Goal: Information Seeking & Learning: Check status

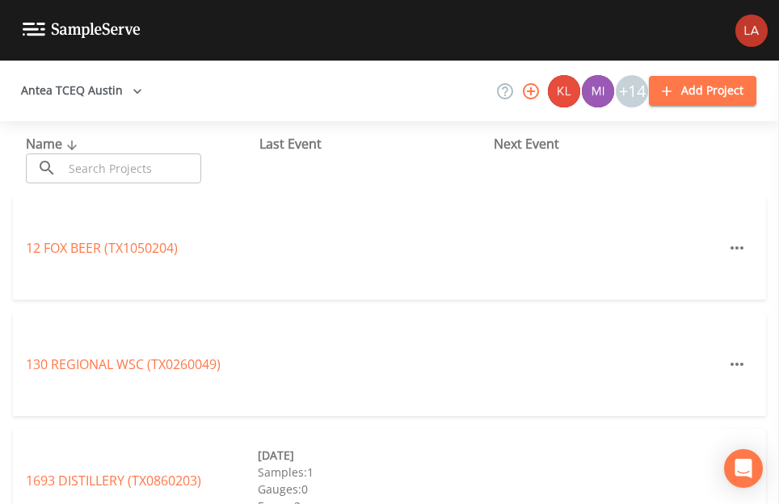
click at [91, 92] on button "Antea TCEQ Austin" at bounding box center [82, 91] width 134 height 30
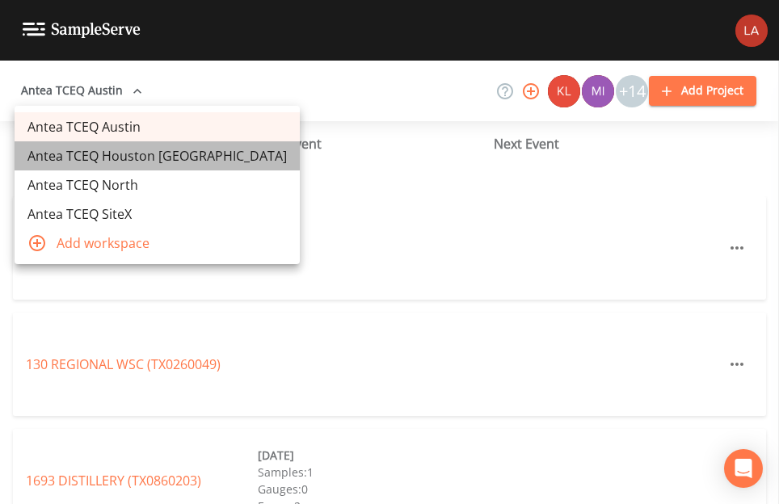
click at [160, 164] on link "Antea TCEQ Houston [GEOGRAPHIC_DATA]" at bounding box center [157, 155] width 285 height 29
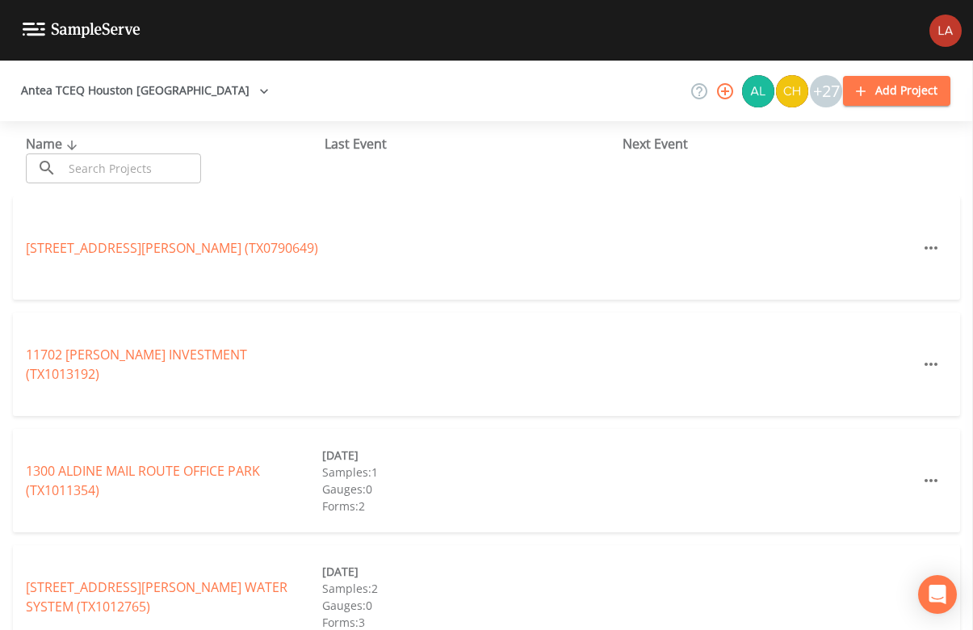
click at [162, 179] on input "text" at bounding box center [132, 168] width 138 height 30
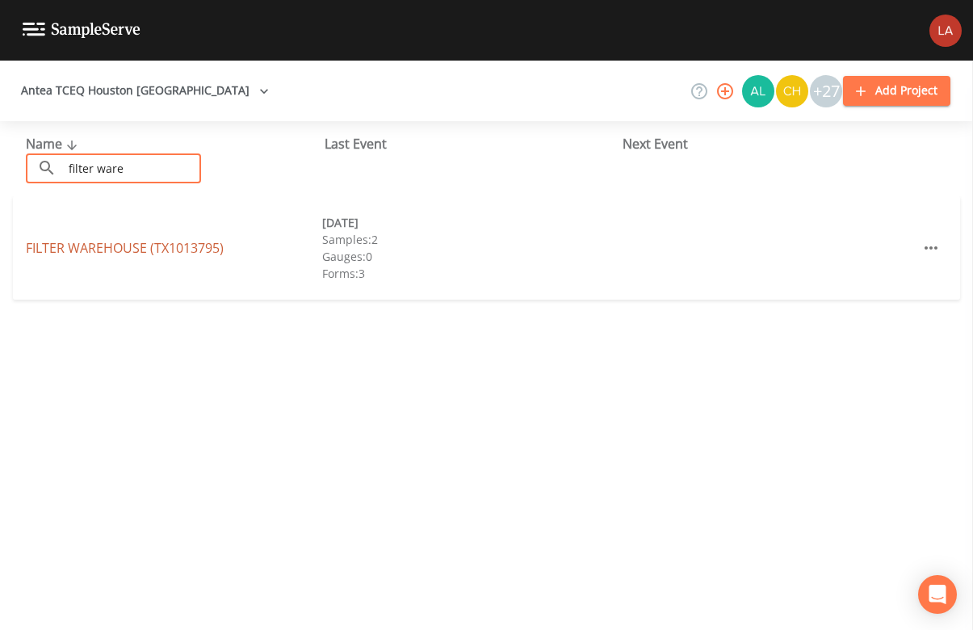
type input "filter ware"
click at [109, 249] on link "FILTER WAREHOUSE (TX1013795)" at bounding box center [125, 248] width 198 height 18
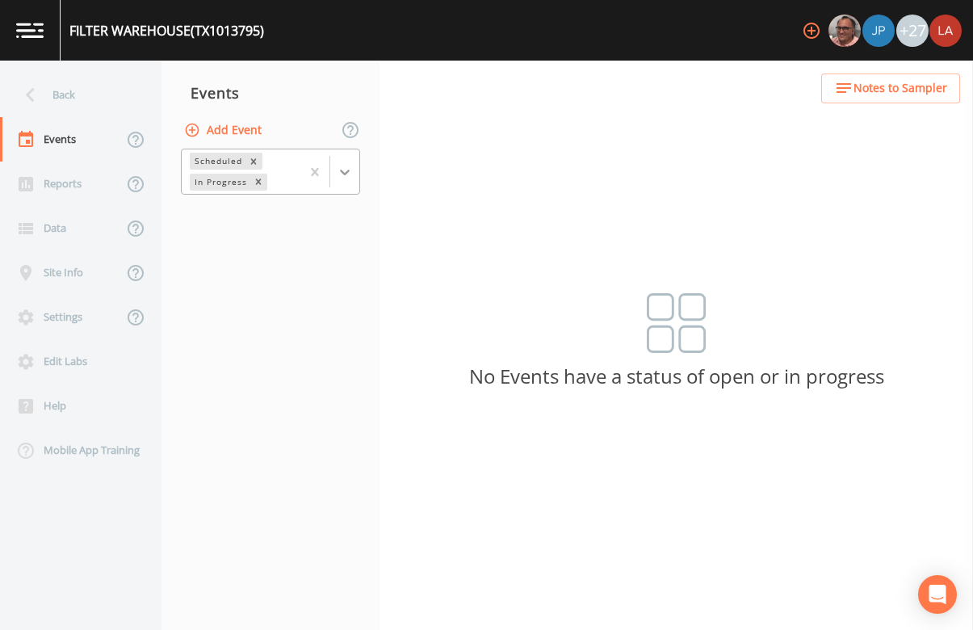
click at [347, 175] on icon at bounding box center [345, 172] width 16 height 16
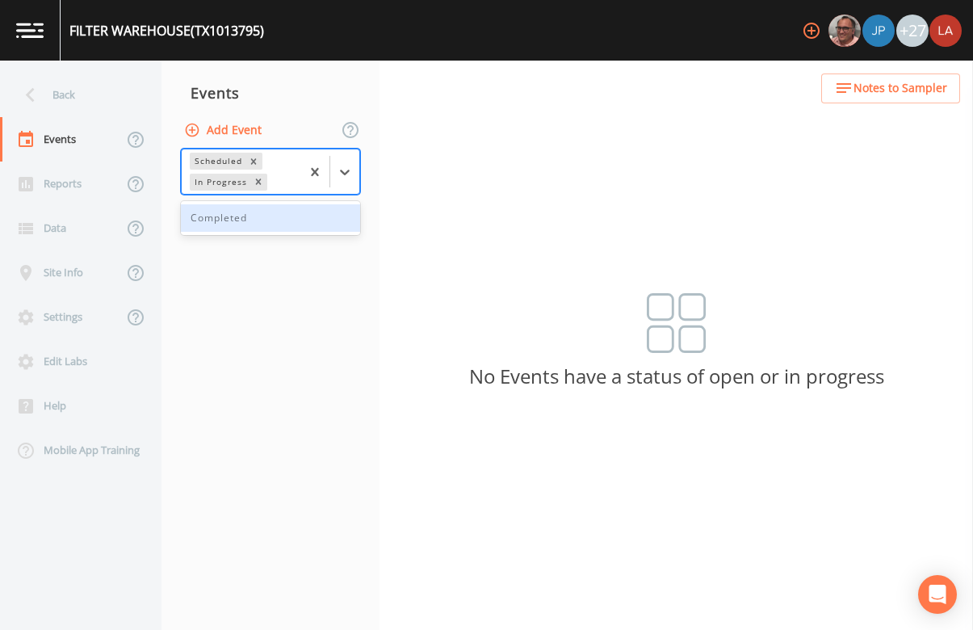
click at [263, 218] on div "Completed" at bounding box center [270, 217] width 179 height 27
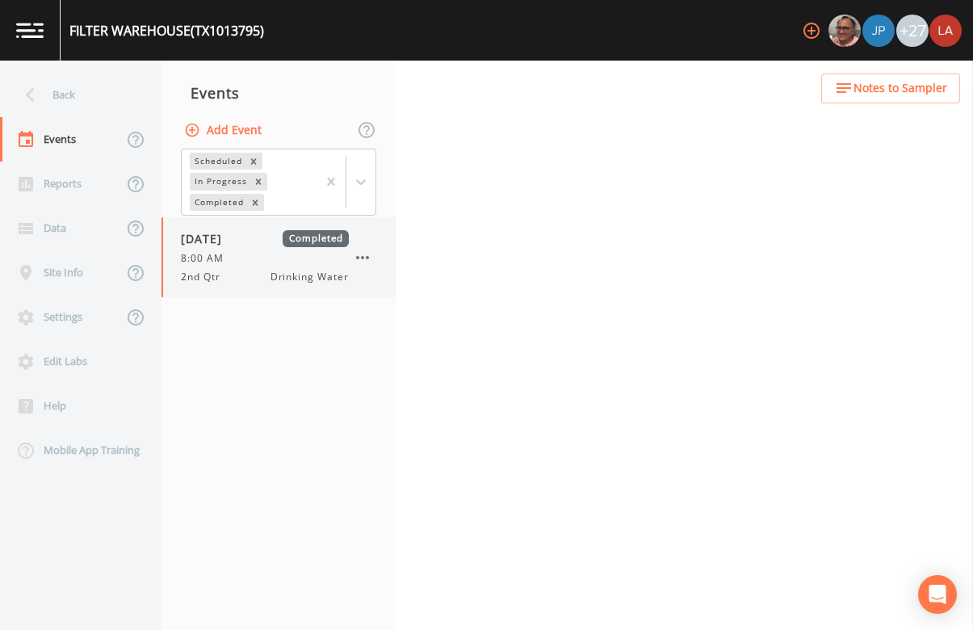
click at [244, 268] on div "[DATE] Completed 8:00 AM 2nd Qtr Drinking Water" at bounding box center [265, 257] width 168 height 54
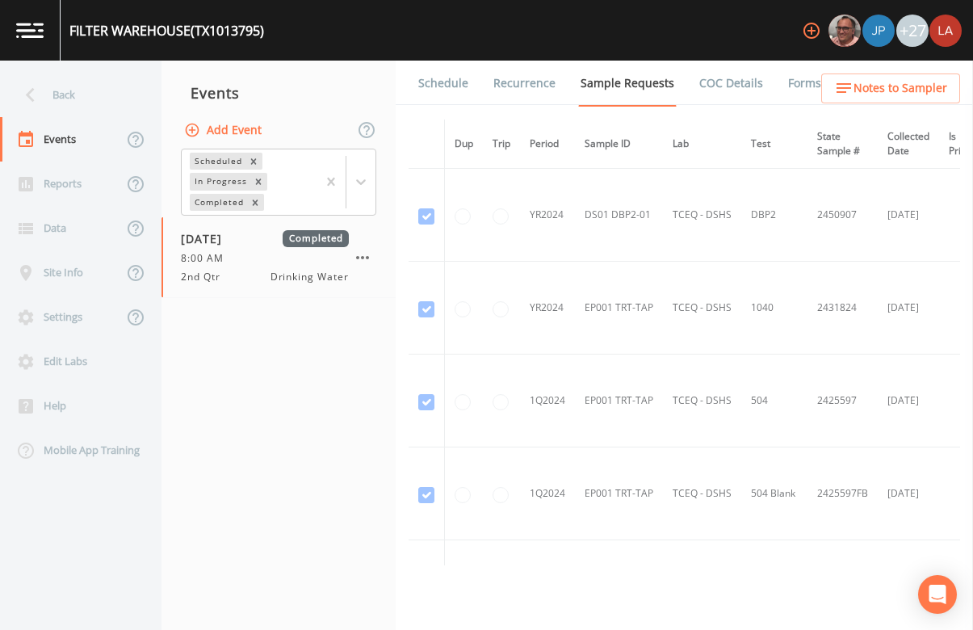
click at [444, 82] on link "Schedule" at bounding box center [443, 83] width 55 height 45
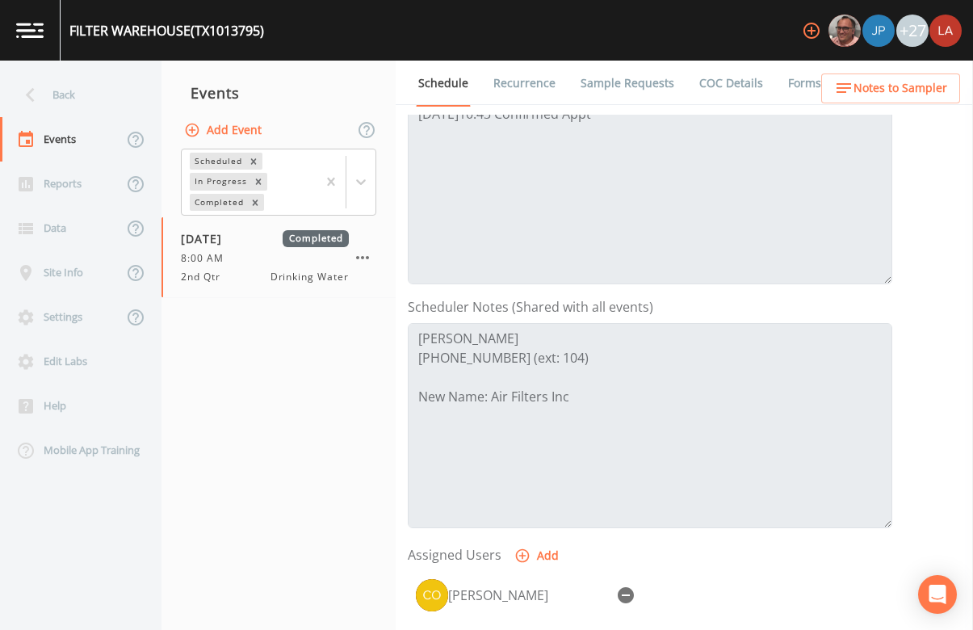
scroll to position [303, 0]
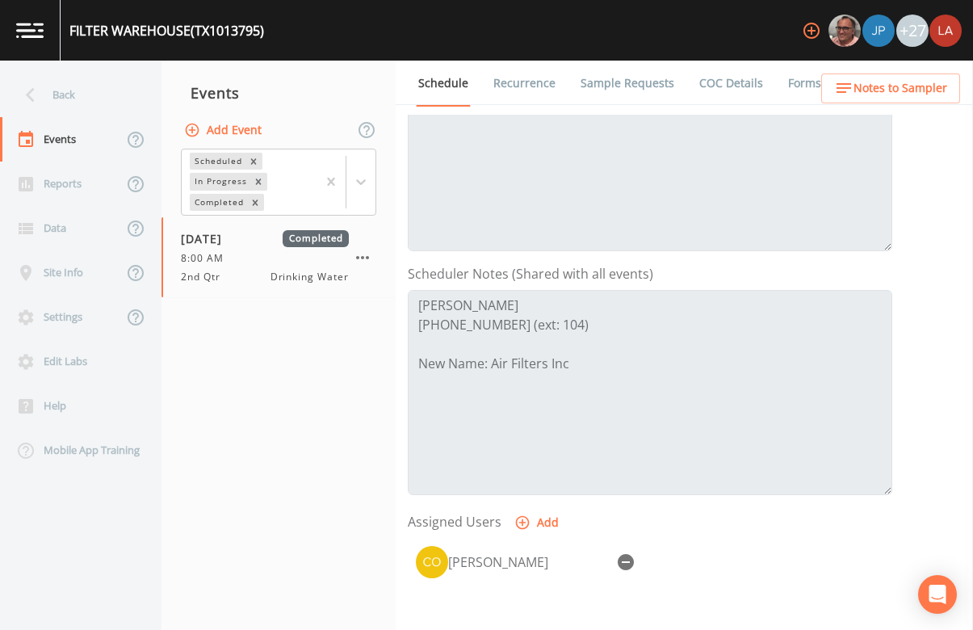
drag, startPoint x: 45, startPoint y: 86, endPoint x: 170, endPoint y: 87, distance: 124.4
click at [45, 86] on div "Back" at bounding box center [72, 95] width 145 height 44
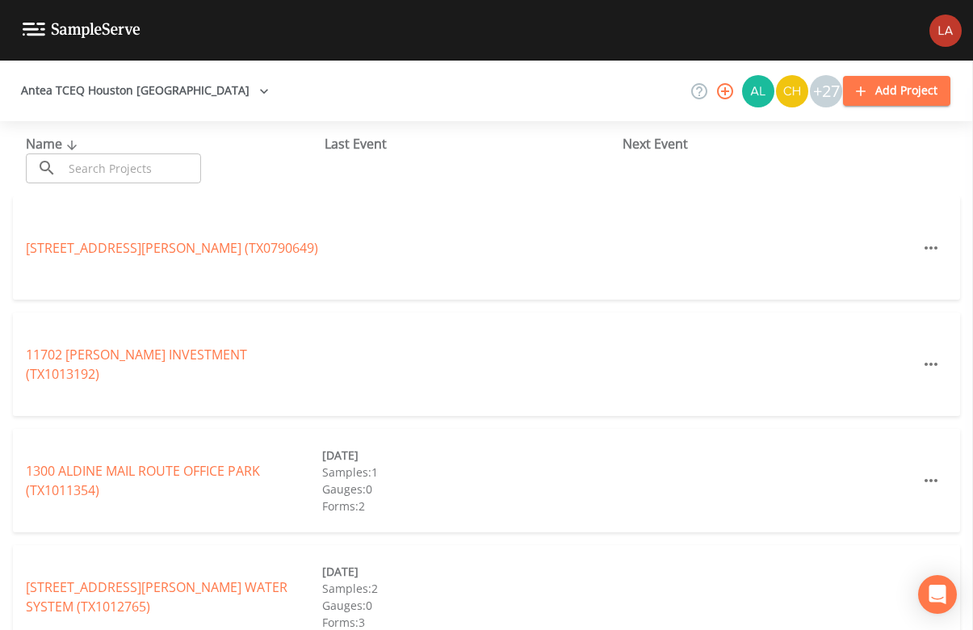
drag, startPoint x: 888, startPoint y: 298, endPoint x: 876, endPoint y: 296, distance: 11.6
click at [778, 296] on div "[STREET_ADDRESS][PERSON_NAME] (TX0790649)" at bounding box center [487, 247] width 948 height 103
click at [128, 155] on input "text" at bounding box center [132, 168] width 138 height 30
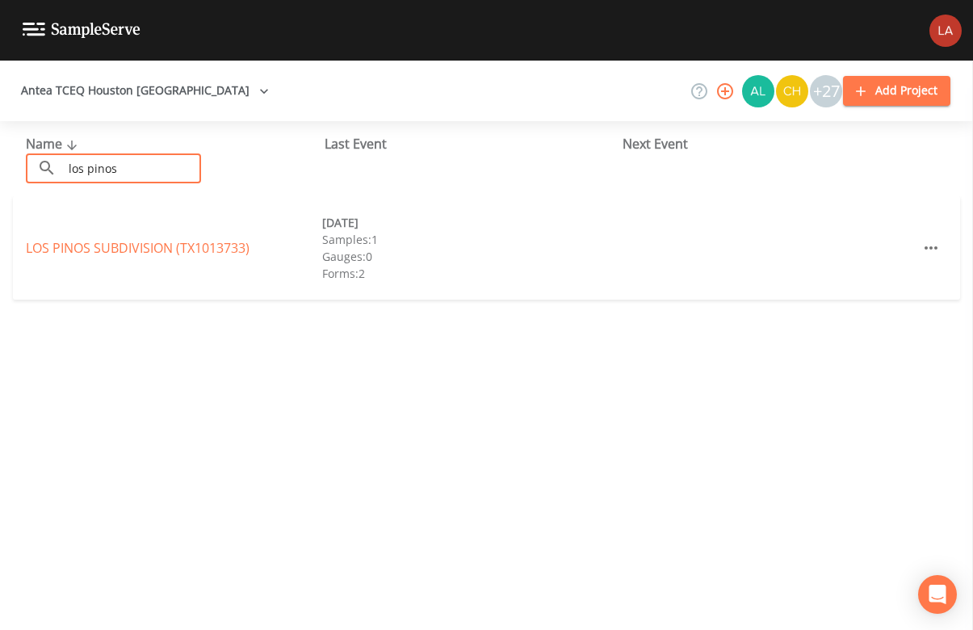
drag, startPoint x: 149, startPoint y: 179, endPoint x: -19, endPoint y: 151, distance: 171.2
click at [0, 151] on html "Antea TCEQ [GEOGRAPHIC_DATA] +27 Add Project Name ​ los pinos ​ Last Event Next…" at bounding box center [486, 315] width 973 height 630
type input "mb main"
click at [74, 239] on link "MB MAINTENANCE (TX1013692)" at bounding box center [120, 248] width 189 height 18
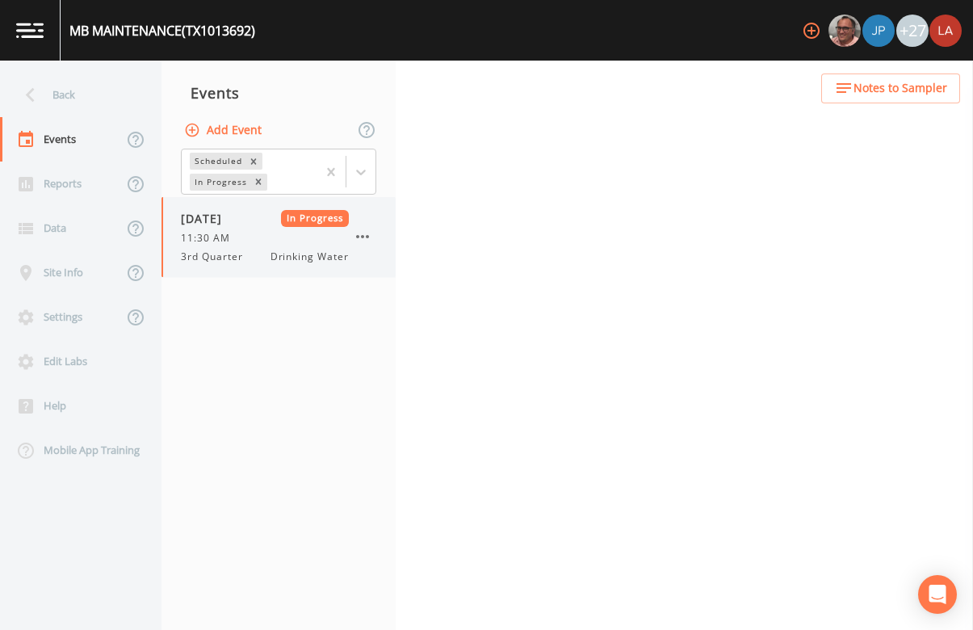
click at [254, 243] on div "11:30 AM" at bounding box center [265, 238] width 168 height 15
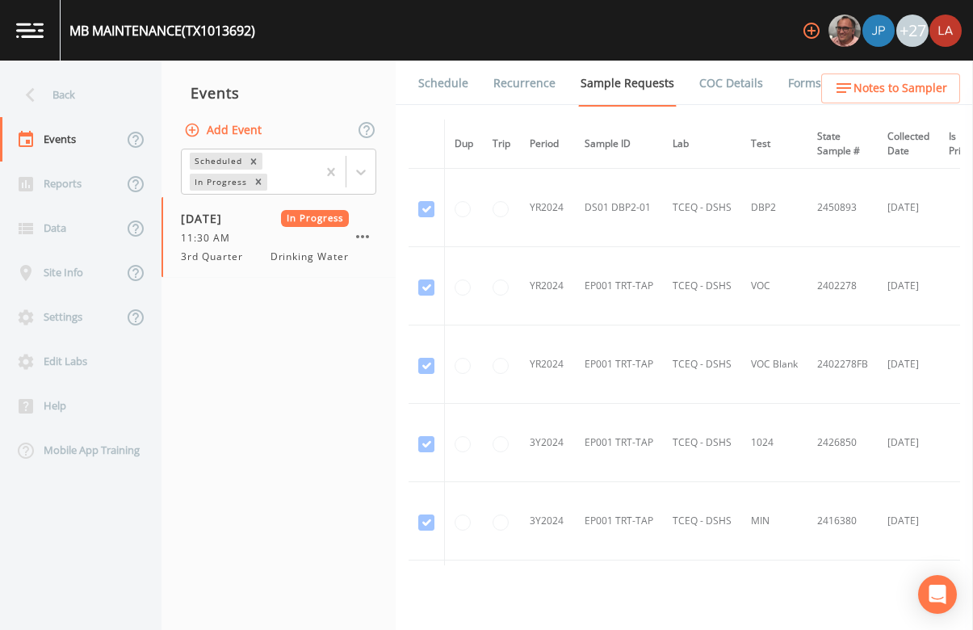
click at [434, 74] on link "Schedule" at bounding box center [443, 83] width 55 height 45
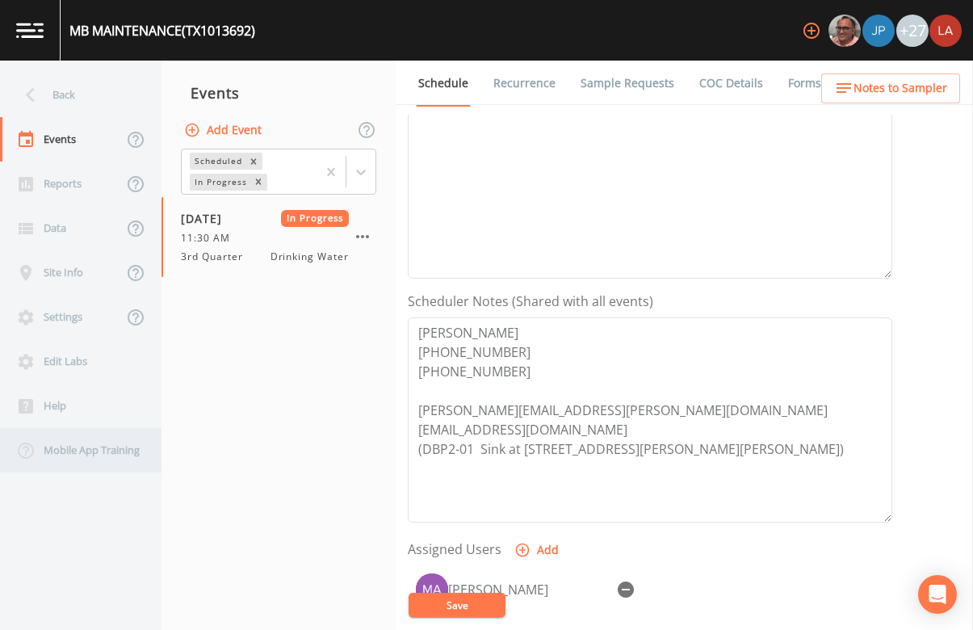
scroll to position [303, 0]
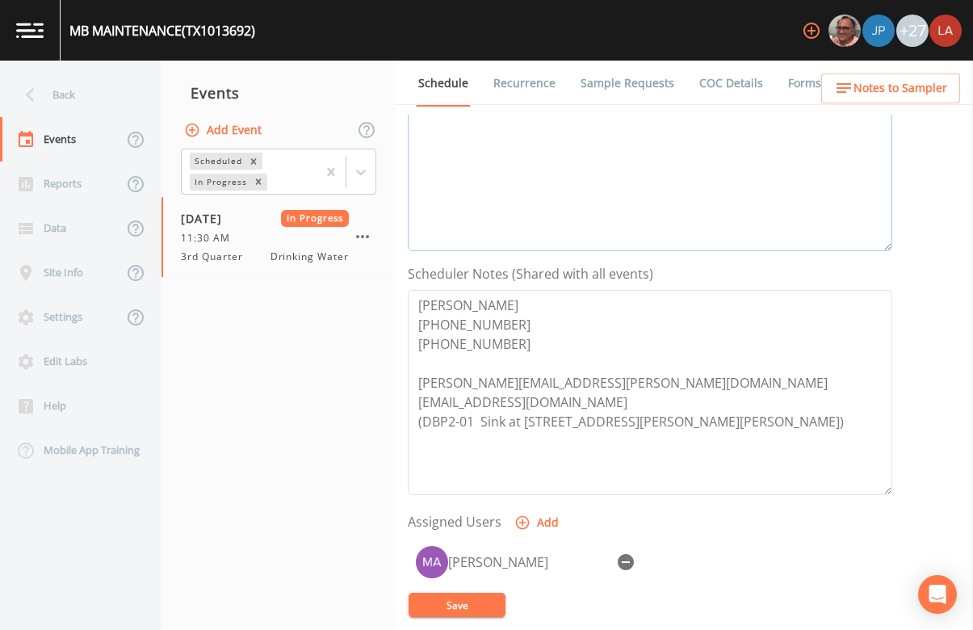
drag, startPoint x: 422, startPoint y: 135, endPoint x: 382, endPoint y: 135, distance: 40.4
click at [422, 135] on textarea "[DATE] 1:57pm confirmed by [PERSON_NAME]" at bounding box center [650, 148] width 485 height 205
click at [44, 90] on icon at bounding box center [30, 95] width 28 height 28
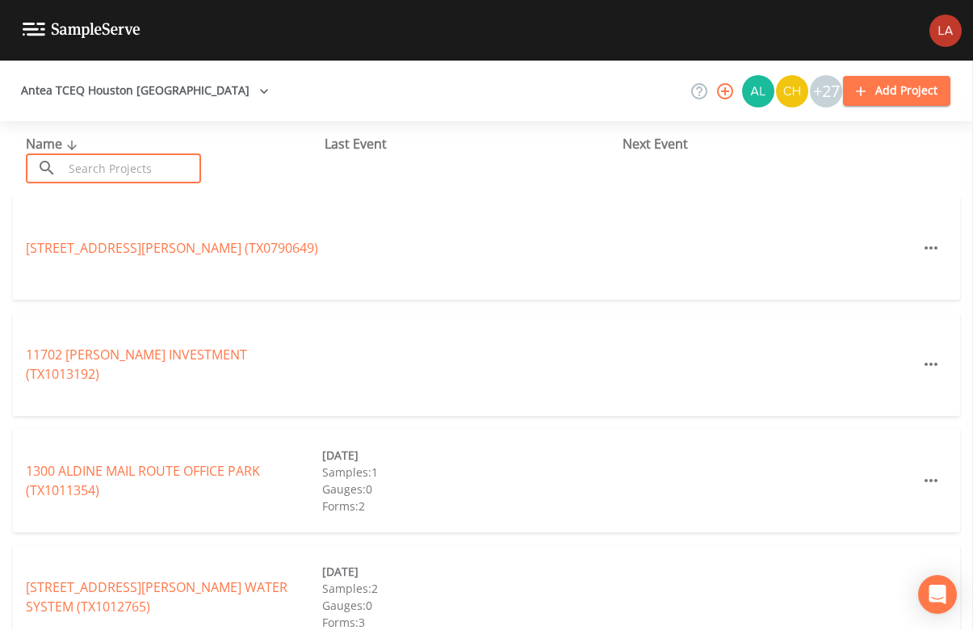
click at [120, 166] on input "text" at bounding box center [132, 168] width 138 height 30
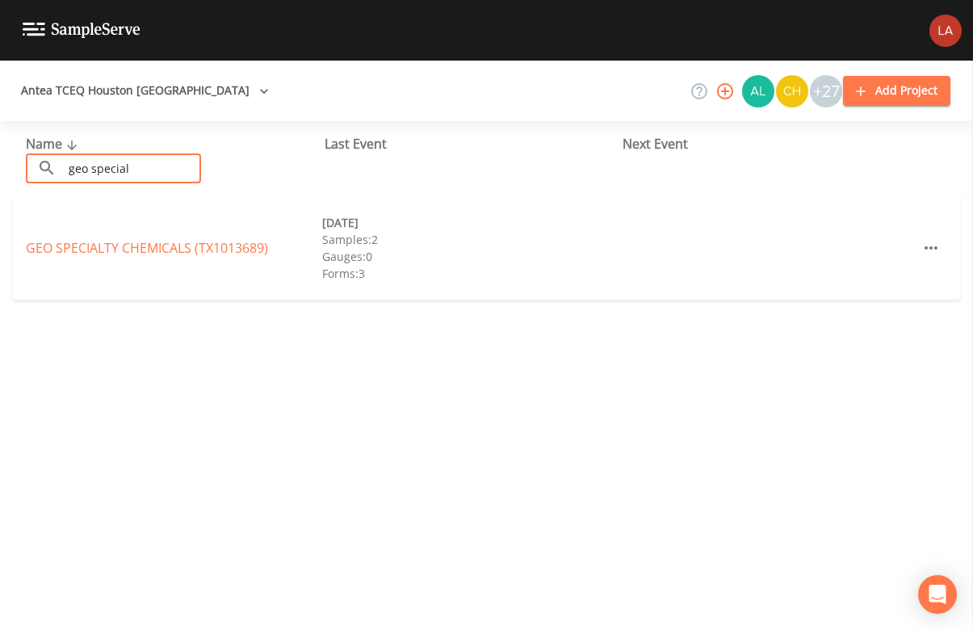
type input "geo special"
click at [242, 492] on div "Name ​ geo special ​ Last Event Next Event GEO SPECIALTY CHEMICALS (TX1013689) …" at bounding box center [486, 375] width 973 height 509
click at [165, 250] on link "GEO SPECIALTY CHEMICALS (TX1013689)" at bounding box center [147, 248] width 242 height 18
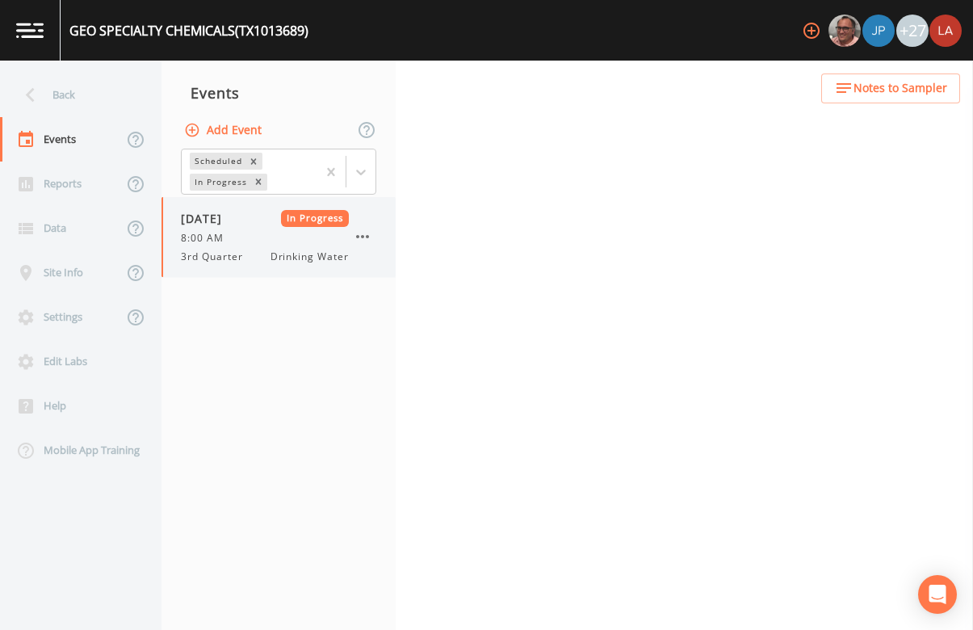
click at [210, 259] on span "3rd Quarter" at bounding box center [217, 257] width 72 height 15
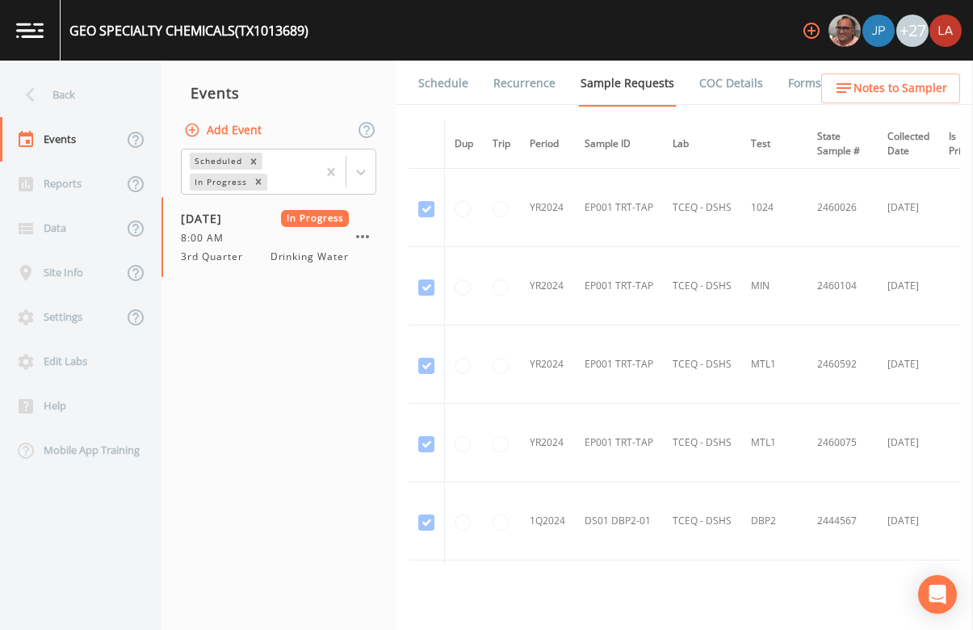
click at [448, 74] on link "Schedule" at bounding box center [443, 83] width 55 height 45
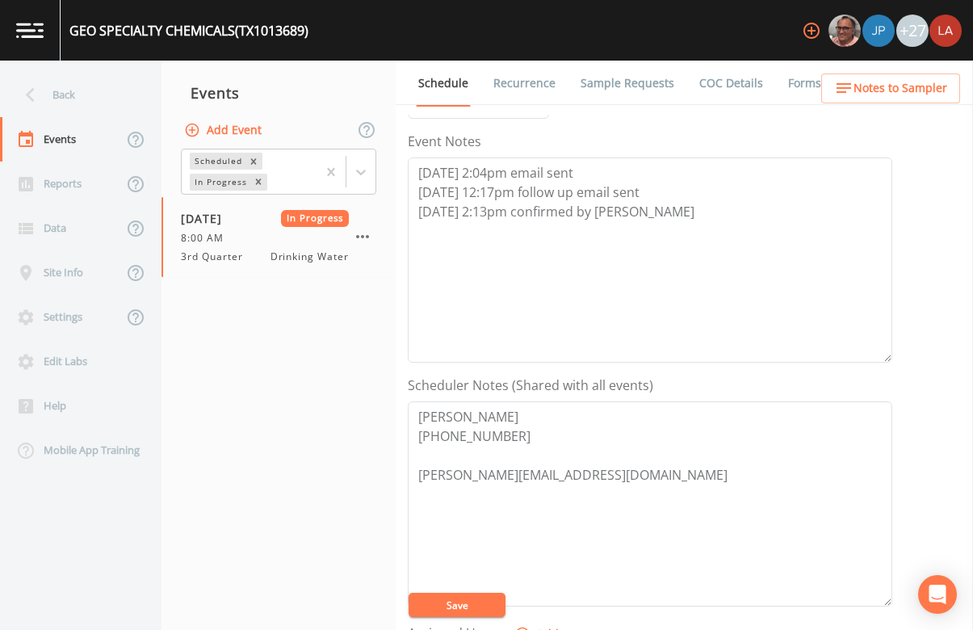
scroll to position [303, 0]
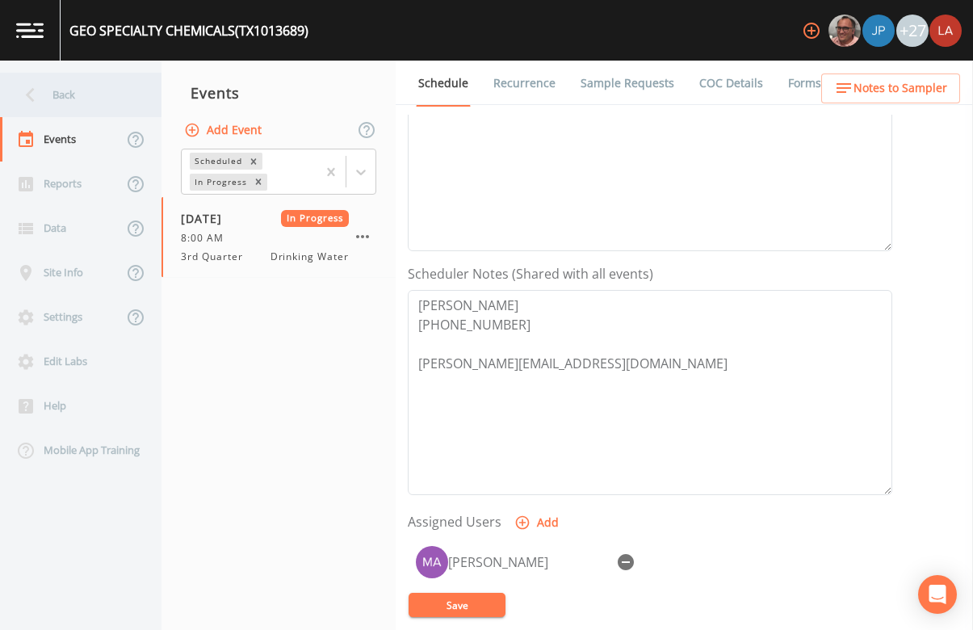
drag, startPoint x: 768, startPoint y: 274, endPoint x: 16, endPoint y: 108, distance: 770.1
click at [767, 274] on div "Scheduler Notes (Shared with all events) [PERSON_NAME] [PHONE_NUMBER] [PERSON_N…" at bounding box center [650, 379] width 485 height 231
click at [72, 89] on div "Back" at bounding box center [72, 95] width 145 height 44
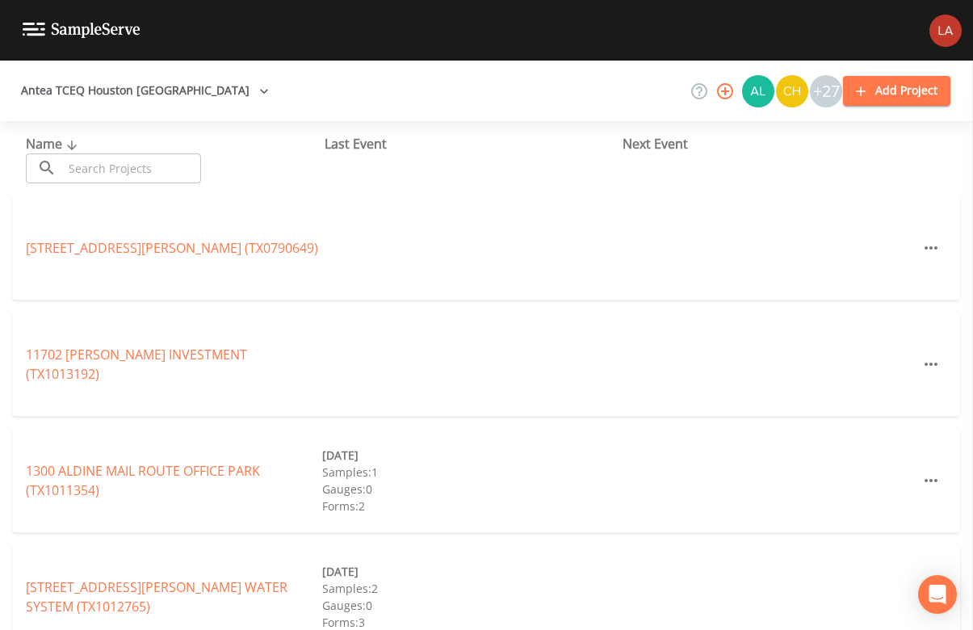
click at [159, 165] on input "text" at bounding box center [132, 168] width 138 height 30
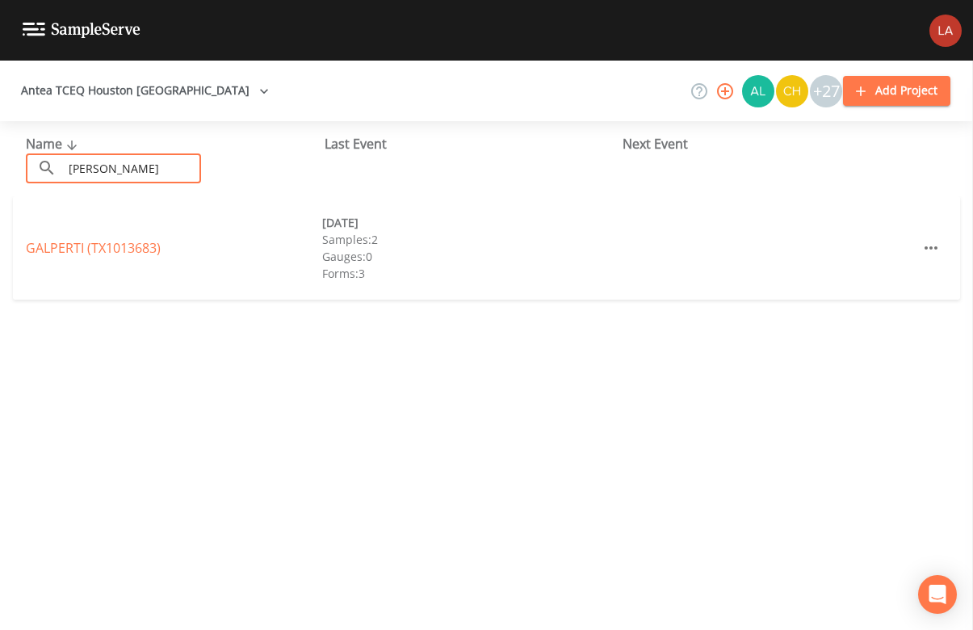
type input "[PERSON_NAME]"
click at [59, 233] on div "GALPERTI (TX1013683) [DATE] Samples: 2 Gauges: 0 Forms: 3" at bounding box center [487, 247] width 948 height 103
click at [67, 245] on link "GALPERTI (TX1013683)" at bounding box center [93, 248] width 135 height 18
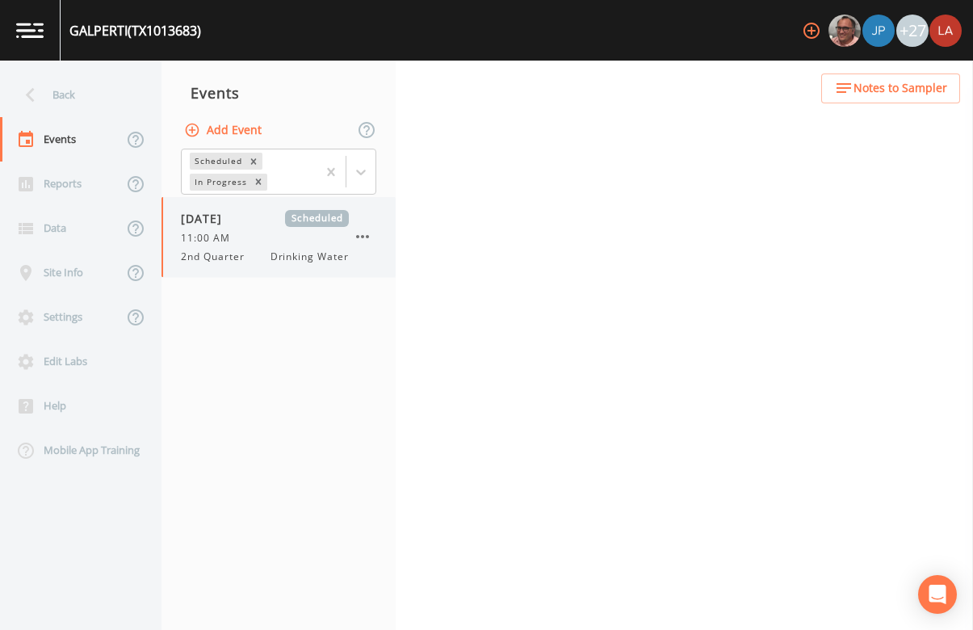
click at [271, 232] on div "11:00 AM" at bounding box center [265, 238] width 168 height 15
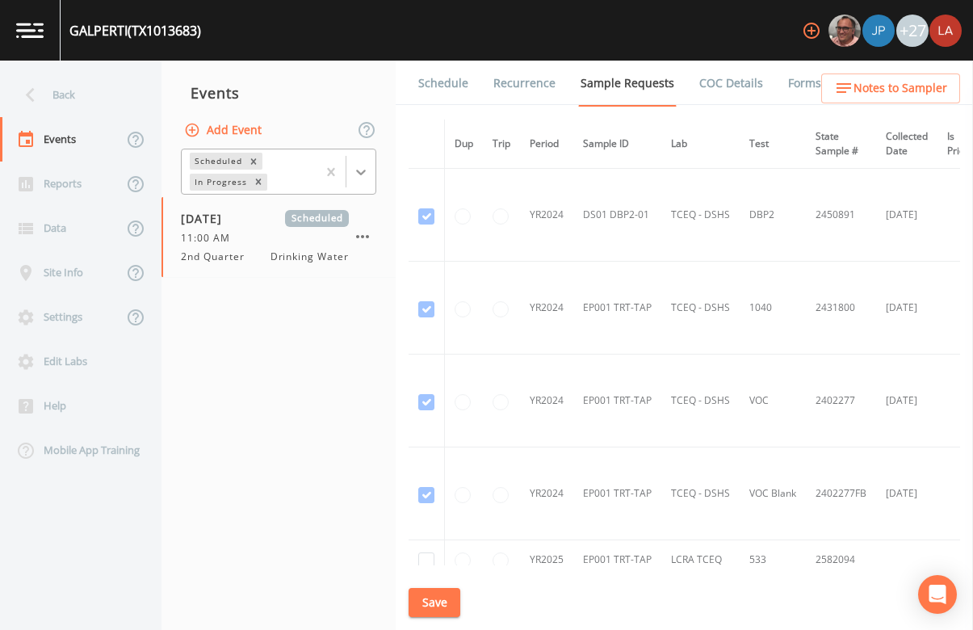
click at [366, 179] on div at bounding box center [361, 172] width 29 height 29
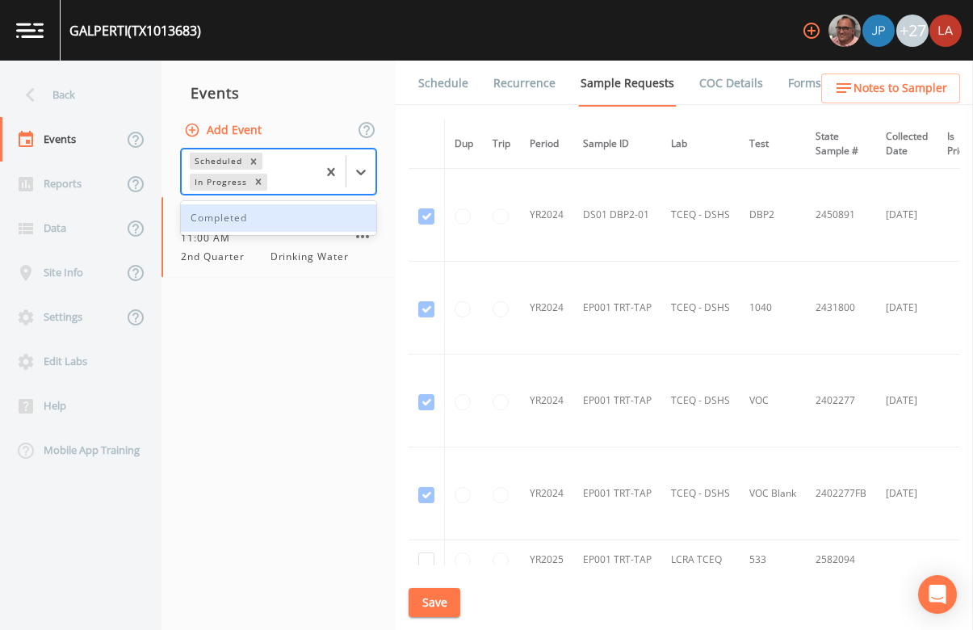
click at [260, 220] on div "Completed" at bounding box center [278, 217] width 195 height 27
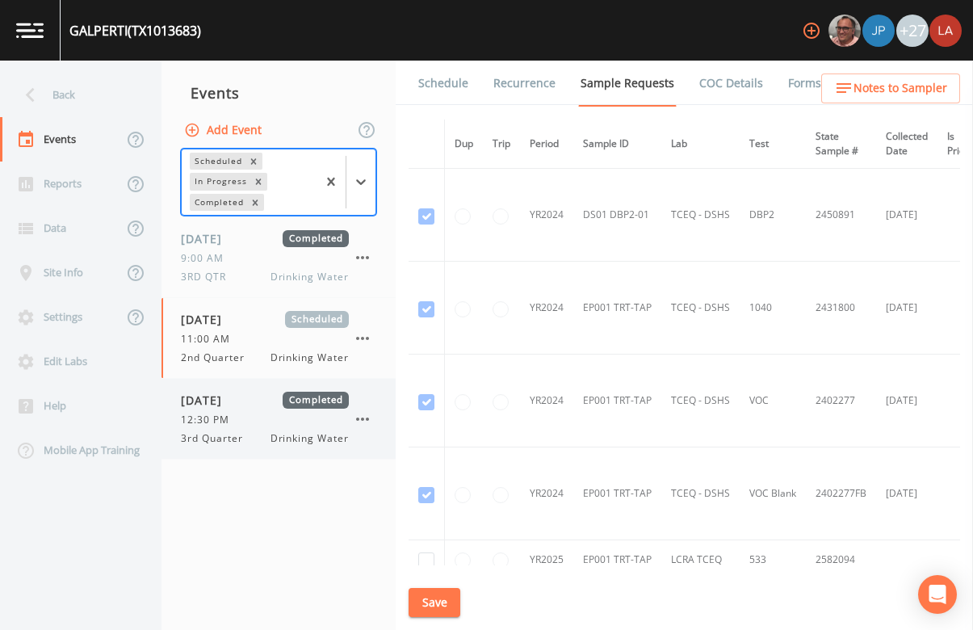
click at [254, 382] on div "[DATE] Completed 12:30 PM 3rd Quarter Drinking Water" at bounding box center [279, 419] width 234 height 80
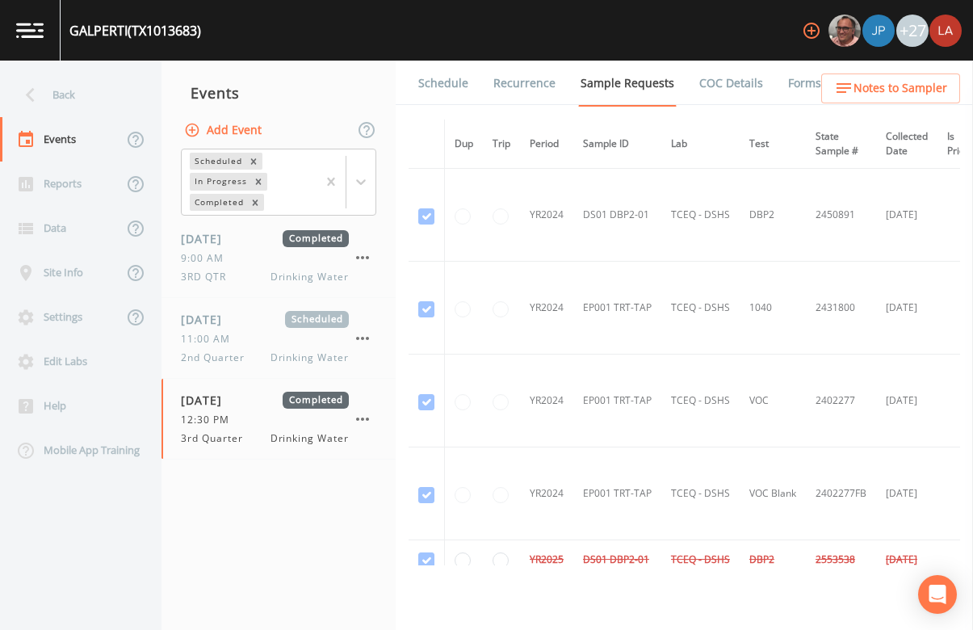
click at [433, 86] on link "Schedule" at bounding box center [443, 83] width 55 height 45
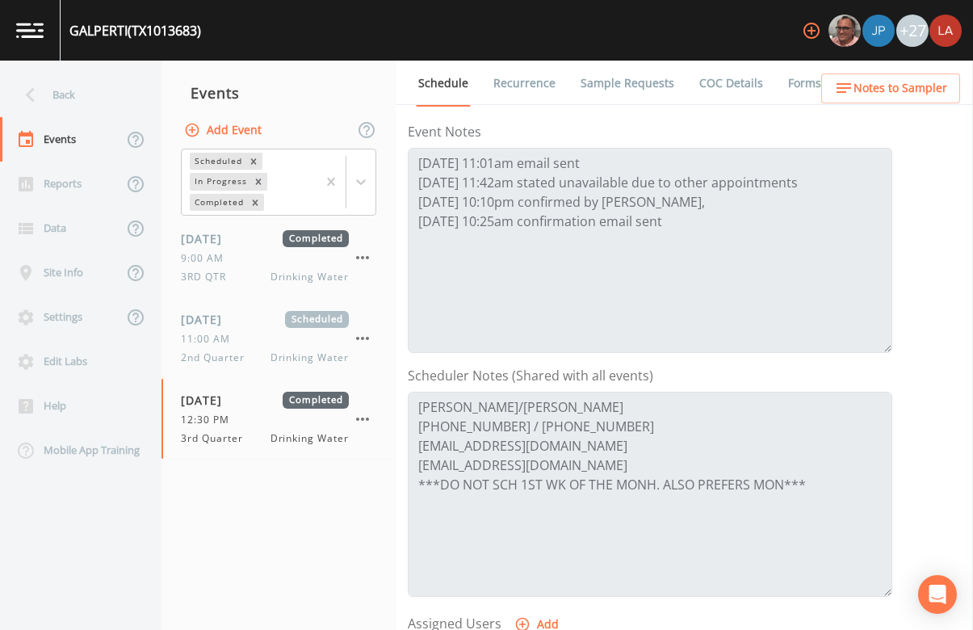
scroll to position [303, 0]
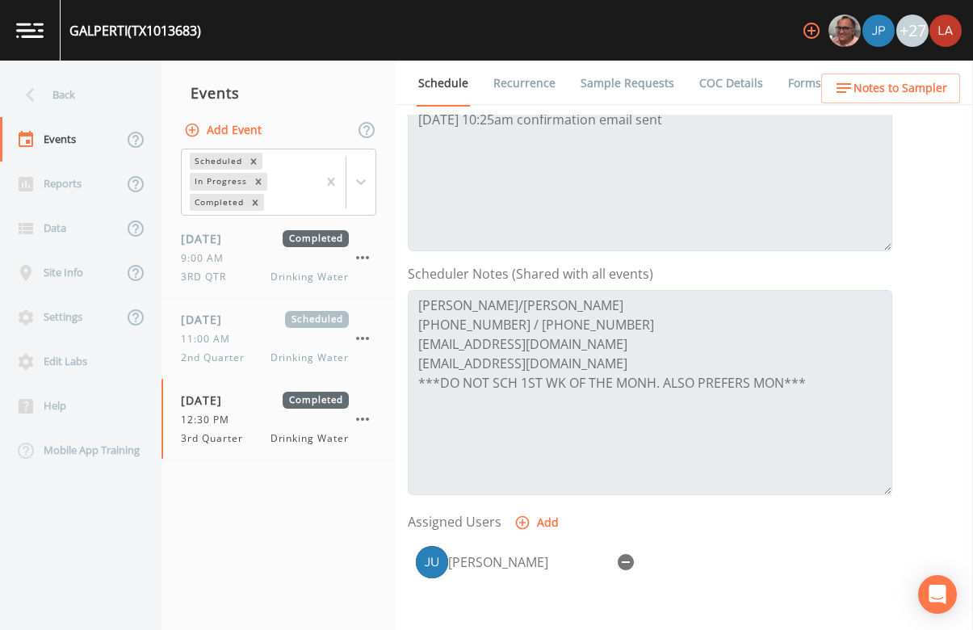
click at [396, 246] on div "Schedule Recurrence Sample Requests COC Details Forms Event Name 3rd Quarter Ta…" at bounding box center [685, 346] width 578 height 570
click at [81, 88] on div "Back" at bounding box center [72, 95] width 145 height 44
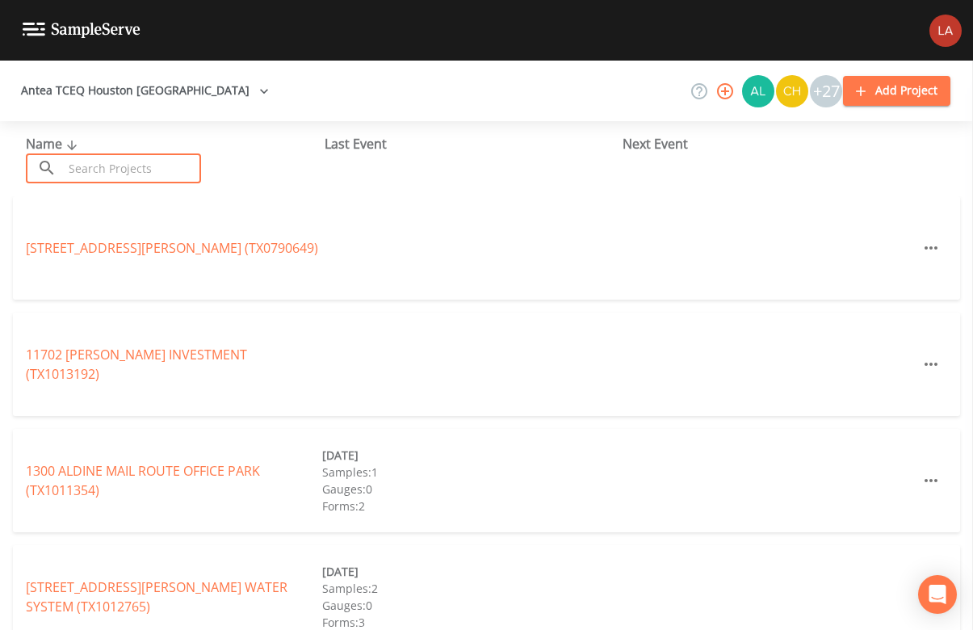
click at [170, 166] on input "text" at bounding box center [132, 168] width 138 height 30
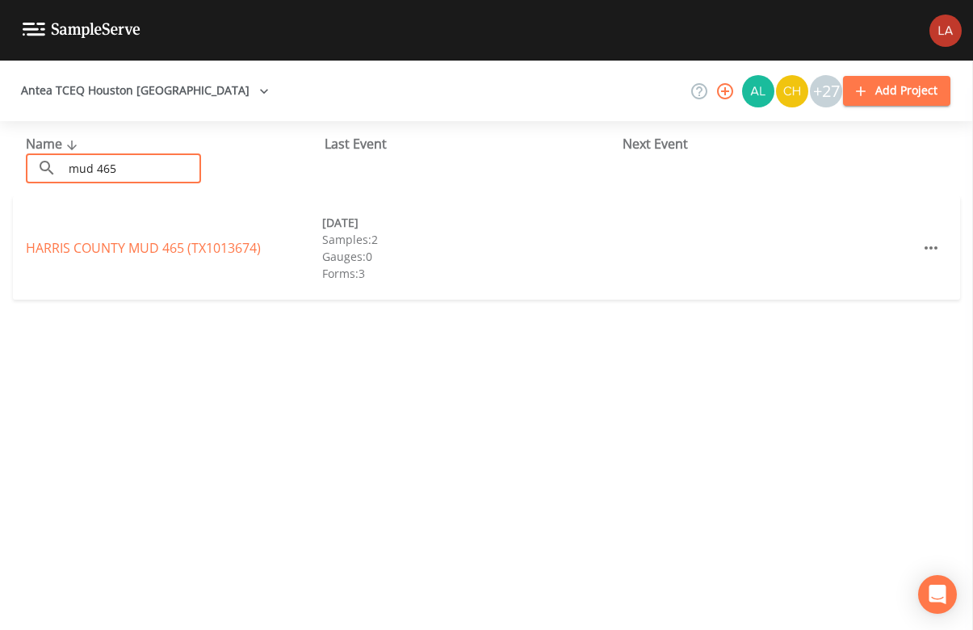
click at [170, 177] on input "mud 465" at bounding box center [132, 168] width 138 height 30
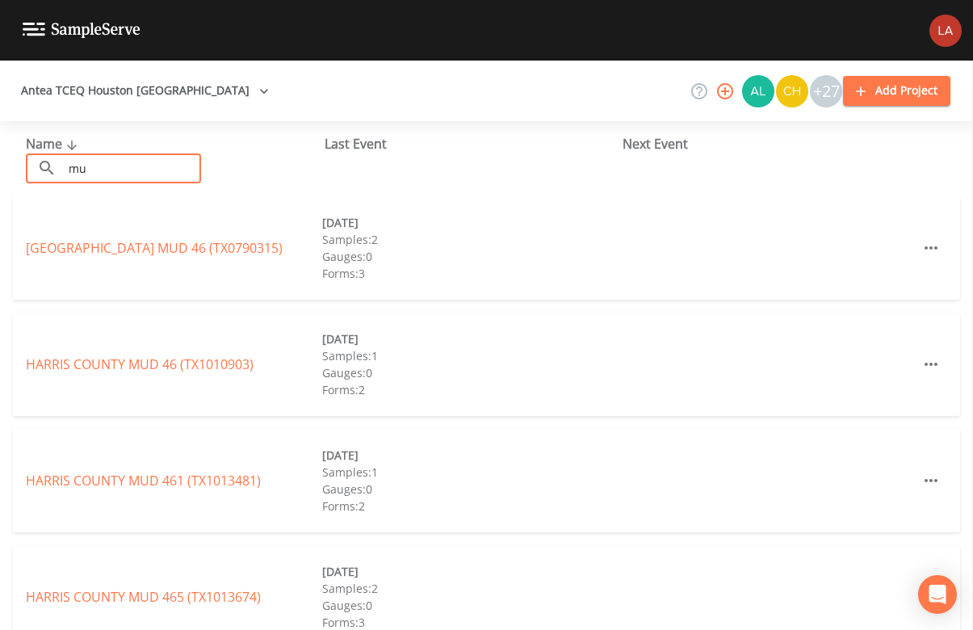
type input "m"
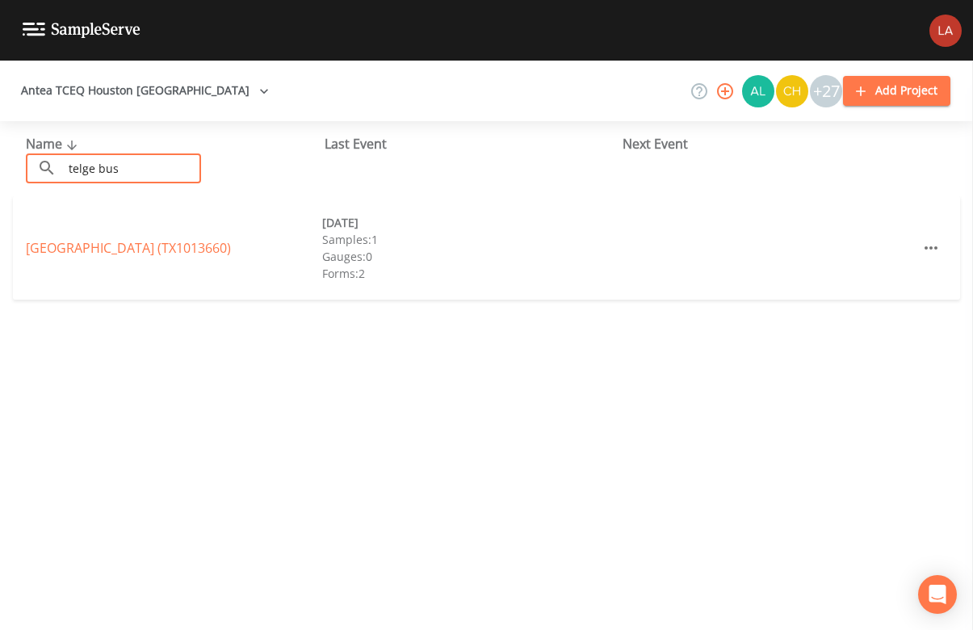
drag, startPoint x: 118, startPoint y: 170, endPoint x: -66, endPoint y: 107, distance: 194.4
click at [0, 107] on html "Antea TCEQ [GEOGRAPHIC_DATA] +27 Add Project Name ​ telge bus ​ Last Event Next…" at bounding box center [486, 315] width 973 height 630
type input "power"
click at [61, 244] on link "POWER PLUMBING (TX1013643)" at bounding box center [121, 248] width 191 height 18
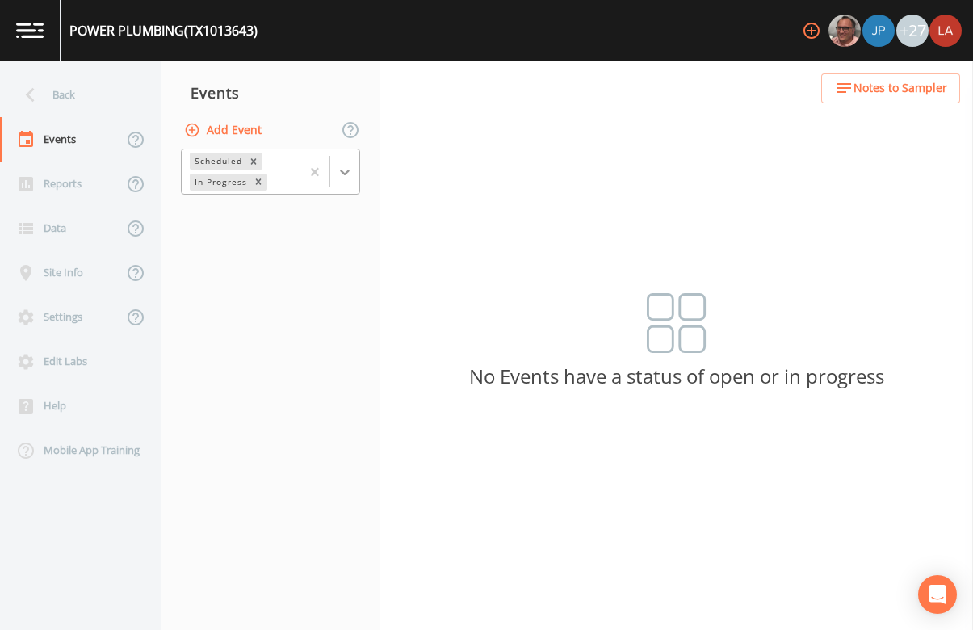
click at [346, 175] on icon at bounding box center [345, 172] width 16 height 16
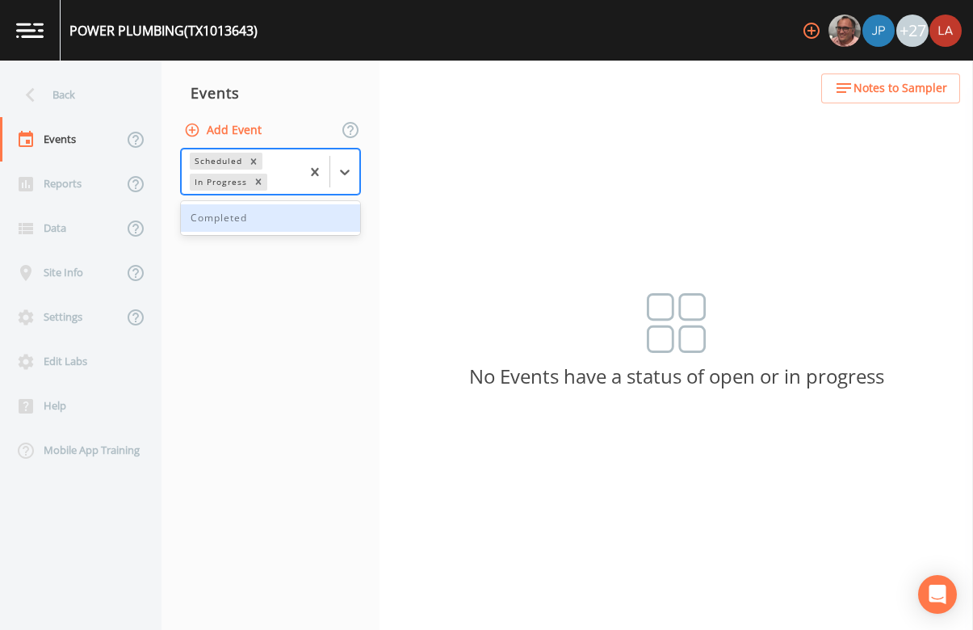
click at [295, 215] on div "Completed" at bounding box center [270, 217] width 179 height 27
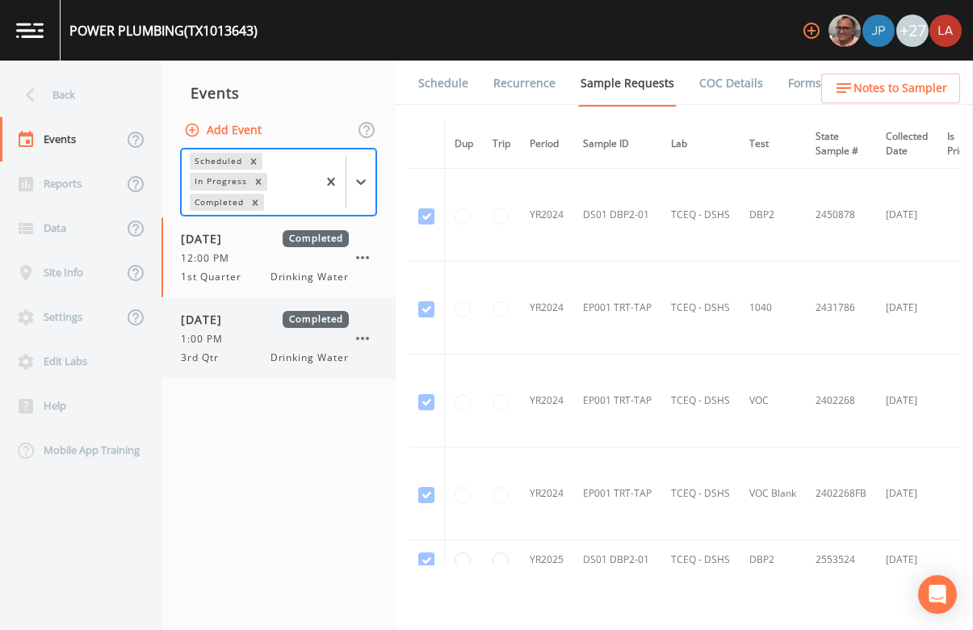
click at [215, 348] on div "[DATE] Completed 1:00 PM 3rd Qtr Drinking Water" at bounding box center [265, 338] width 168 height 54
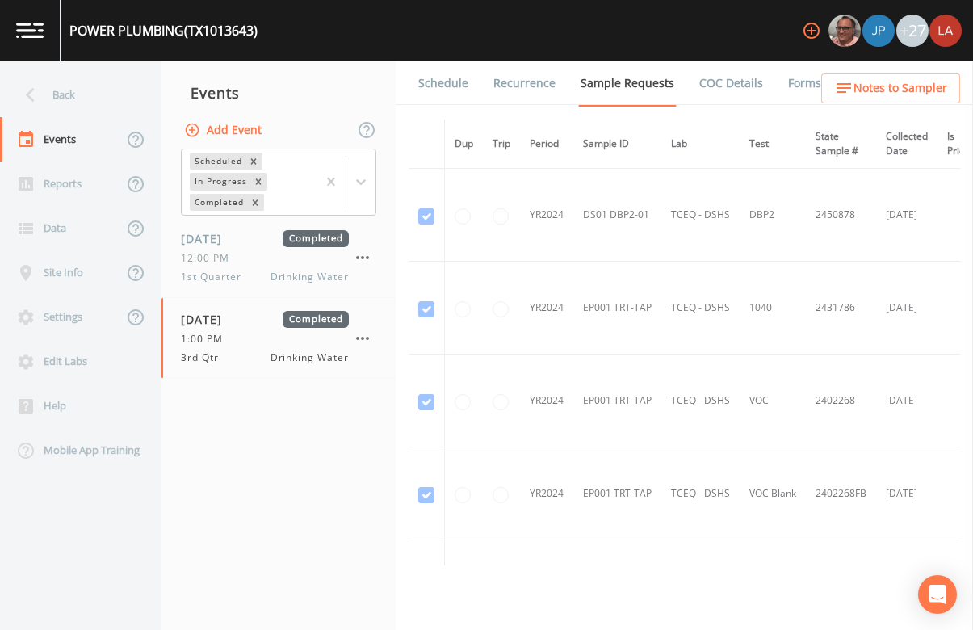
click at [436, 83] on link "Schedule" at bounding box center [443, 83] width 55 height 45
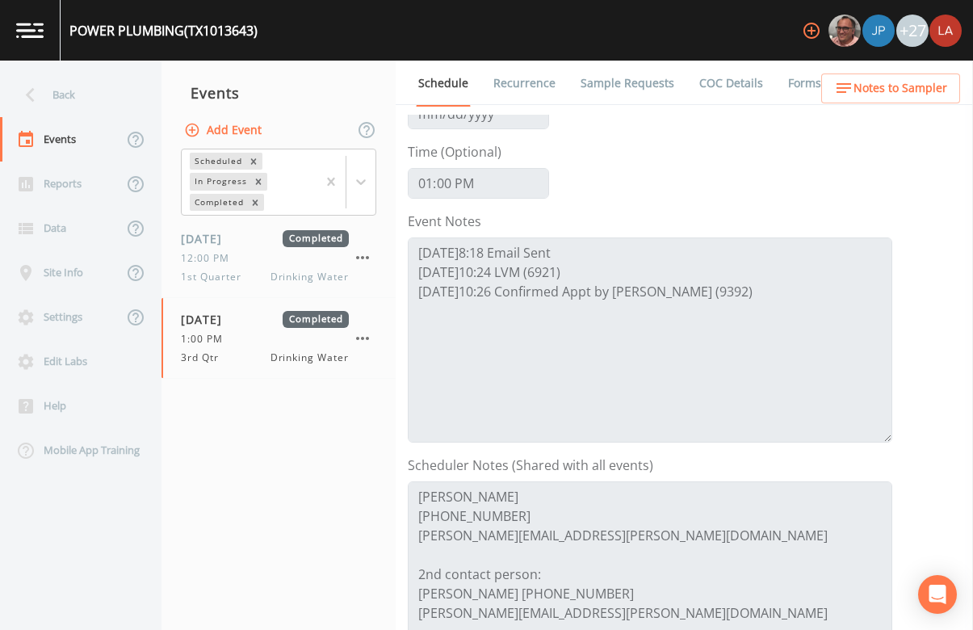
scroll to position [201, 0]
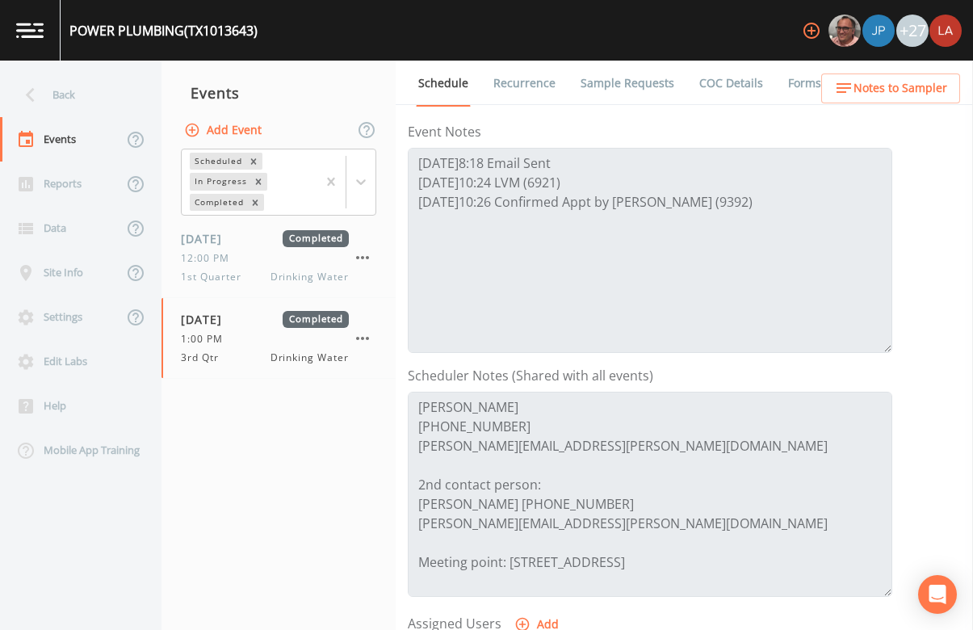
click at [520, 116] on form "Event Name 3rd Qtr Target Sampling Date [DATE] Time (Optional) 13:00:00 Event N…" at bounding box center [650, 362] width 485 height 896
click at [48, 90] on div "Back" at bounding box center [72, 95] width 145 height 44
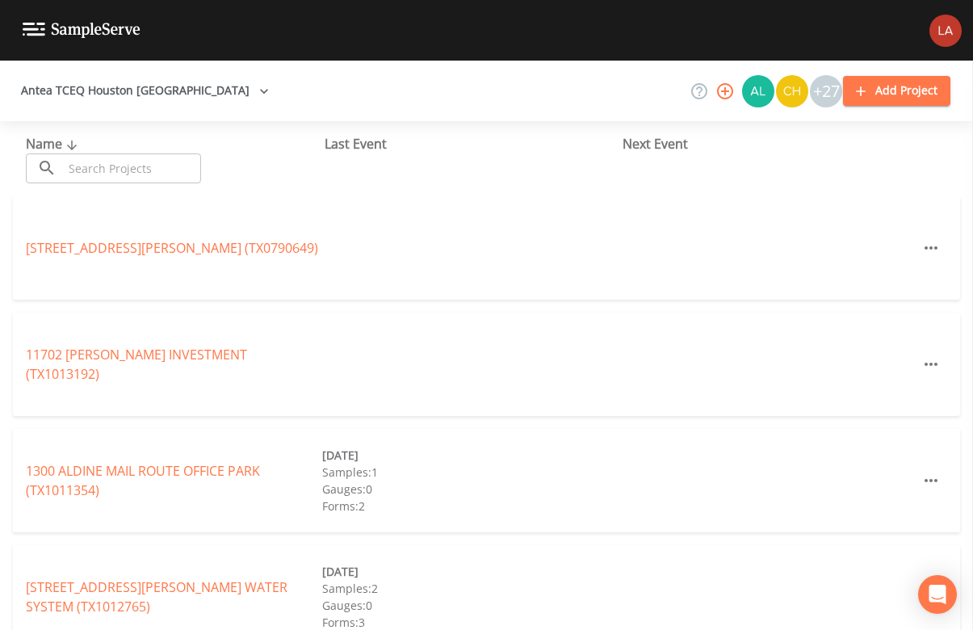
click at [172, 174] on input "text" at bounding box center [132, 168] width 138 height 30
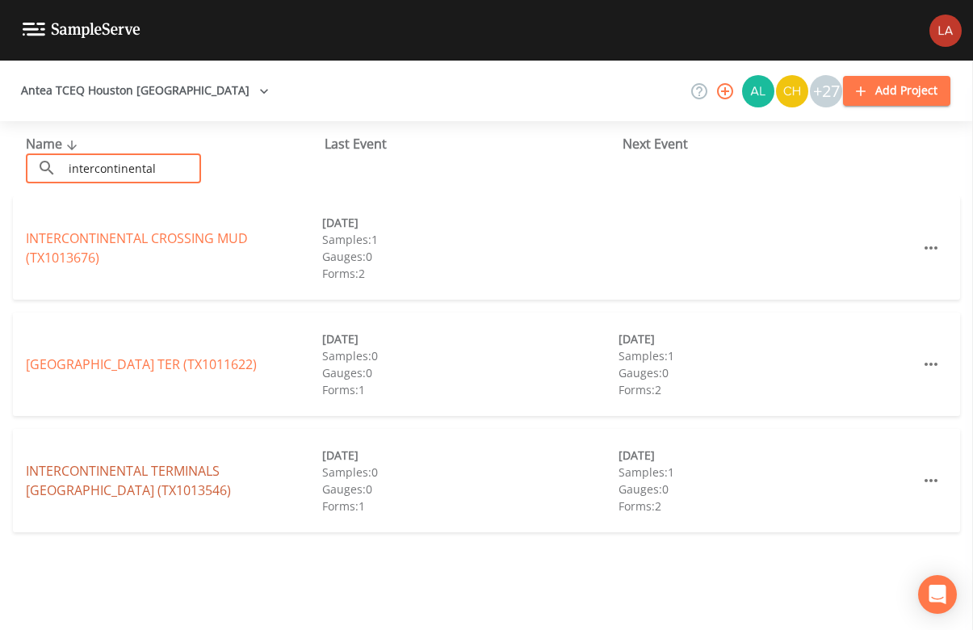
type input "intercontinental"
click at [71, 474] on link "[GEOGRAPHIC_DATA])" at bounding box center [128, 480] width 205 height 37
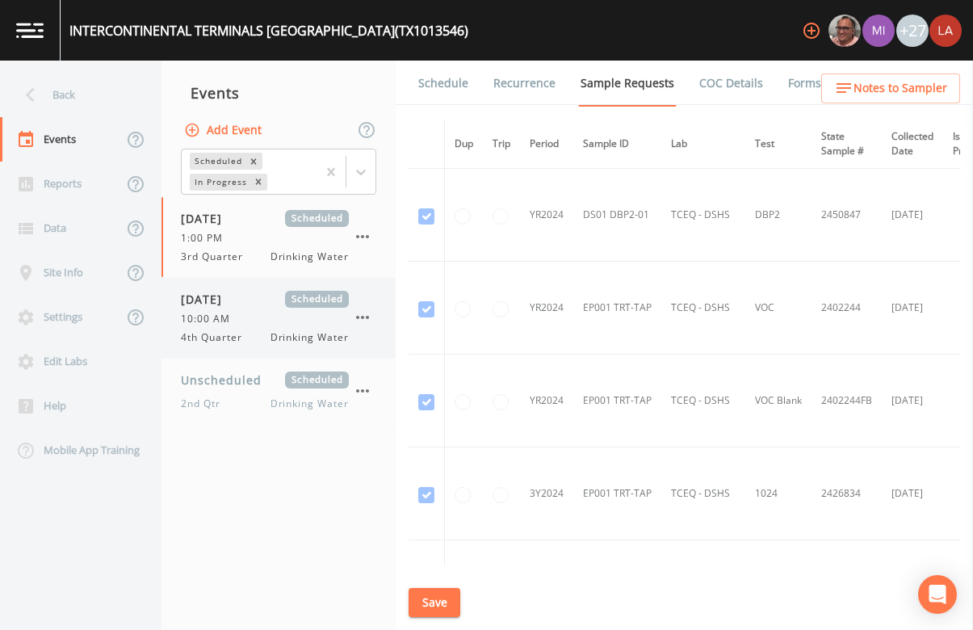
click at [275, 301] on div "[DATE] Scheduled" at bounding box center [265, 299] width 168 height 17
click at [448, 95] on link "Schedule" at bounding box center [443, 83] width 55 height 45
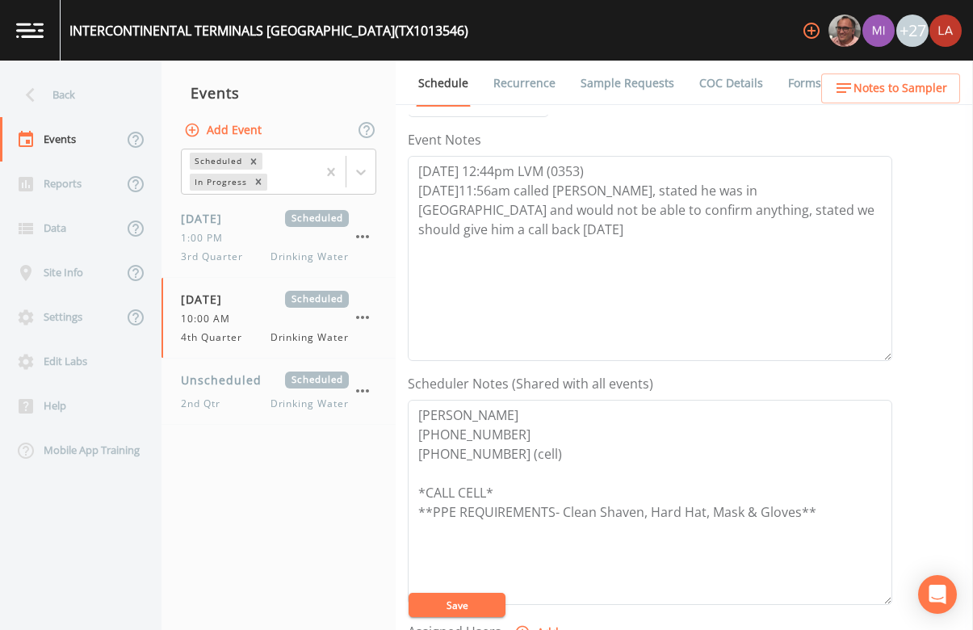
scroll to position [201, 0]
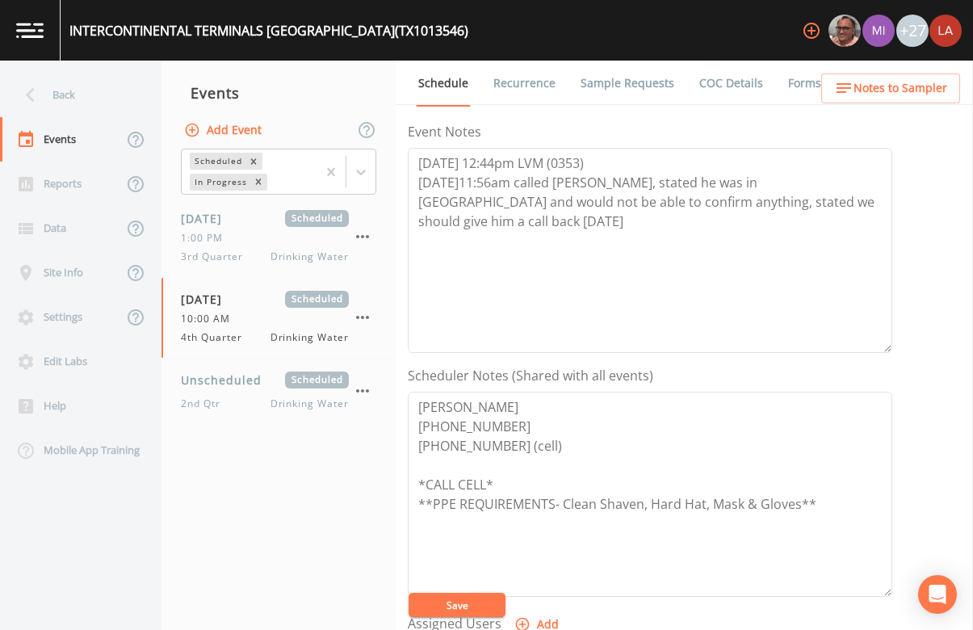
drag, startPoint x: 69, startPoint y: 91, endPoint x: 79, endPoint y: 95, distance: 11.0
click at [69, 91] on div "Back" at bounding box center [72, 95] width 145 height 44
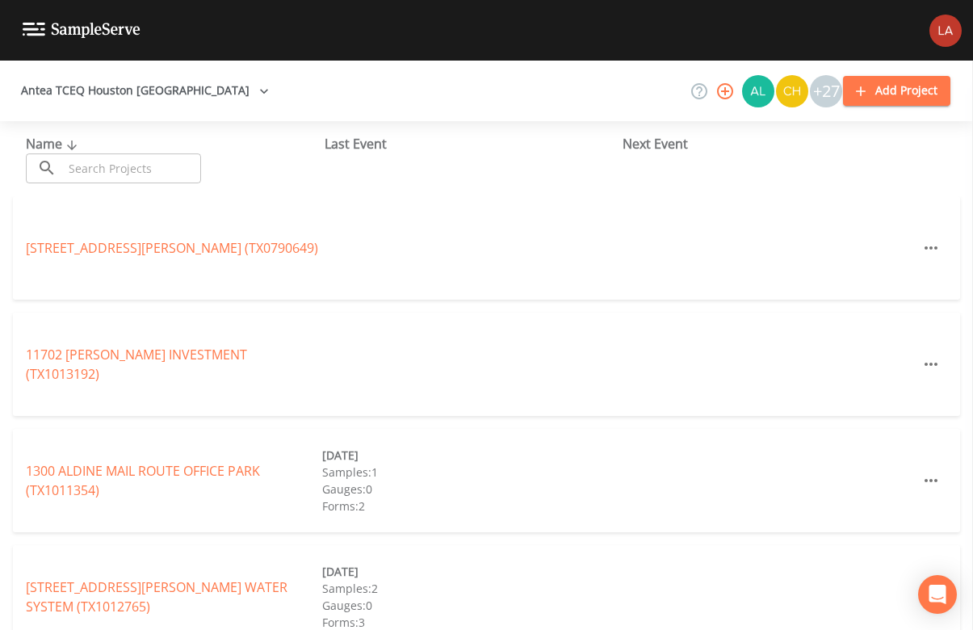
drag, startPoint x: 211, startPoint y: 170, endPoint x: 198, endPoint y: 168, distance: 13.0
click at [202, 168] on div "Name ​ ​" at bounding box center [175, 158] width 299 height 49
click at [183, 168] on input "text" at bounding box center [132, 168] width 138 height 30
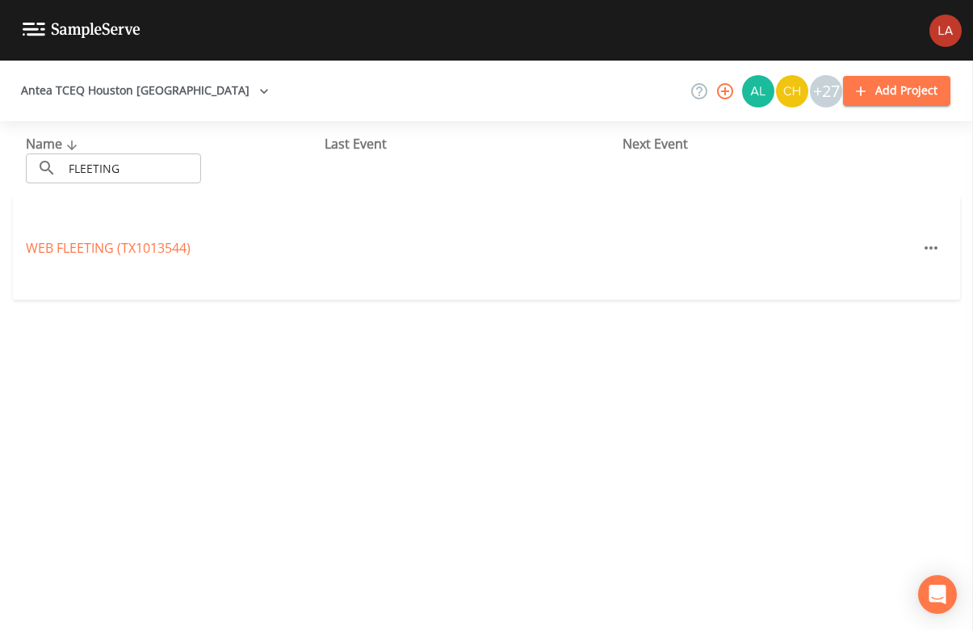
click at [121, 430] on div "Name ​ FLEETING ​ Last Event Next Event WEB FLEETING (TX1013544)" at bounding box center [486, 375] width 973 height 509
click at [582, 503] on div "Name ​ FLEETING ​ Last Event Next Event WEB FLEETING (TX1013544)" at bounding box center [486, 375] width 973 height 509
drag, startPoint x: 130, startPoint y: 168, endPoint x: -76, endPoint y: 153, distance: 206.5
click at [0, 153] on html "Antea TCEQ Houston [GEOGRAPHIC_DATA] +27 Add Project Name ​ FLEETING ​ Last Eve…" at bounding box center [486, 315] width 973 height 630
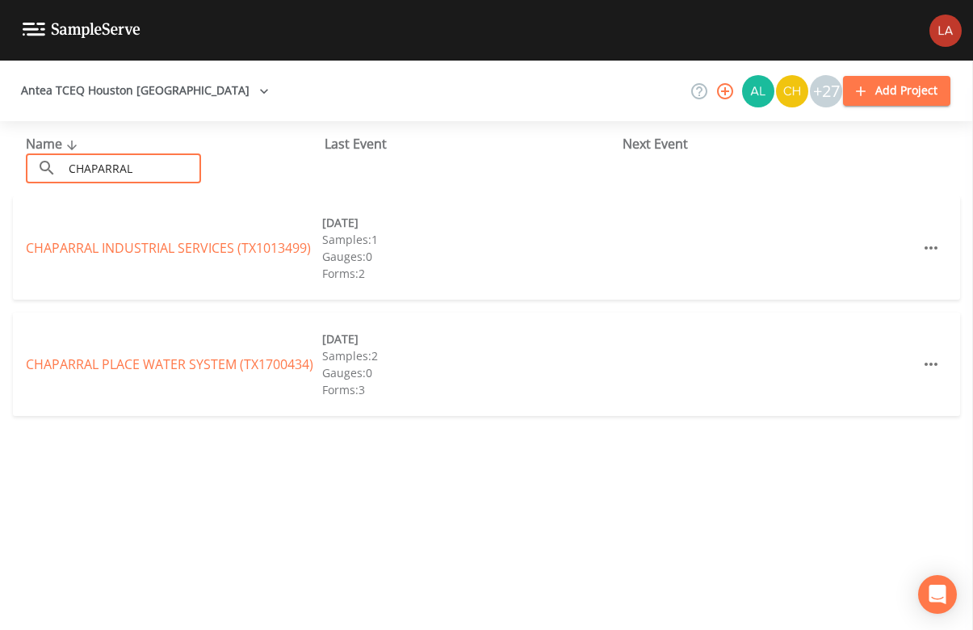
click at [188, 503] on div "Name ​ CHAPARRAL ​ Last Event Next Event CHAPARRAL INDUSTRIAL SERVICES (TX10134…" at bounding box center [486, 375] width 973 height 509
drag, startPoint x: 136, startPoint y: 167, endPoint x: -18, endPoint y: 128, distance: 158.3
click at [0, 128] on html "Antea TCEQ Houston [GEOGRAPHIC_DATA] +27 Add Project Name ​ CHAPARRAL ​ Last Ev…" at bounding box center [486, 315] width 973 height 630
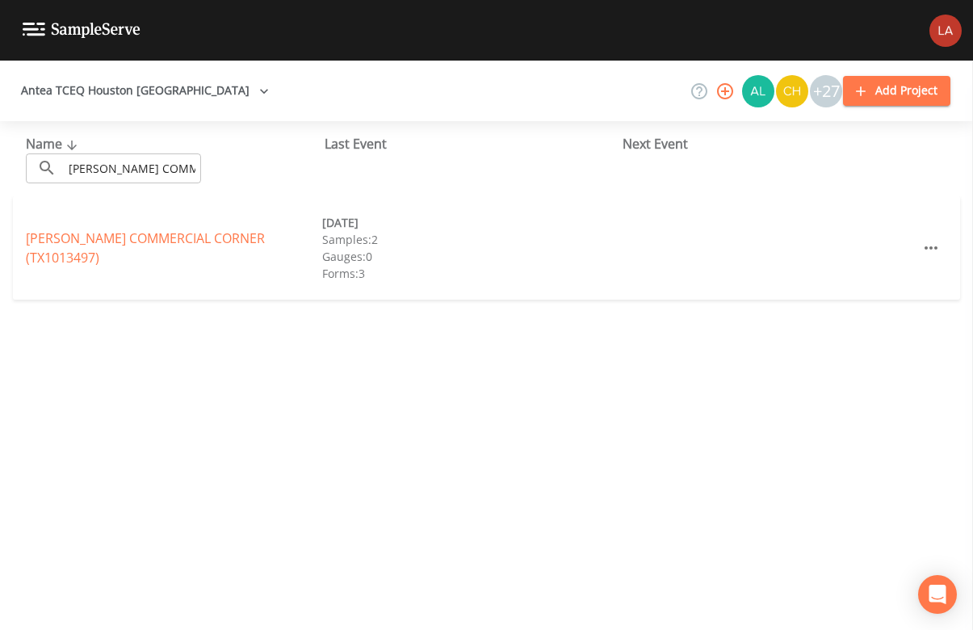
click at [194, 410] on div "Name ​ [PERSON_NAME] COMMERCIAL ​ Last Event Next Event [PERSON_NAME][GEOGRAPHI…" at bounding box center [486, 375] width 973 height 509
click at [689, 469] on div "Name ​ [PERSON_NAME] COMMERCIAL ​ Last Event Next Event [PERSON_NAME][GEOGRAPHI…" at bounding box center [486, 375] width 973 height 509
drag, startPoint x: 200, startPoint y: 167, endPoint x: -136, endPoint y: 139, distance: 336.4
click at [0, 139] on html "Antea TCEQ Houston [GEOGRAPHIC_DATA] +27 Add Project Name ​ [PERSON_NAME] COMME…" at bounding box center [486, 315] width 973 height 630
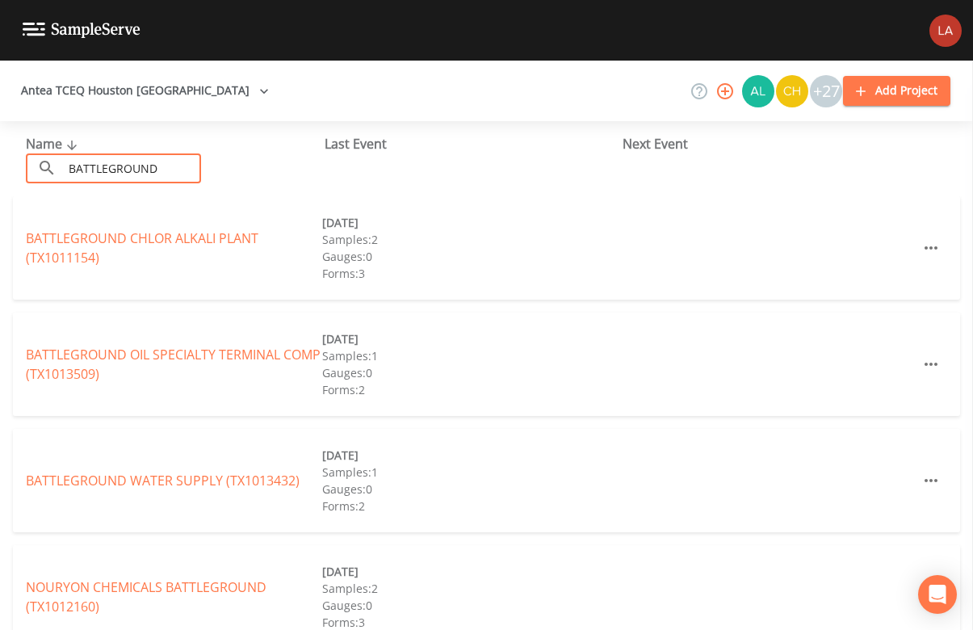
type input "BATTLEGROUND"
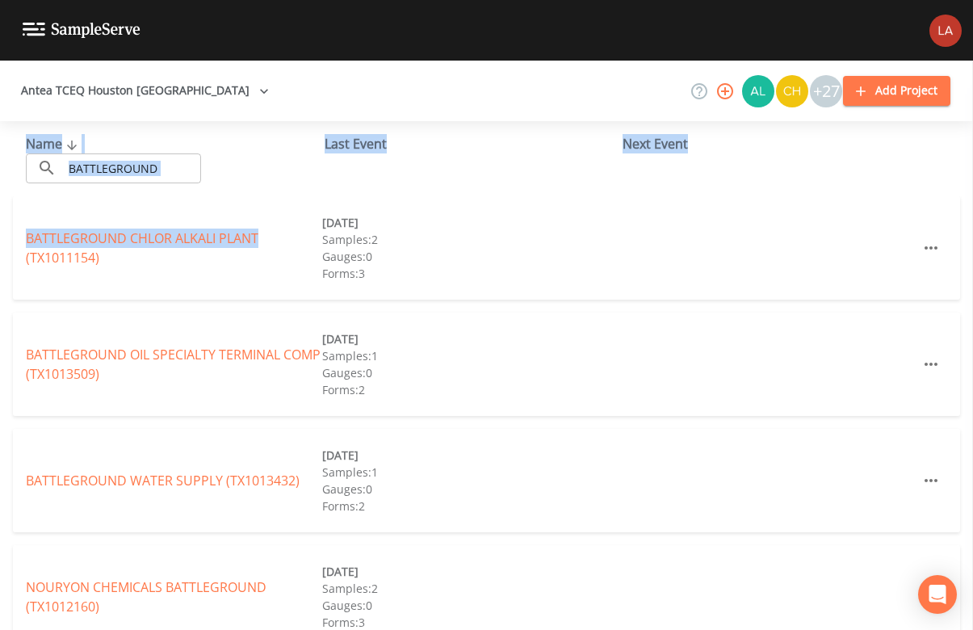
drag, startPoint x: 264, startPoint y: 129, endPoint x: 305, endPoint y: 224, distance: 103.1
click at [305, 224] on div "Name ​ BATTLEGROUND ​ Last Event Next Event BATTLEGROUND [GEOGRAPHIC_DATA] (TX1…" at bounding box center [486, 375] width 973 height 509
click at [155, 481] on link "BATTLEGROUND WATER SUPPLY (TX1013432)" at bounding box center [163, 481] width 274 height 18
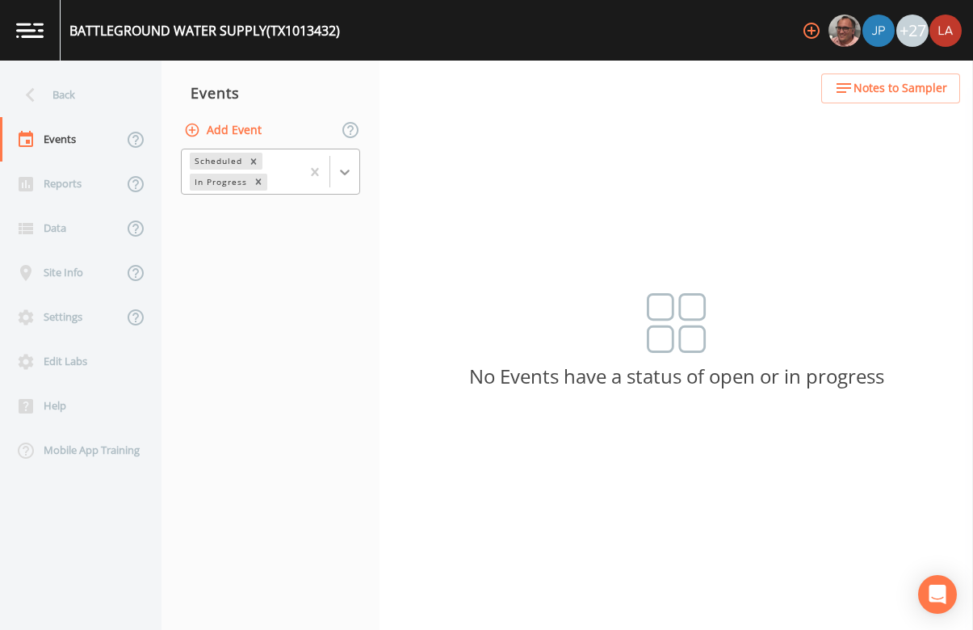
click at [351, 171] on icon at bounding box center [345, 172] width 16 height 16
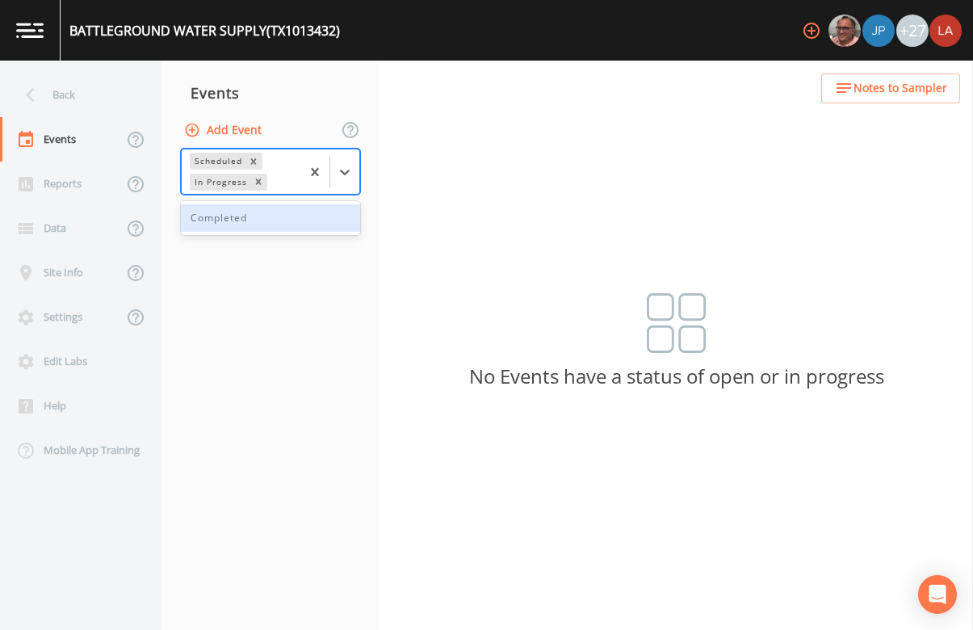
click at [249, 211] on div "Completed" at bounding box center [270, 217] width 179 height 27
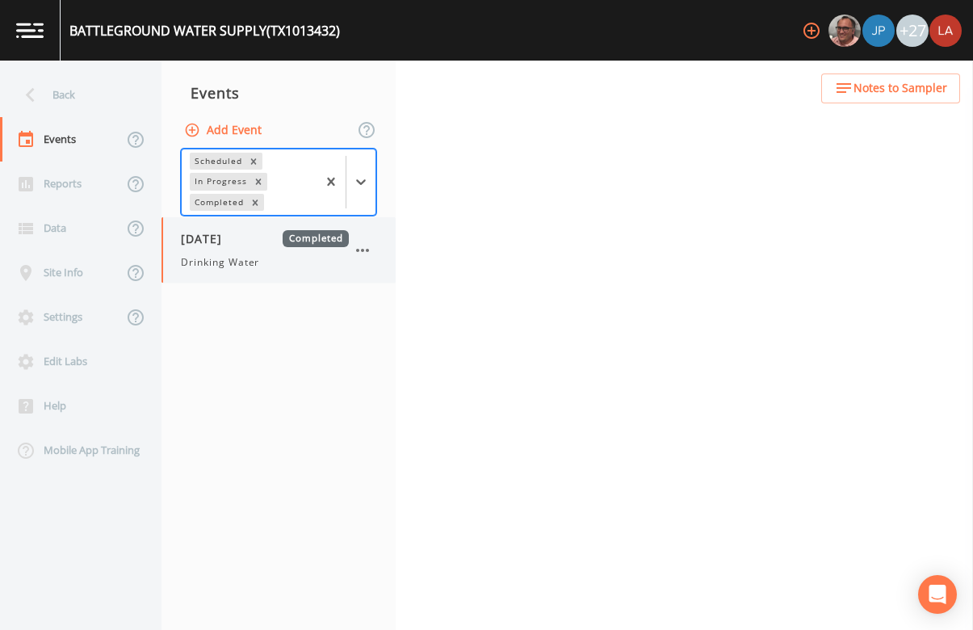
click at [224, 247] on div "[DATE] Completed Drinking Water" at bounding box center [265, 250] width 168 height 40
click at [431, 84] on div "Back Events Reports Data Site Info Settings Edit Labs Help Mobile App Training …" at bounding box center [486, 346] width 973 height 570
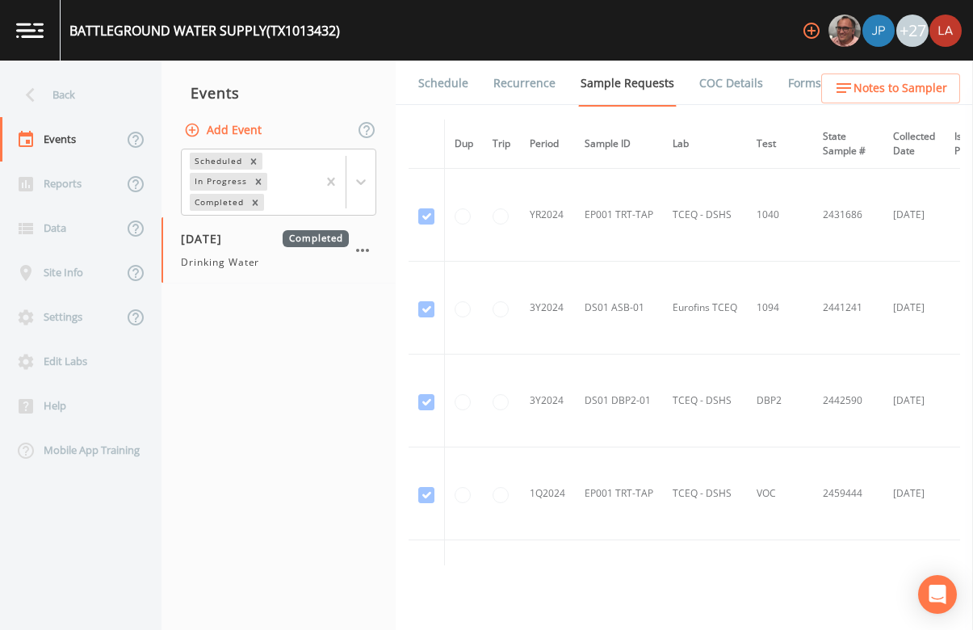
click at [438, 84] on link "Schedule" at bounding box center [443, 83] width 55 height 45
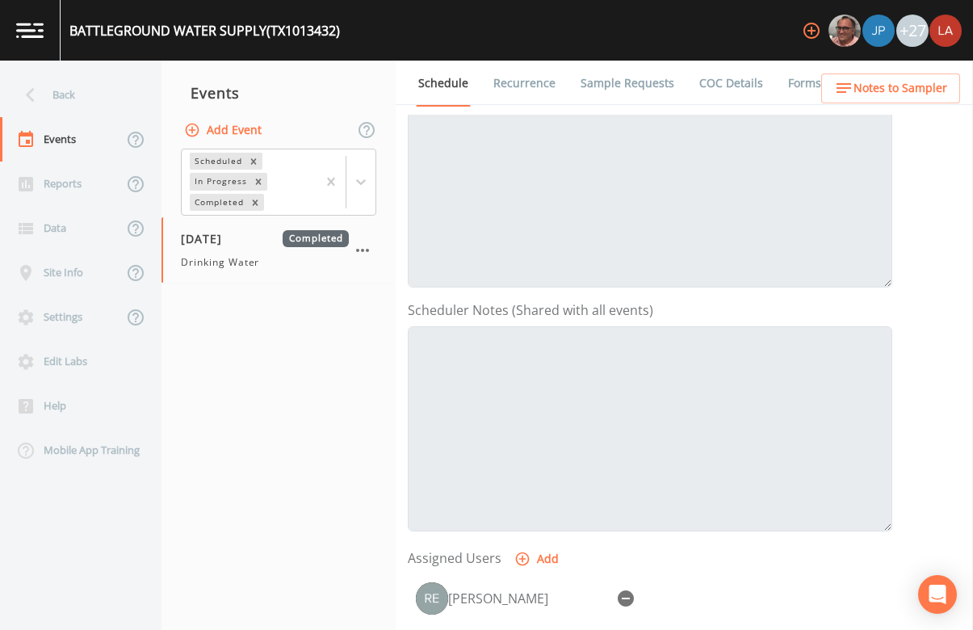
scroll to position [104, 0]
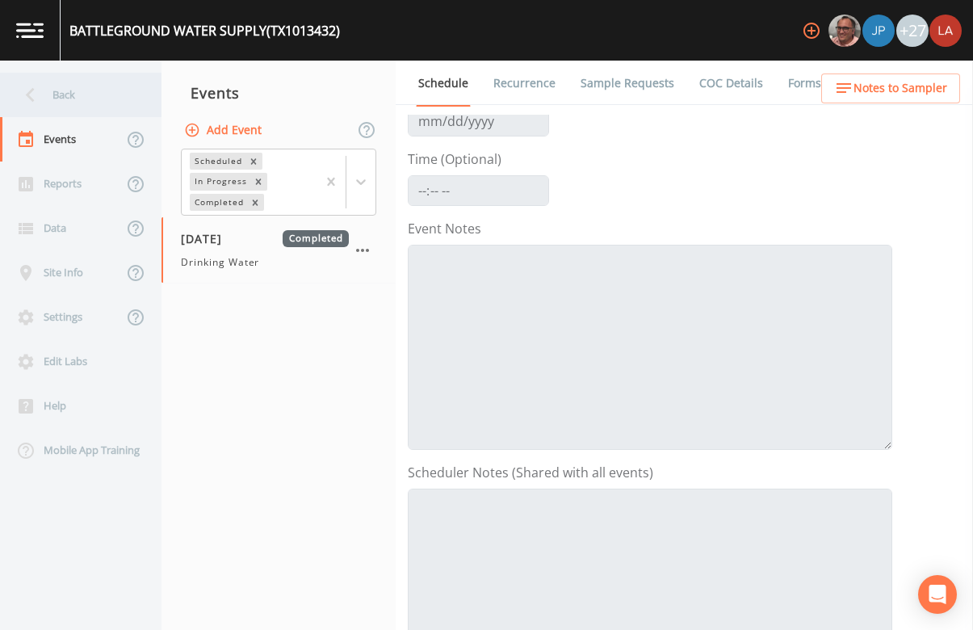
click at [82, 95] on div "Back" at bounding box center [72, 95] width 145 height 44
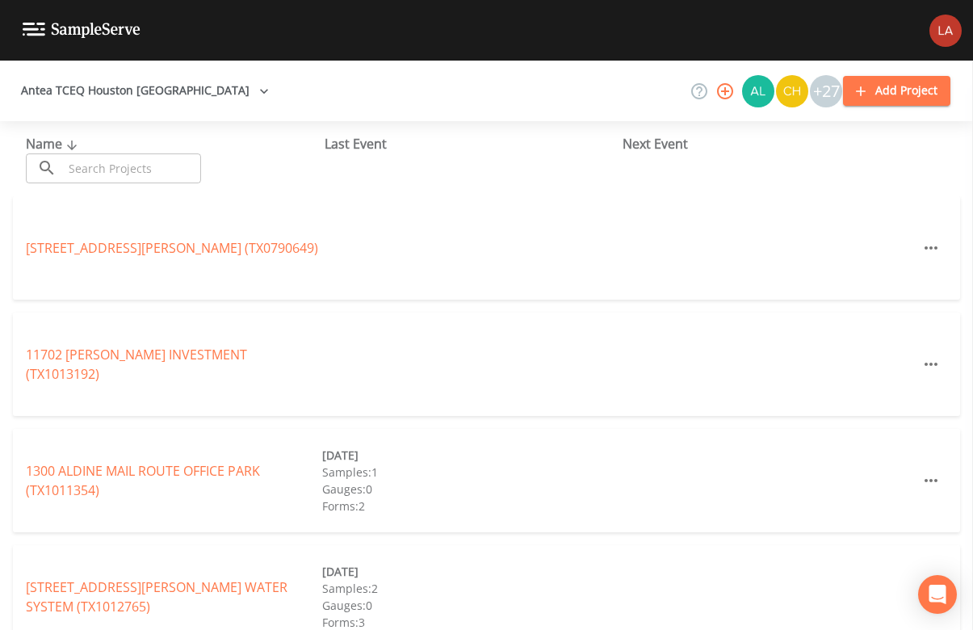
click at [175, 182] on input "text" at bounding box center [132, 168] width 138 height 30
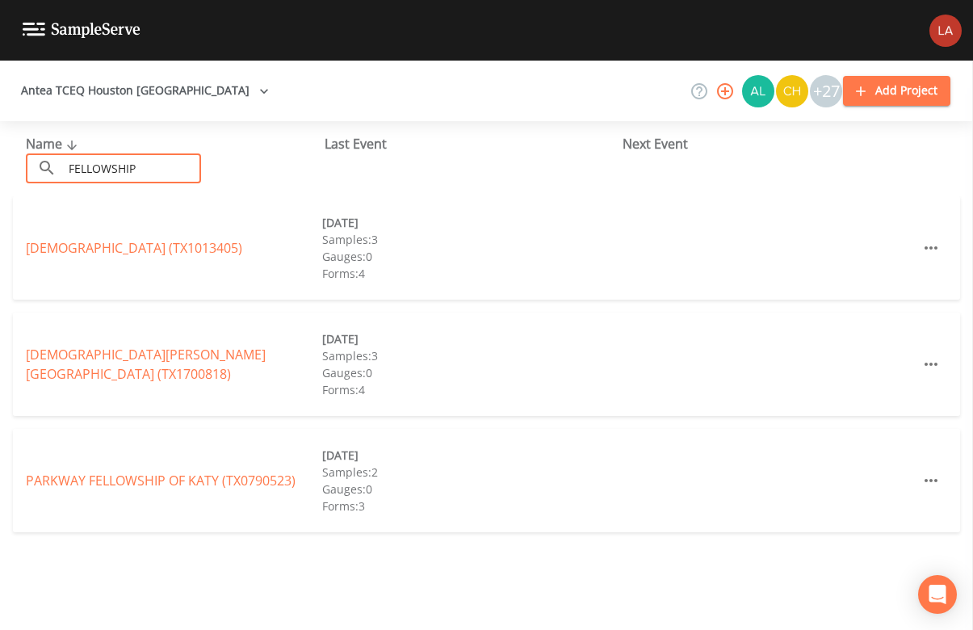
drag, startPoint x: 174, startPoint y: 179, endPoint x: -53, endPoint y: 143, distance: 229.9
click at [0, 143] on html "Antea TCEQ Houston San Antonio +27 Add Project Name ​ FELLOWSHIP ​ Last Event N…" at bounding box center [486, 315] width 973 height 630
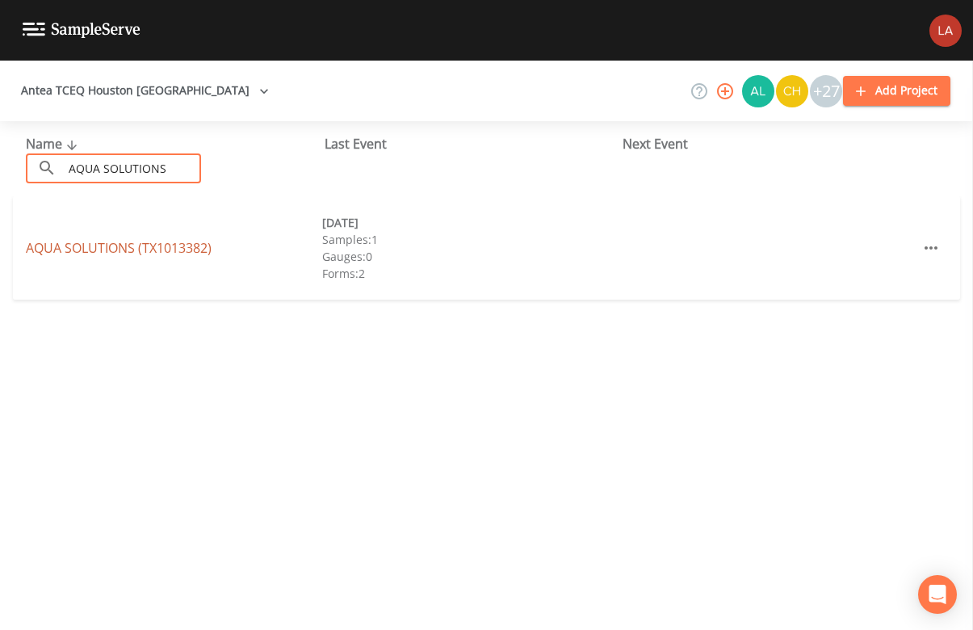
type input "AQUA SOLUTIONS"
click at [145, 245] on link "AQUA SOLUTIONS (TX1013382)" at bounding box center [119, 248] width 186 height 18
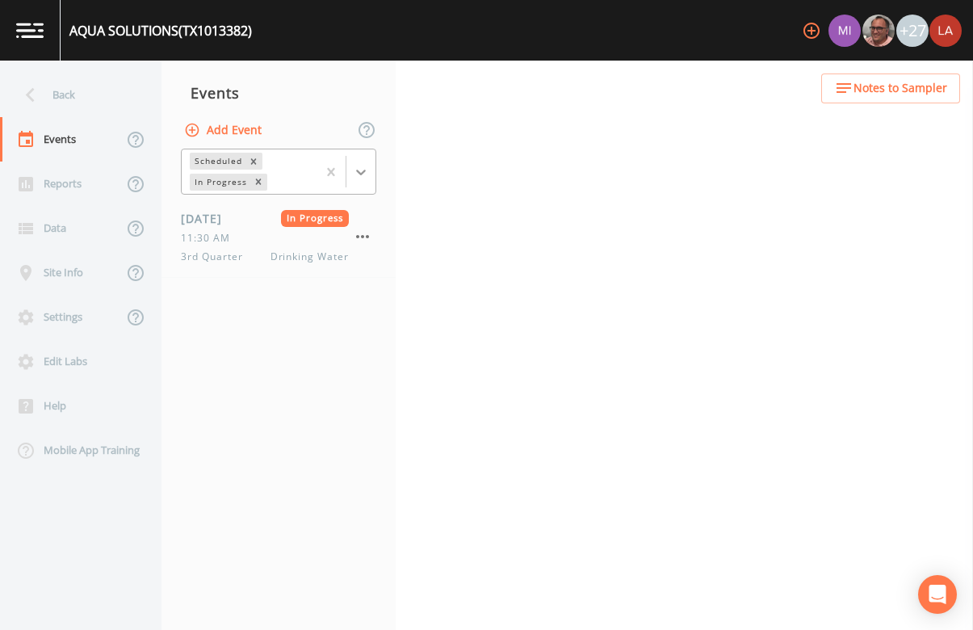
click at [353, 171] on icon at bounding box center [361, 172] width 16 height 16
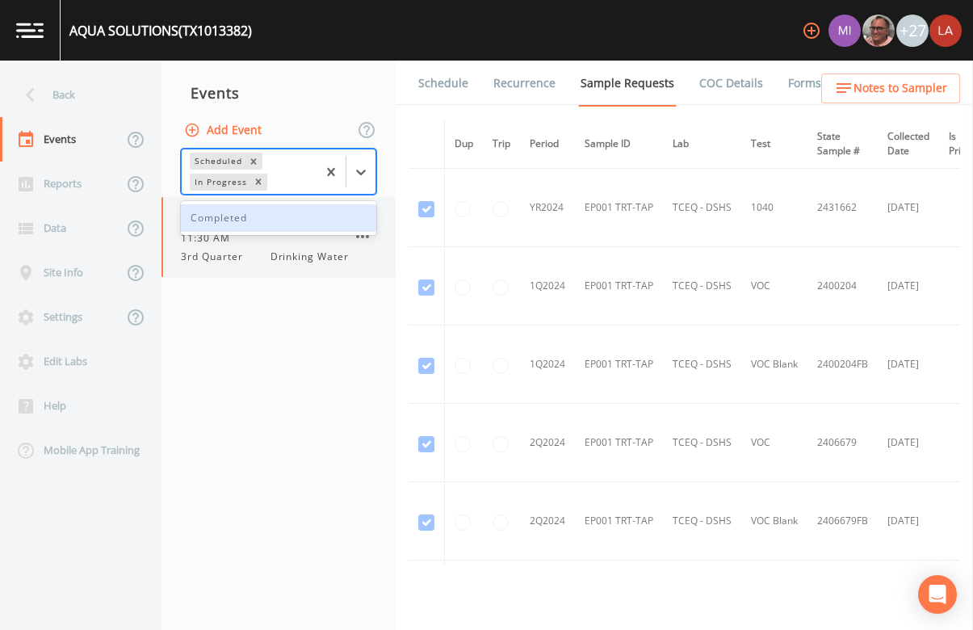
click at [221, 265] on div "[DATE] In Progress 11:30 AM 3rd Quarter Drinking Water" at bounding box center [279, 237] width 234 height 80
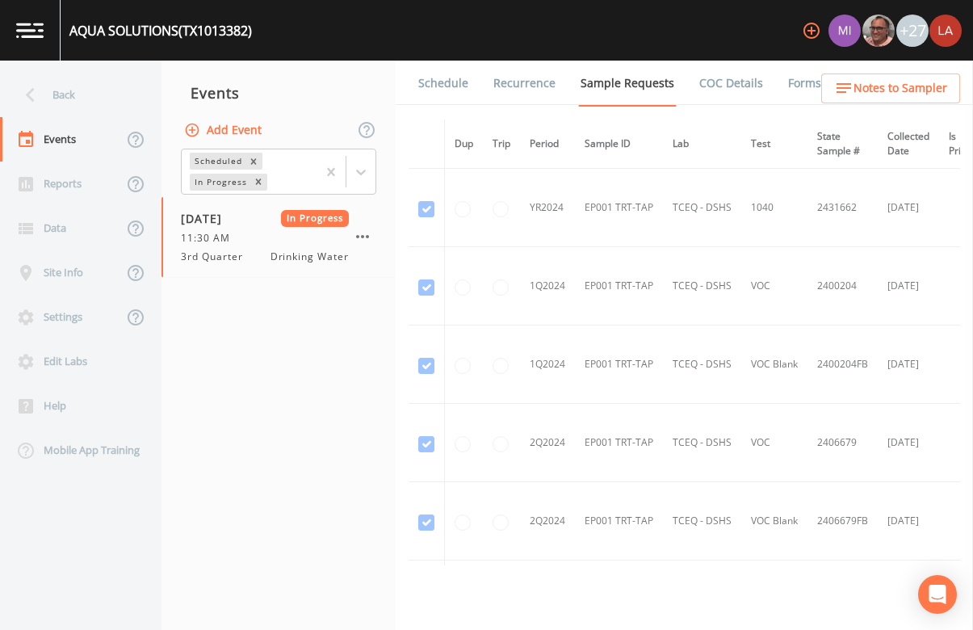
click at [436, 86] on link "Schedule" at bounding box center [443, 83] width 55 height 45
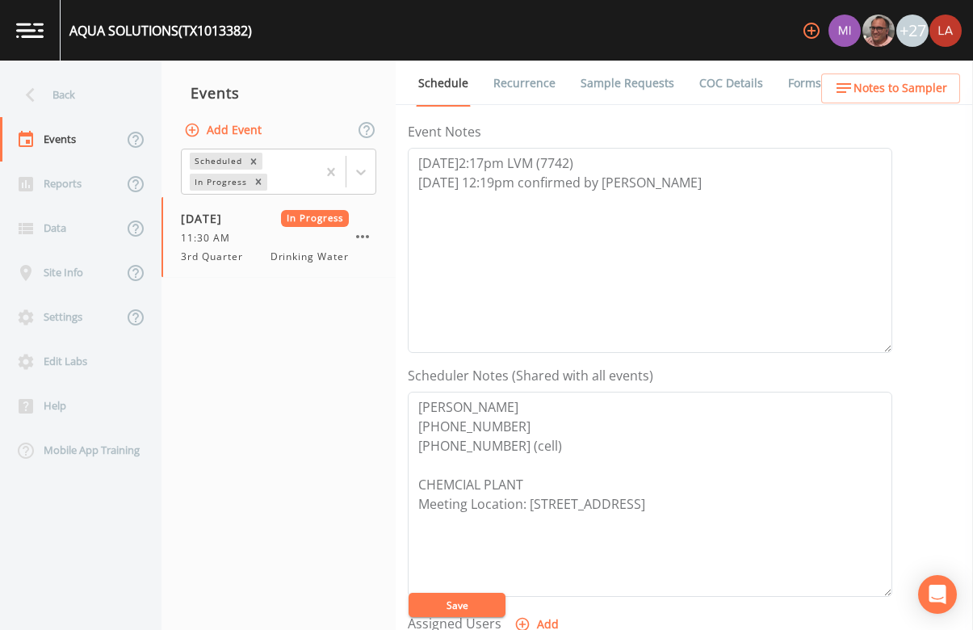
scroll to position [303, 0]
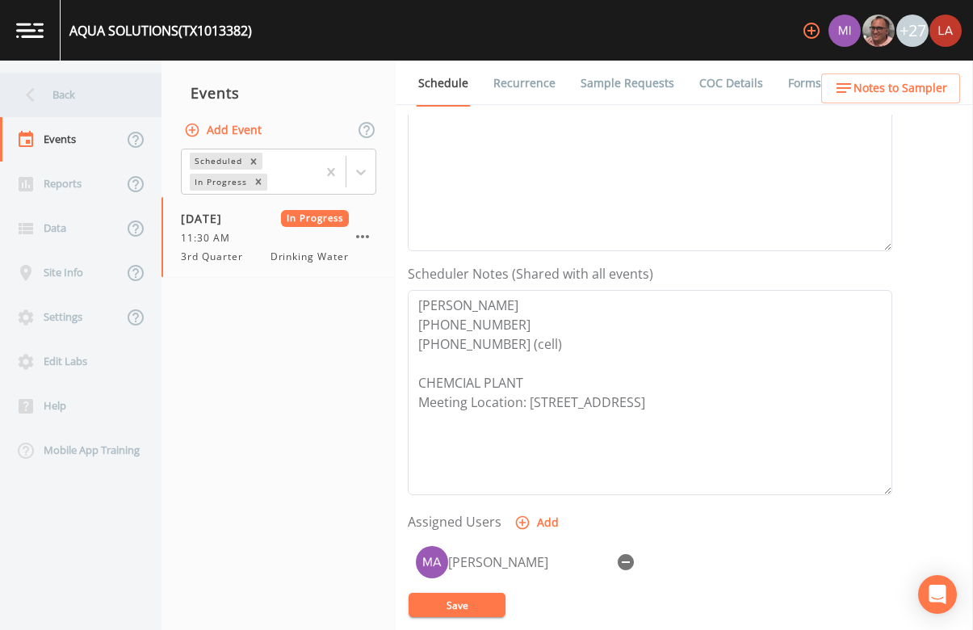
click at [90, 89] on div "Back" at bounding box center [72, 95] width 145 height 44
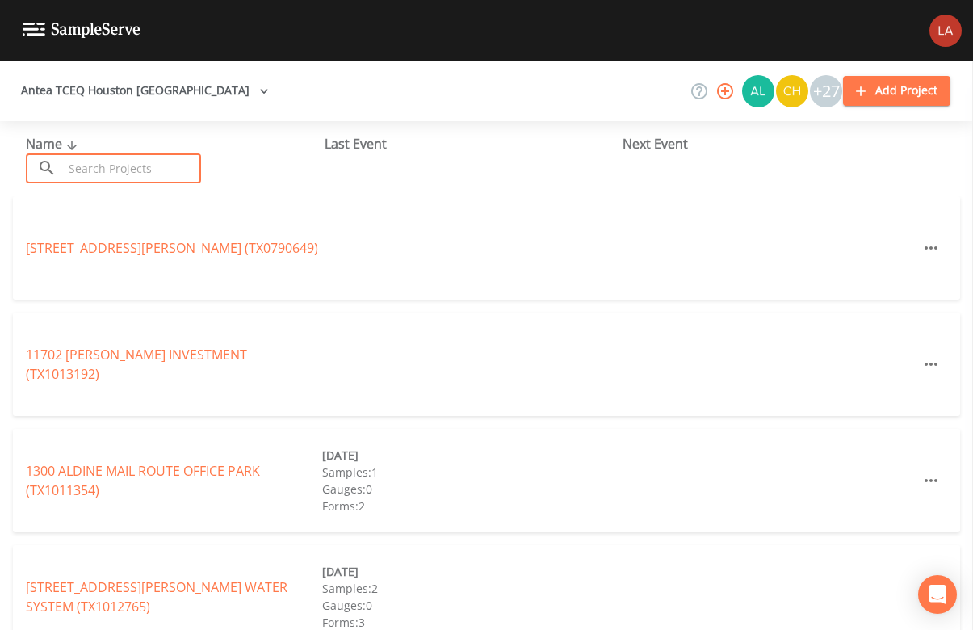
click at [186, 163] on input "text" at bounding box center [132, 168] width 138 height 30
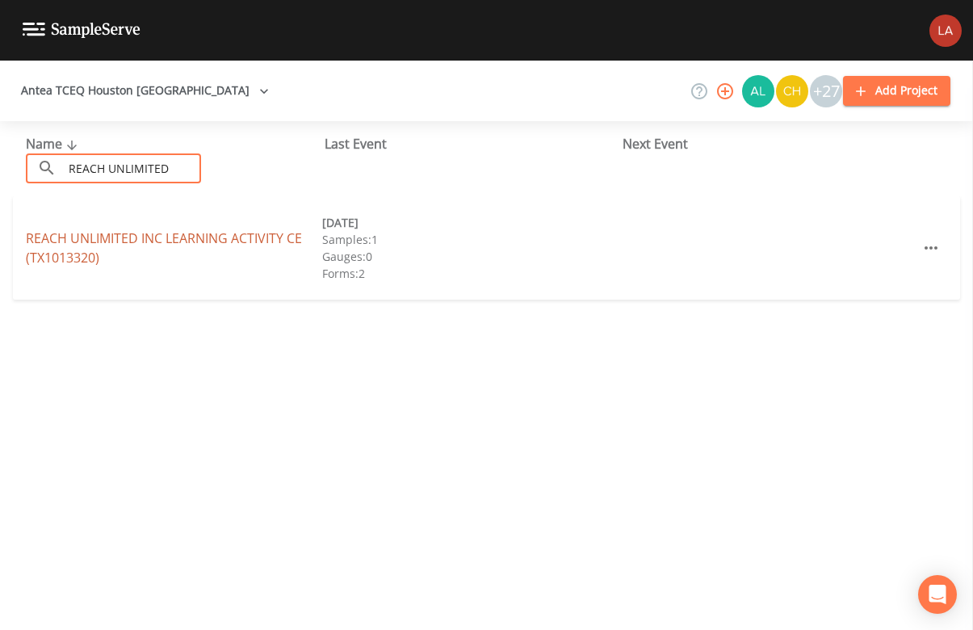
type input "REACH UNLIMITED"
click at [74, 252] on link "REACH UNLIMITED INC LEARNING ACTIVITY CE (TX1013320)" at bounding box center [164, 247] width 276 height 37
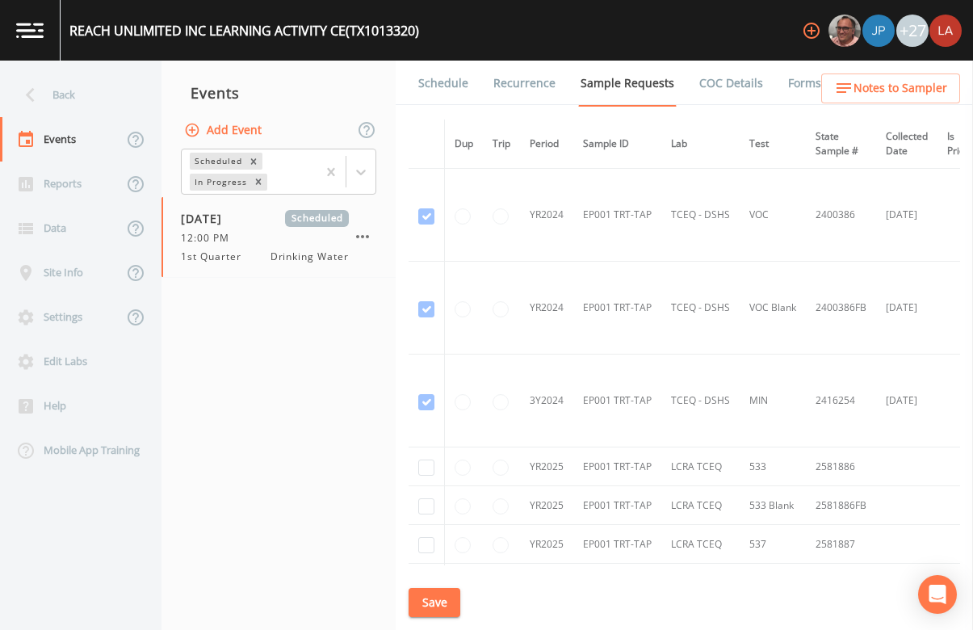
click at [436, 75] on link "Schedule" at bounding box center [443, 83] width 55 height 45
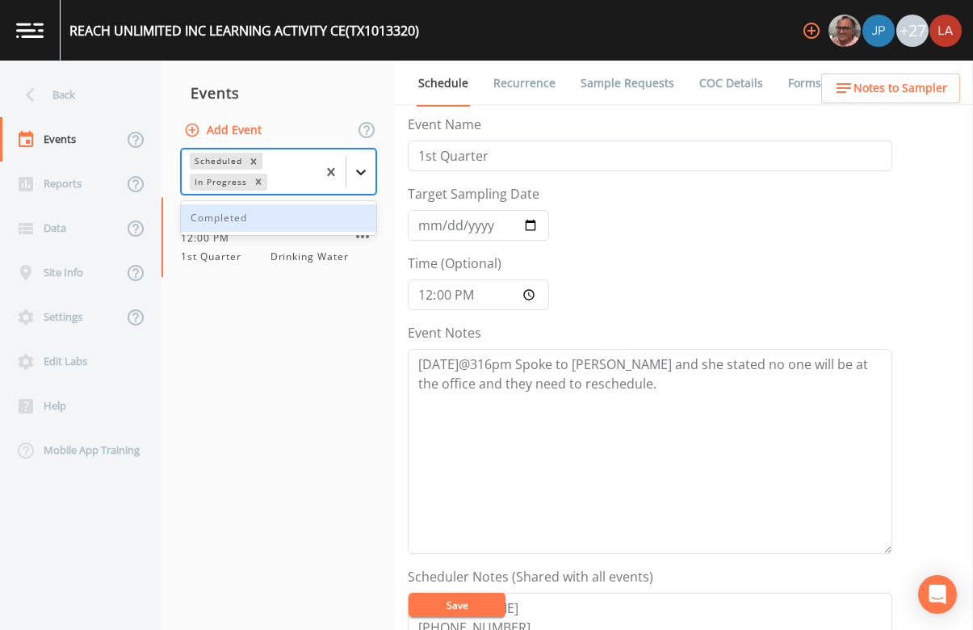
click at [364, 168] on icon at bounding box center [361, 172] width 16 height 16
click at [281, 214] on div "Completed" at bounding box center [278, 217] width 195 height 27
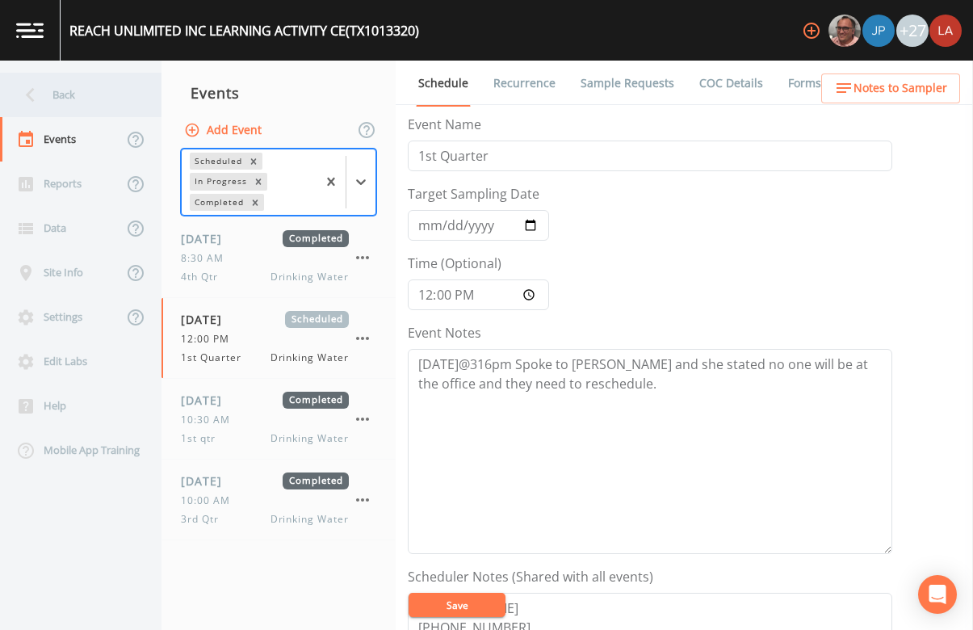
click at [57, 90] on div "Back" at bounding box center [72, 95] width 145 height 44
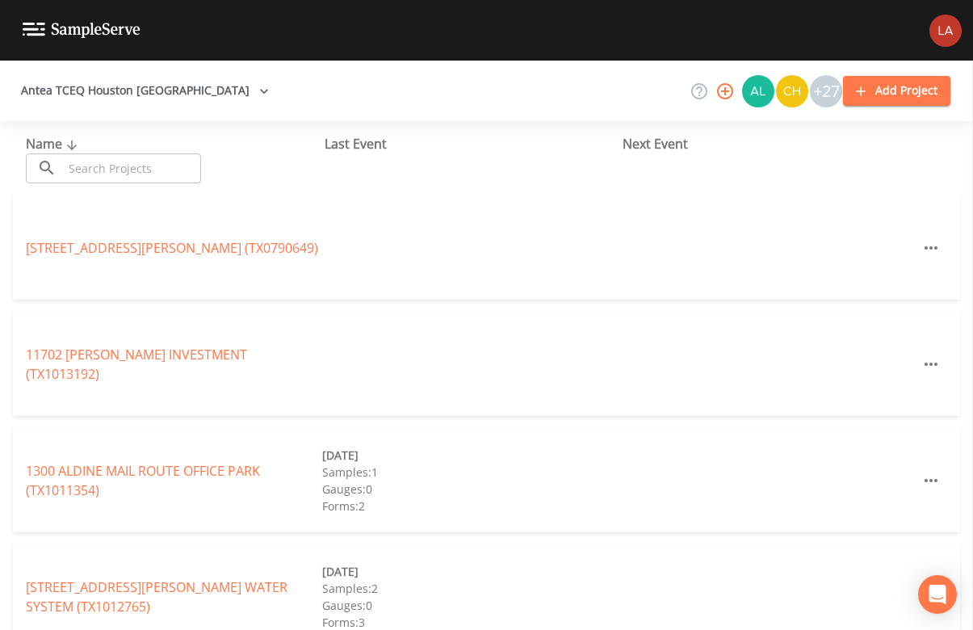
click at [461, 82] on div "Antea TCEQ Houston [GEOGRAPHIC_DATA] +27 Add Project" at bounding box center [486, 91] width 973 height 61
click at [182, 160] on input "text" at bounding box center [132, 168] width 138 height 30
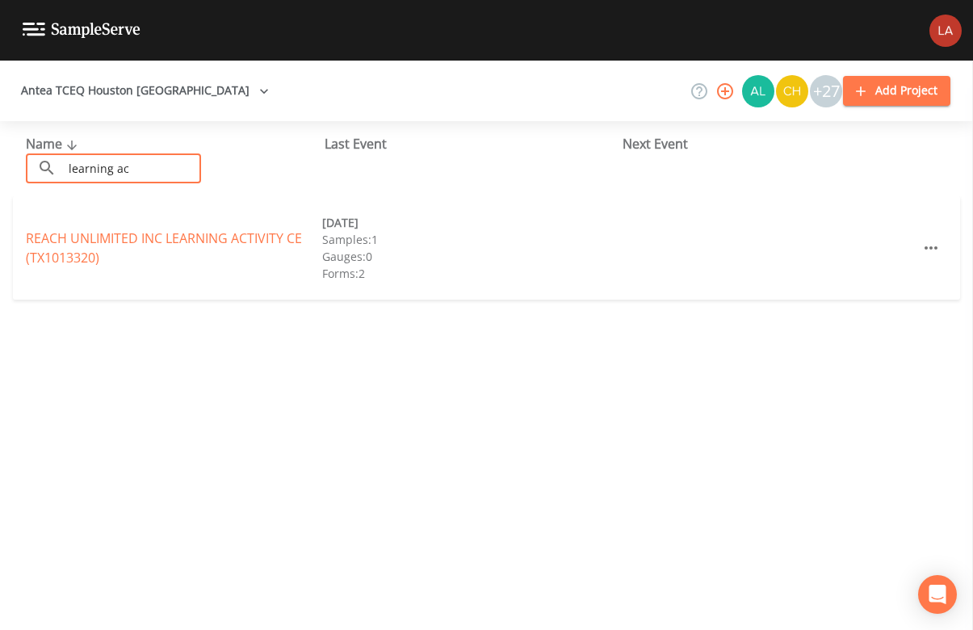
drag, startPoint x: 182, startPoint y: 160, endPoint x: 151, endPoint y: 167, distance: 31.5
click at [151, 167] on input "learning ac" at bounding box center [132, 168] width 138 height 30
drag, startPoint x: 157, startPoint y: 170, endPoint x: -145, endPoint y: 127, distance: 304.3
click at [0, 127] on html "Antea TCEQ Houston [GEOGRAPHIC_DATA] +27 Add Project Name ​ learning ac ​ Last …" at bounding box center [486, 315] width 973 height 630
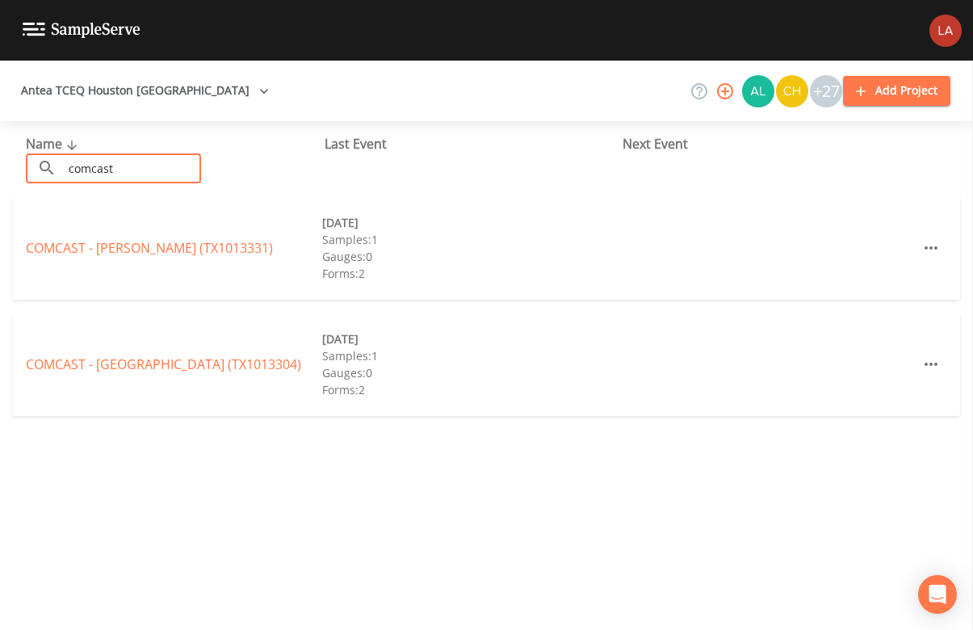
click at [231, 483] on div "Name ​ comcast ​ Last Event Next Event COMCAST - [PERSON_NAME] (TX1013331) [DAT…" at bounding box center [486, 375] width 973 height 509
drag, startPoint x: 179, startPoint y: 159, endPoint x: -27, endPoint y: 153, distance: 205.3
click at [0, 153] on html "Antea TCEQ Houston San Antonio +27 Add Project Name ​ comcast ​ Last Event Next…" at bounding box center [486, 315] width 973 height 630
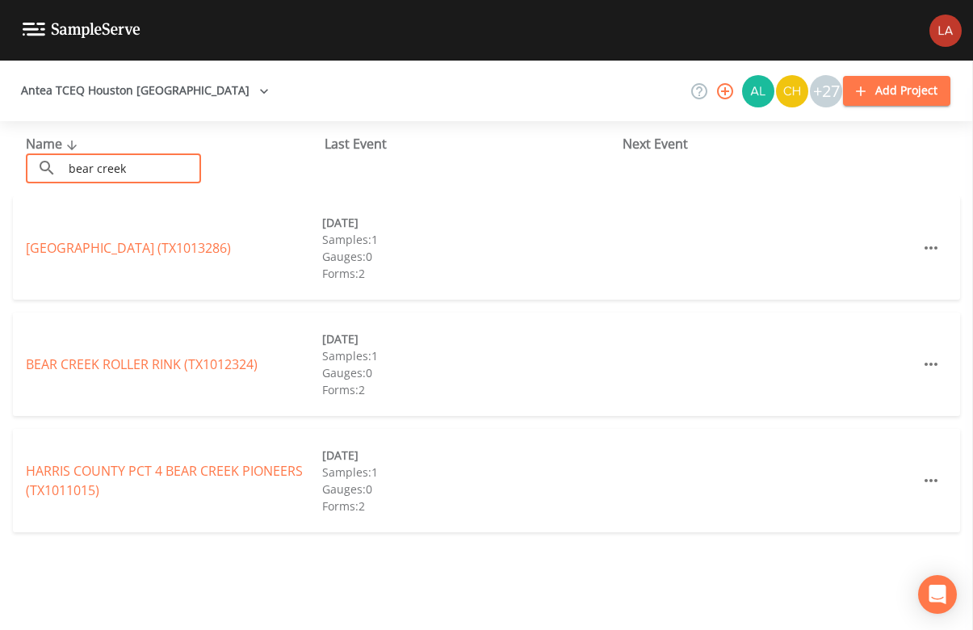
type input "bear creek"
click at [347, 503] on div "Name ​ bear creek ​ Last Event Next Event [GEOGRAPHIC_DATA] (TX1013286) [DATE] …" at bounding box center [486, 375] width 973 height 509
click at [188, 246] on link "[GEOGRAPHIC_DATA] (TX1013286)" at bounding box center [128, 248] width 205 height 18
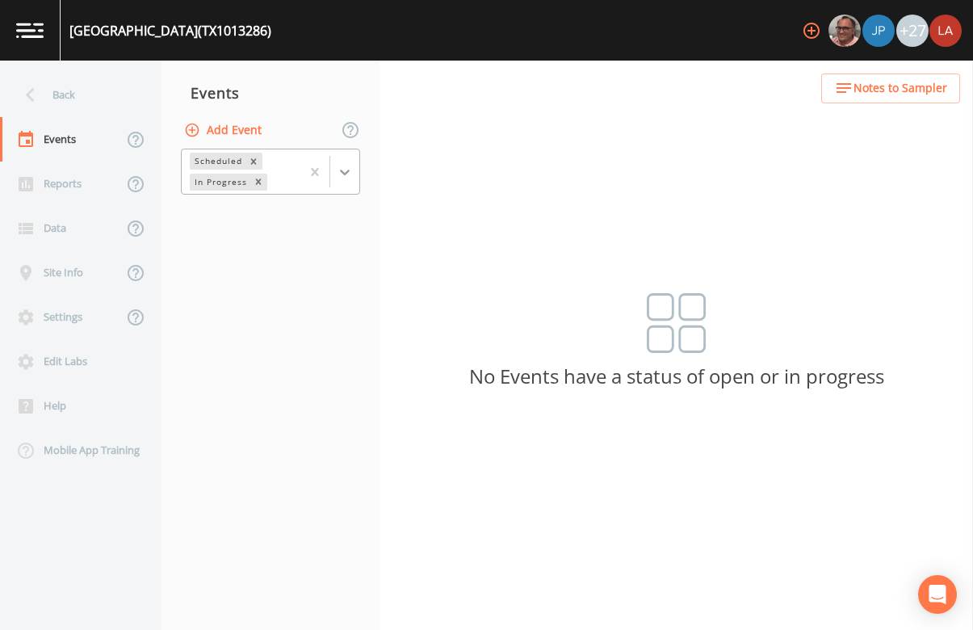
click at [354, 167] on div at bounding box center [344, 172] width 29 height 29
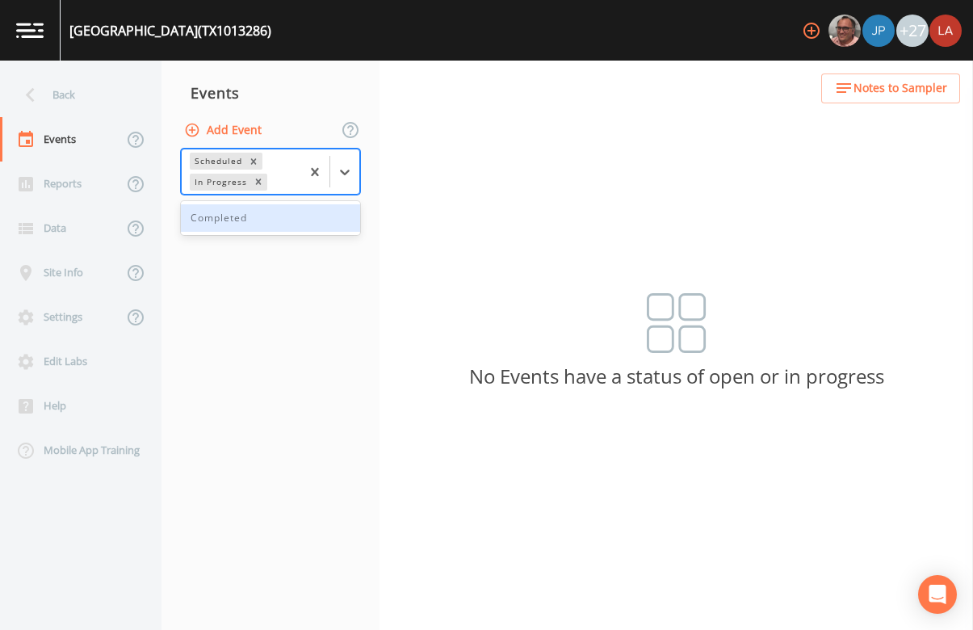
click at [252, 199] on nav "Events Add Event 1 result available. Use Up and Down to choose options, press E…" at bounding box center [271, 346] width 218 height 570
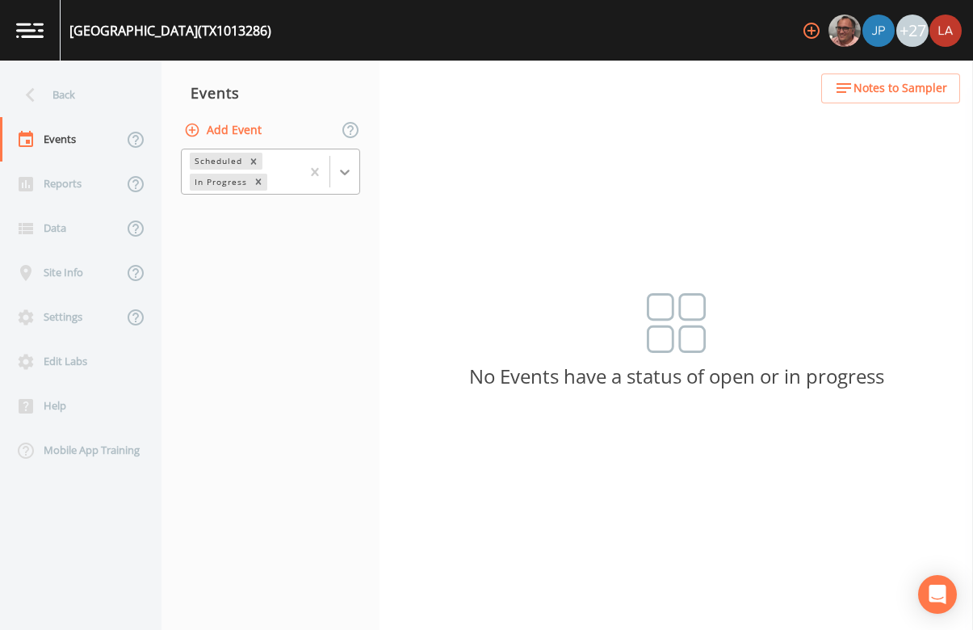
drag, startPoint x: 345, startPoint y: 178, endPoint x: 318, endPoint y: 187, distance: 28.4
click at [344, 178] on icon at bounding box center [345, 172] width 16 height 16
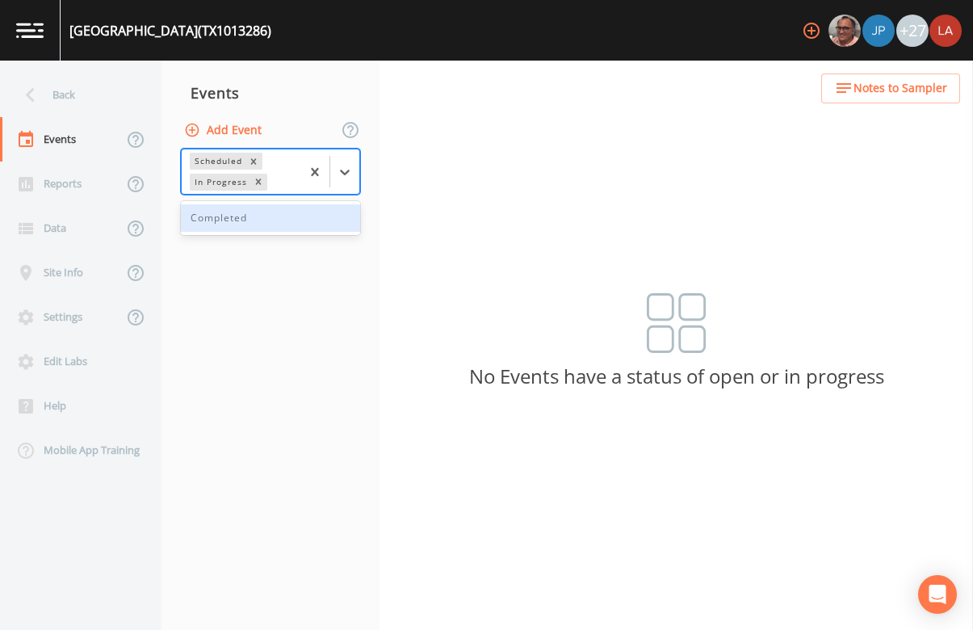
click at [237, 212] on div "Completed" at bounding box center [270, 217] width 179 height 27
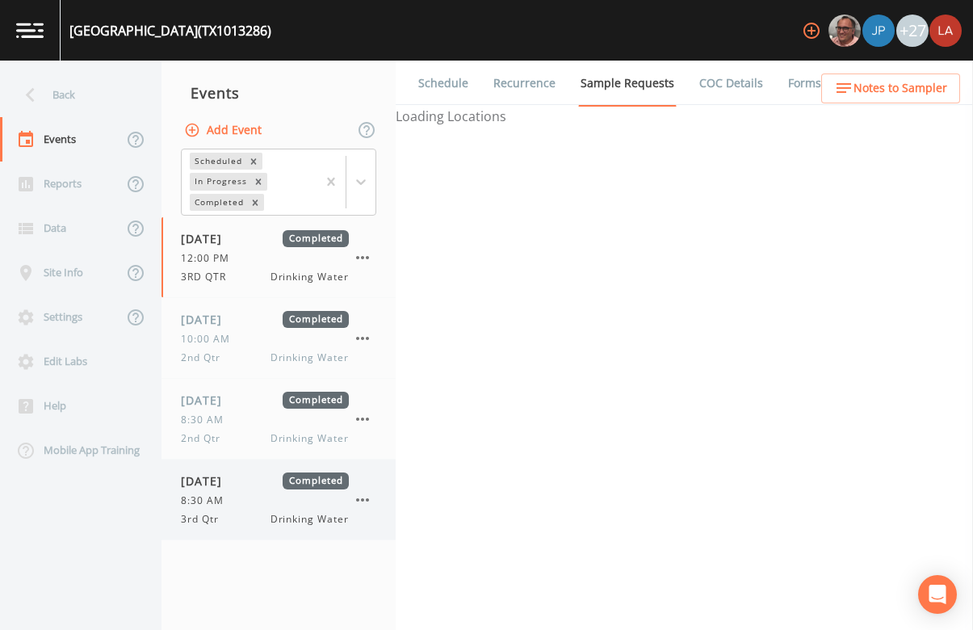
click at [203, 502] on span "8:30 AM" at bounding box center [207, 501] width 53 height 15
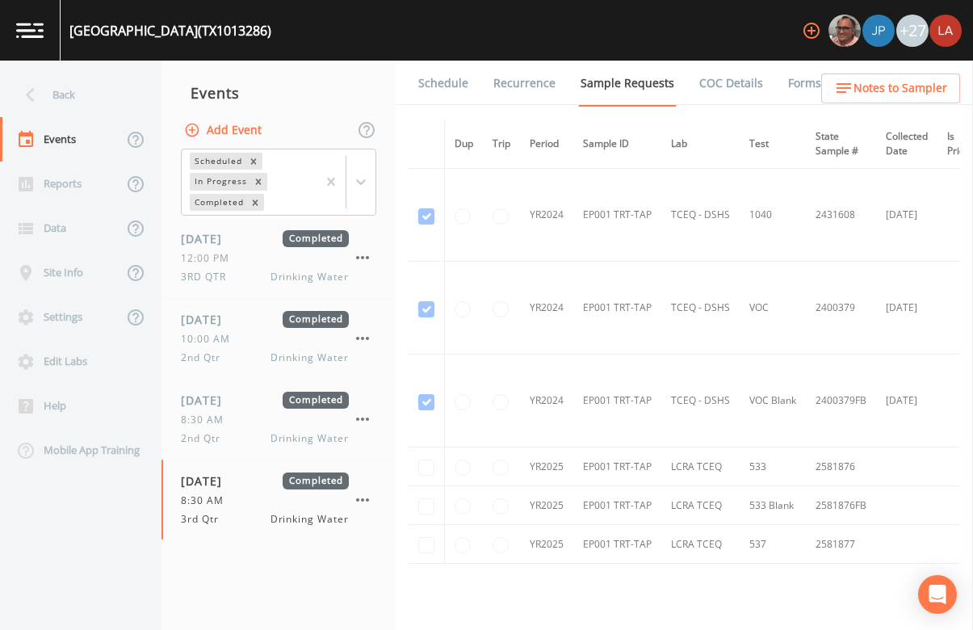
click at [418, 78] on link "Schedule" at bounding box center [443, 83] width 55 height 45
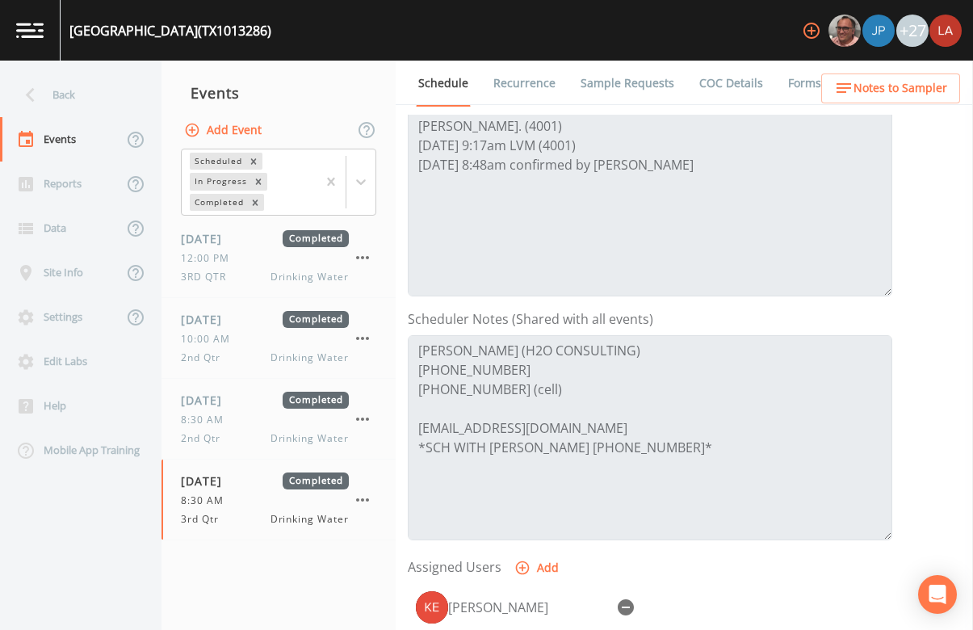
scroll to position [303, 0]
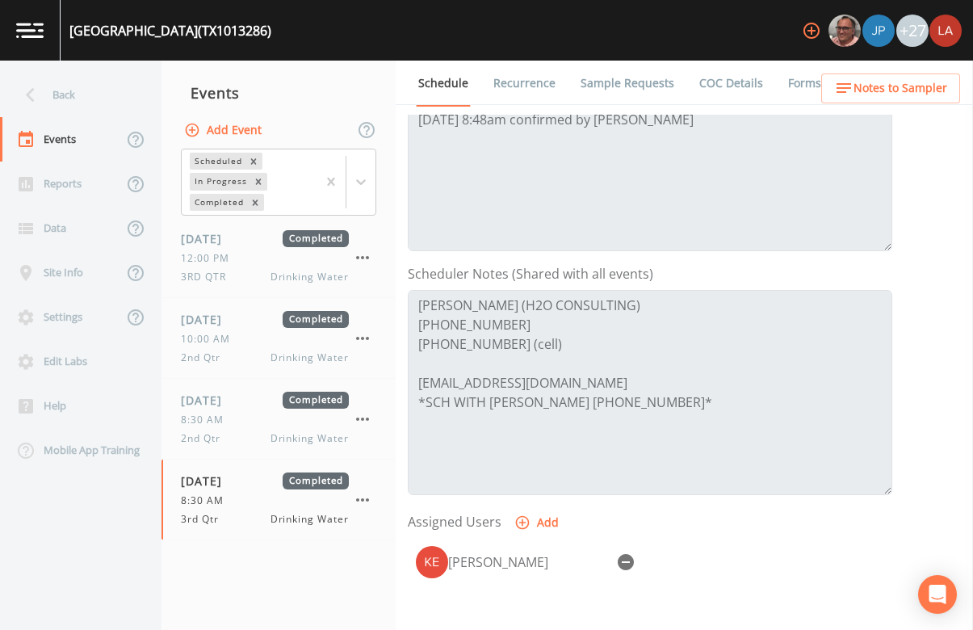
click at [483, 19] on div "[GEOGRAPHIC_DATA] (TX1013286) +27" at bounding box center [486, 30] width 973 height 61
click at [95, 97] on div "Back" at bounding box center [72, 95] width 145 height 44
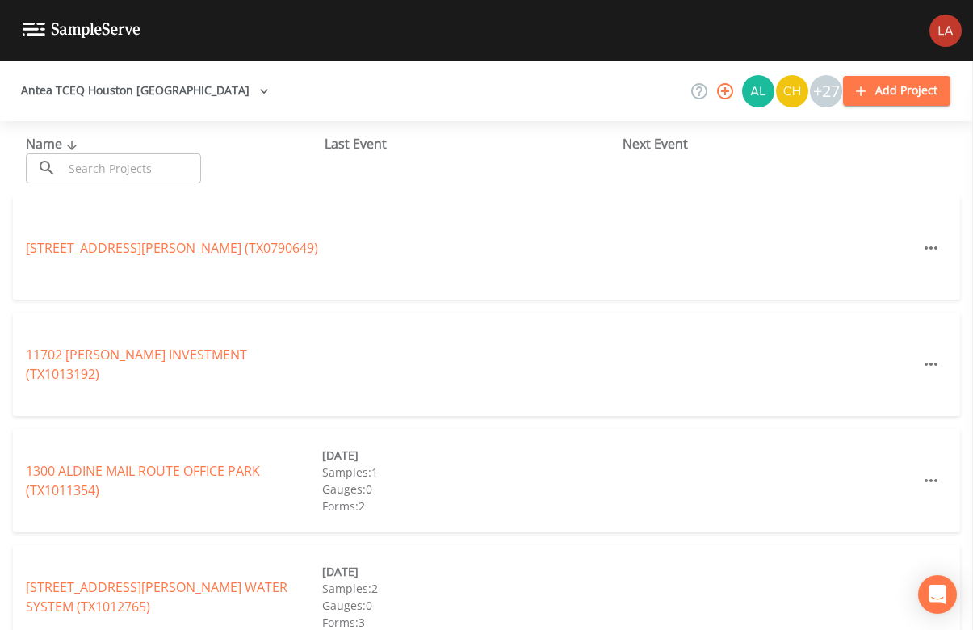
click at [145, 162] on input "text" at bounding box center [132, 168] width 138 height 30
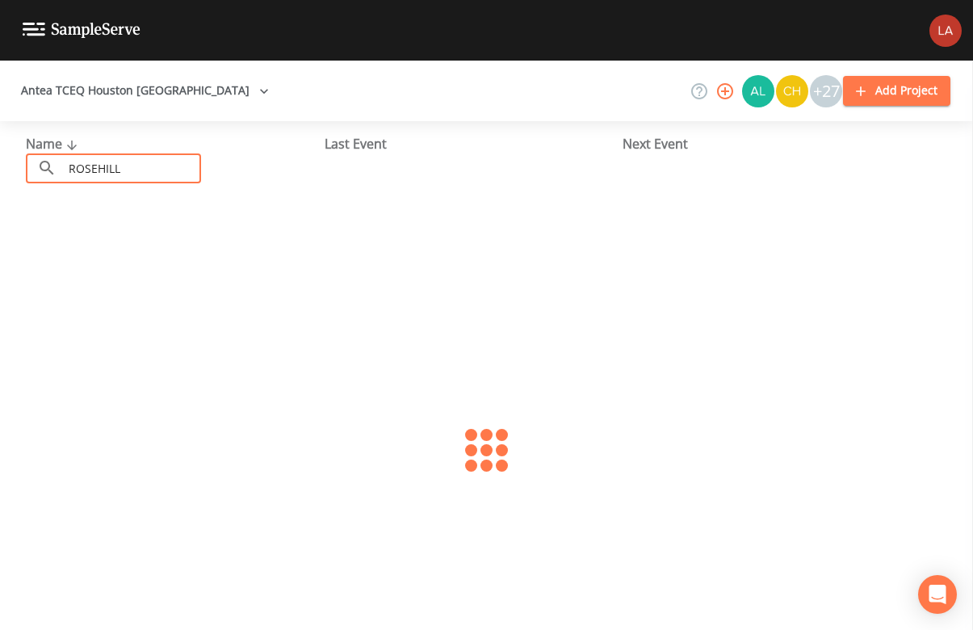
click at [337, 336] on div at bounding box center [486, 450] width 973 height 509
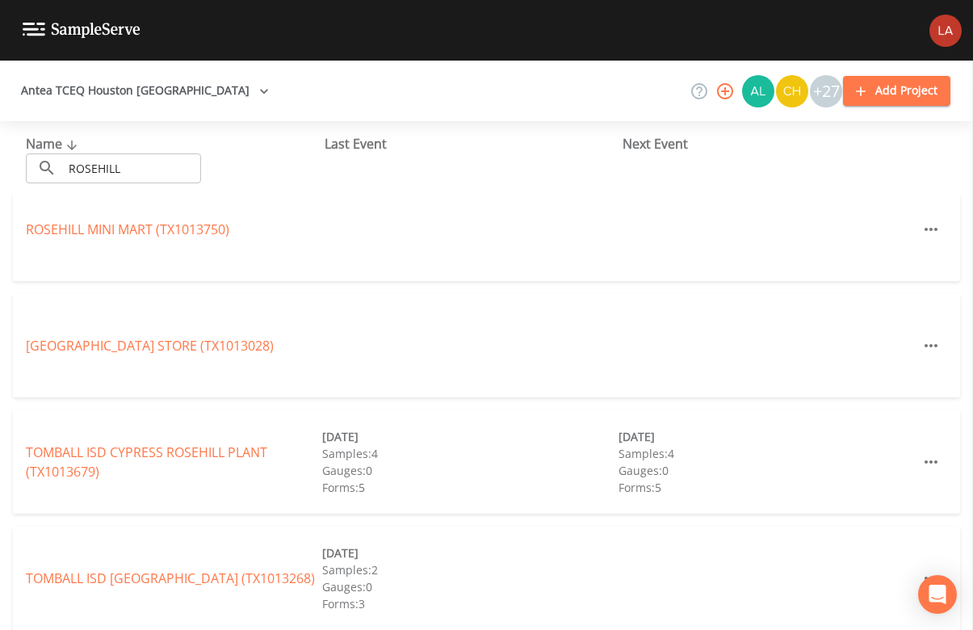
scroll to position [380, 0]
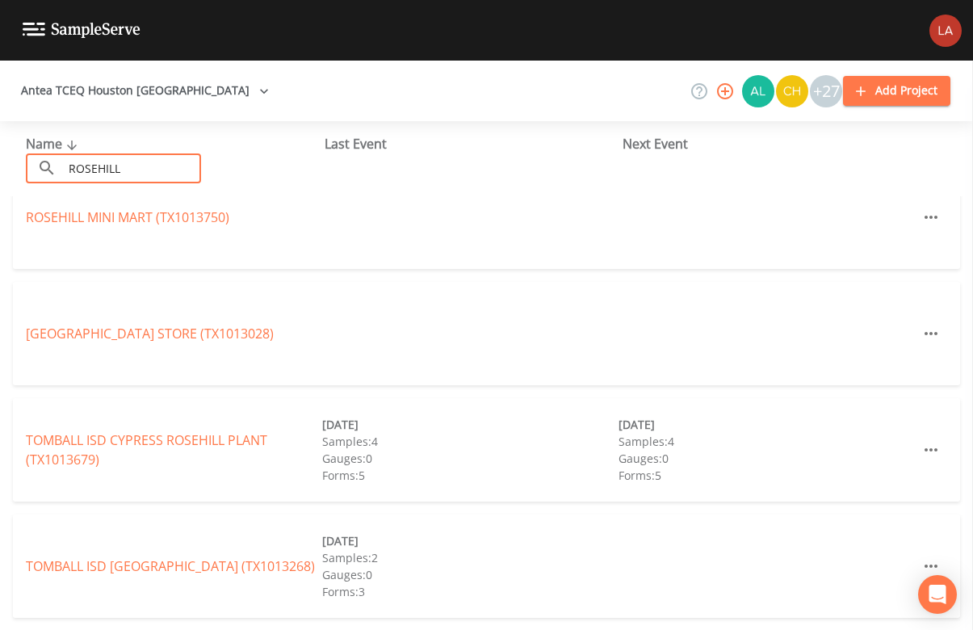
drag, startPoint x: 157, startPoint y: 162, endPoint x: -28, endPoint y: 129, distance: 187.8
click at [0, 129] on html "Antea TCEQ Houston [GEOGRAPHIC_DATA] +27 Add Project Name ​ [GEOGRAPHIC_DATA] ​…" at bounding box center [486, 315] width 973 height 630
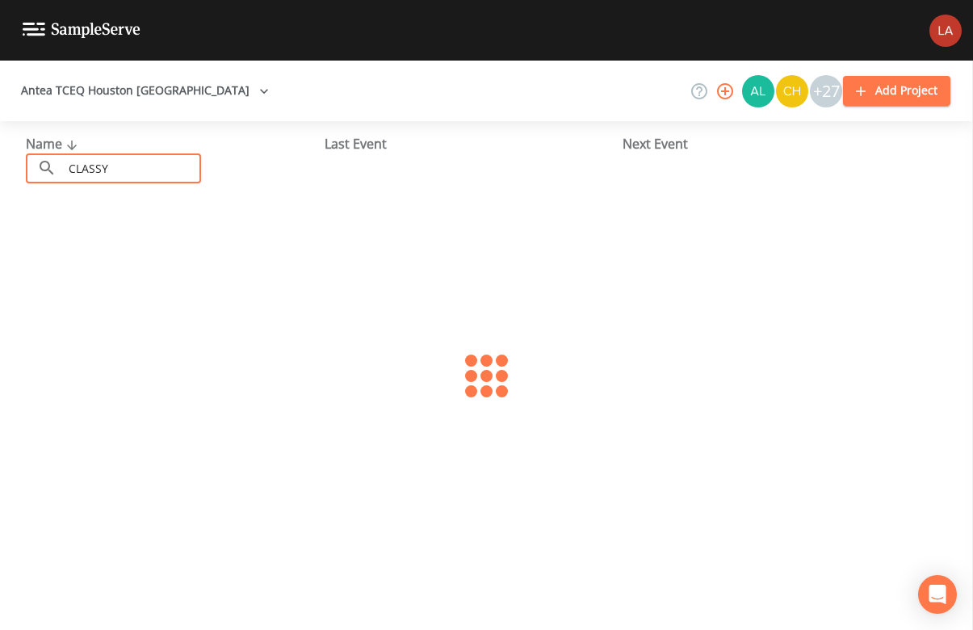
scroll to position [0, 0]
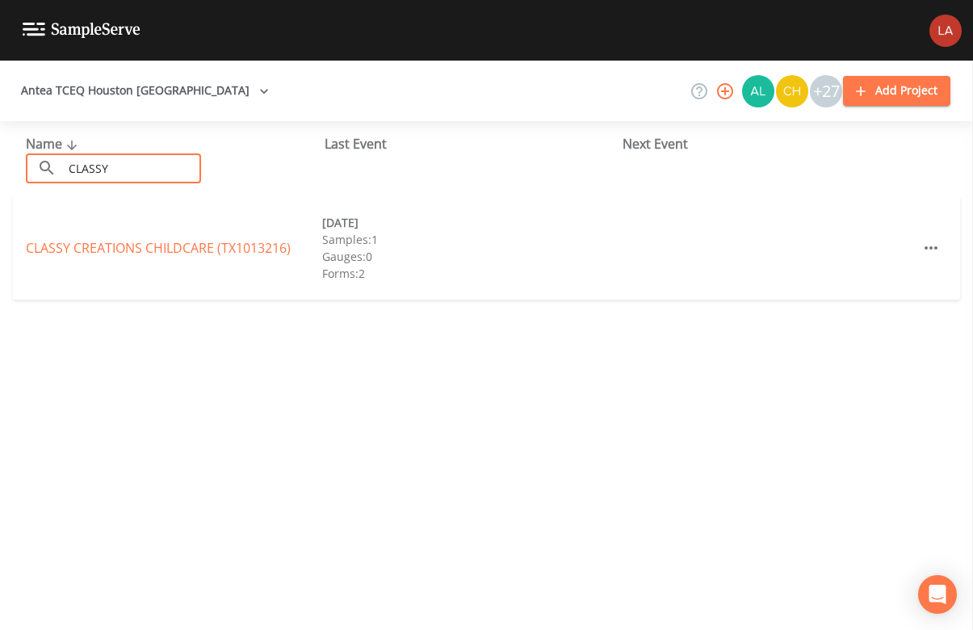
type input "CLASSY"
click at [164, 503] on div "Name ​ CLASSY ​ Last Event Next Event CLASSY CREATIONS CHILDCARE (TX1013216) [D…" at bounding box center [486, 375] width 973 height 509
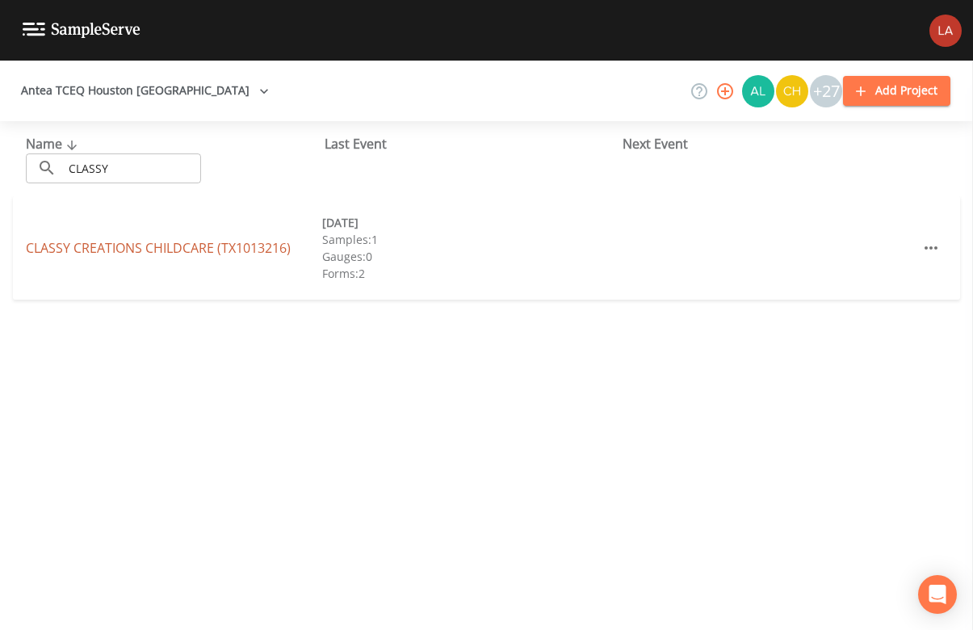
click at [95, 251] on link "CLASSY CREATIONS CHILDCARE (TX1013216)" at bounding box center [158, 248] width 265 height 18
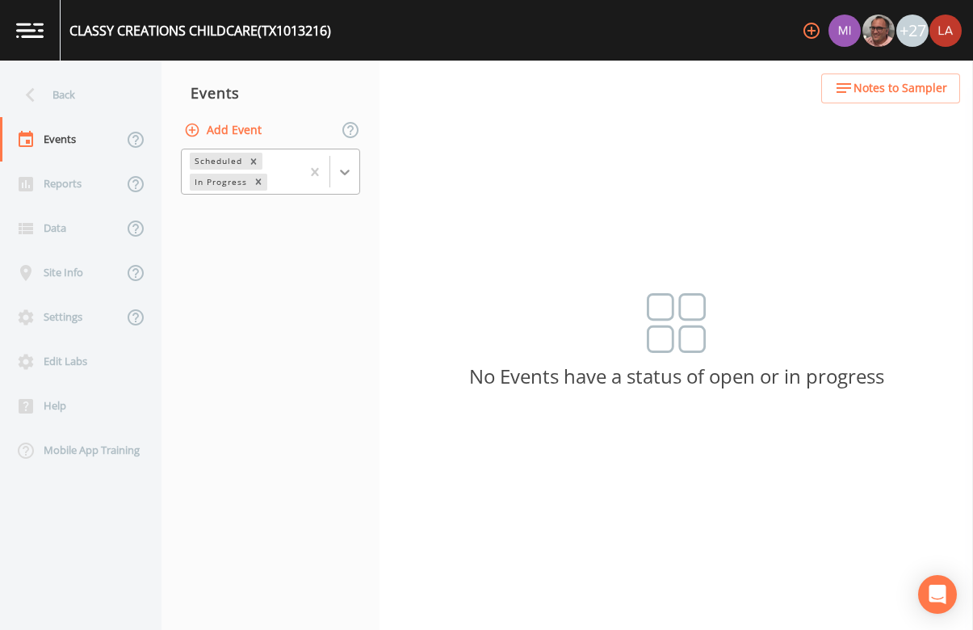
click at [347, 171] on icon at bounding box center [345, 173] width 10 height 6
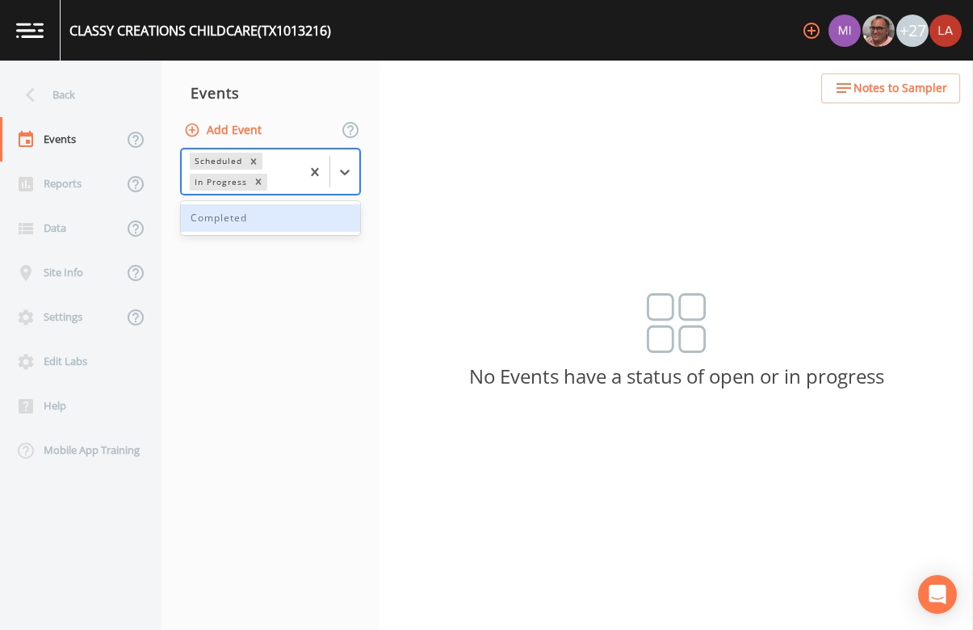
click at [247, 217] on div "Completed" at bounding box center [270, 217] width 179 height 27
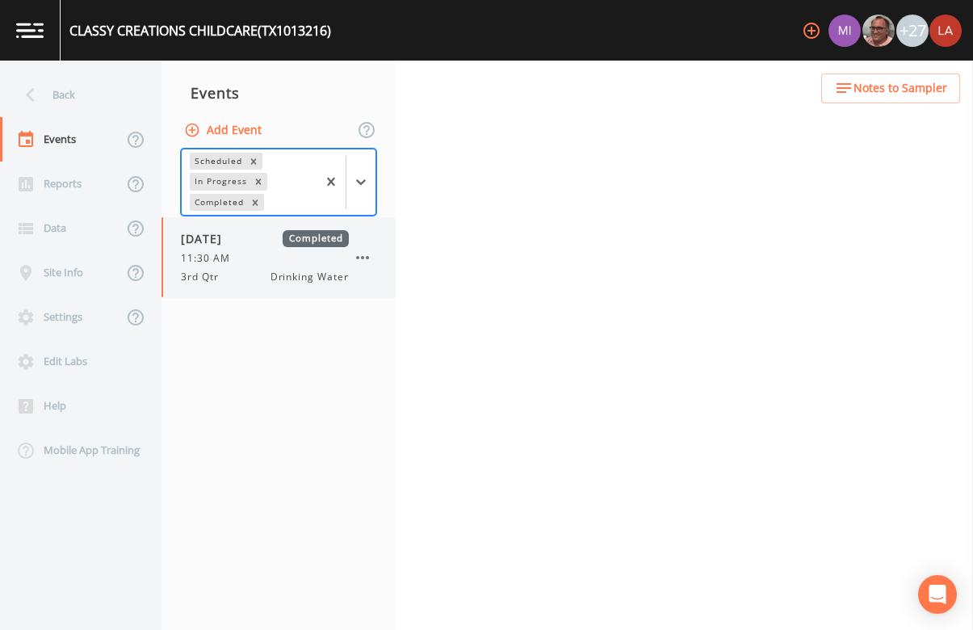
click at [231, 279] on div "3rd Qtr Drinking Water" at bounding box center [265, 277] width 168 height 15
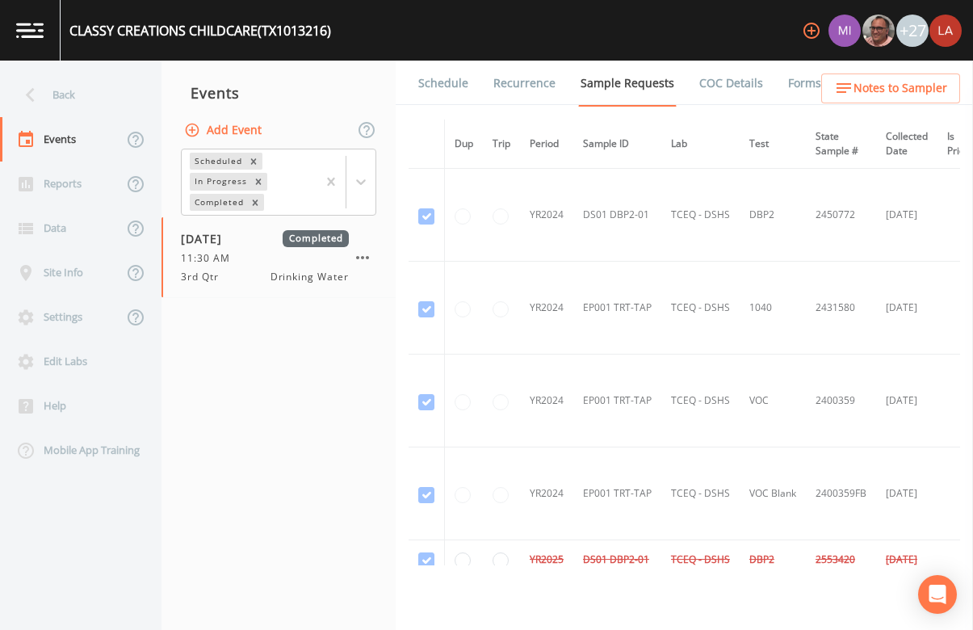
click at [443, 91] on link "Schedule" at bounding box center [443, 83] width 55 height 45
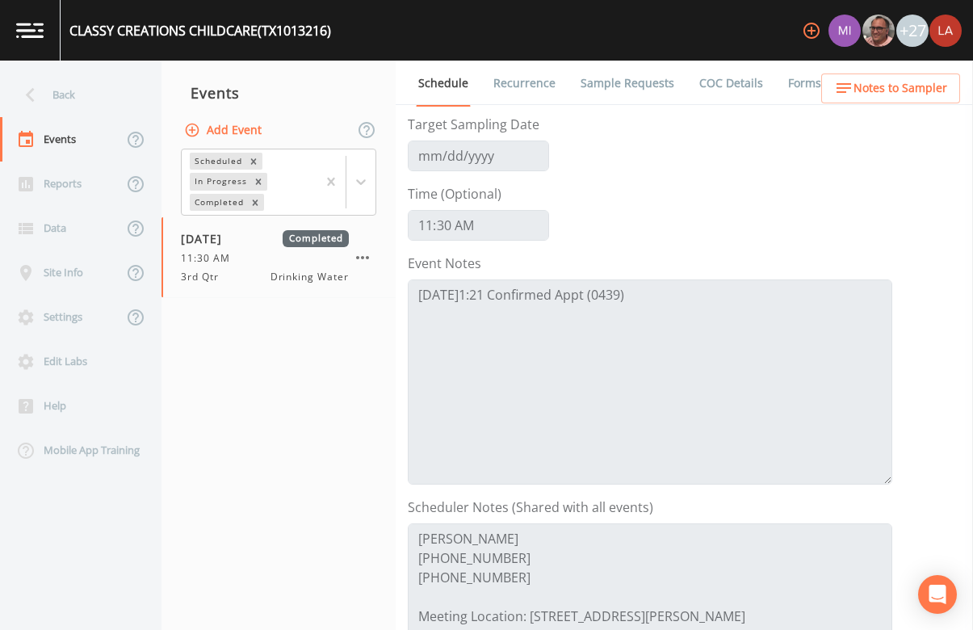
scroll to position [100, 0]
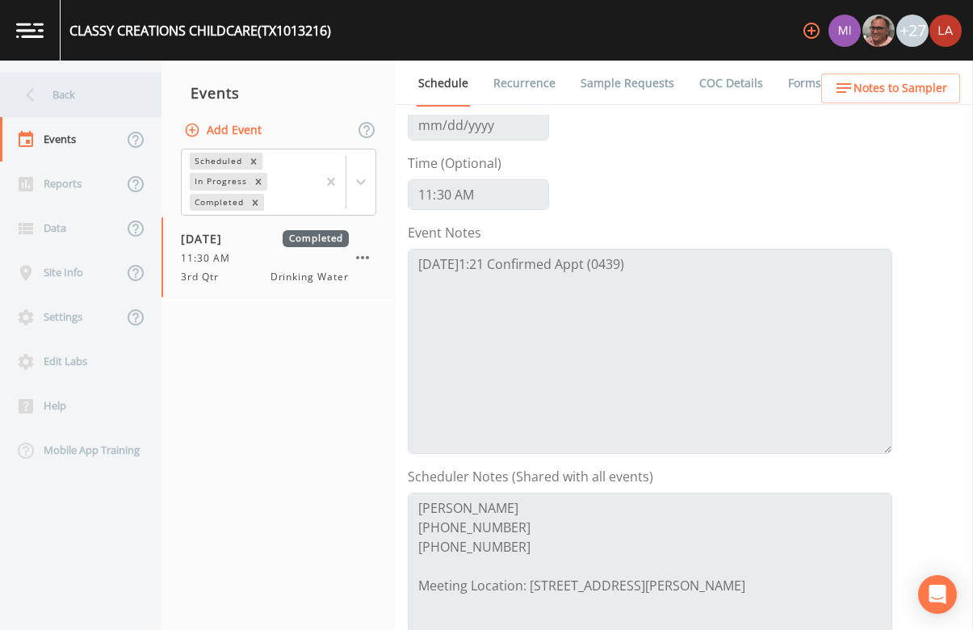
click at [63, 80] on div "Back" at bounding box center [72, 95] width 145 height 44
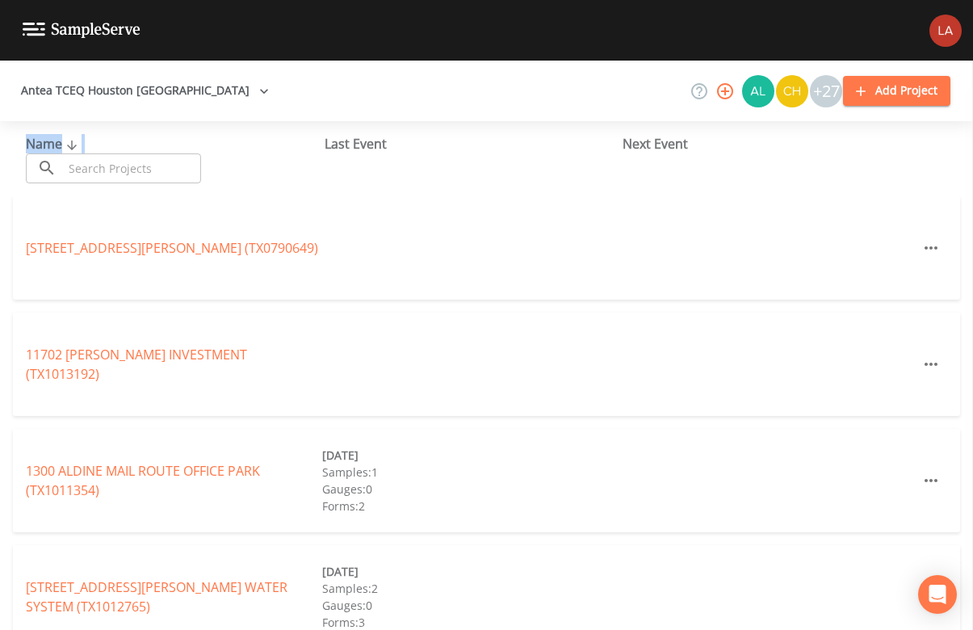
click at [106, 155] on div "Name ​ ​" at bounding box center [175, 158] width 299 height 49
click at [106, 155] on input "text" at bounding box center [132, 168] width 138 height 30
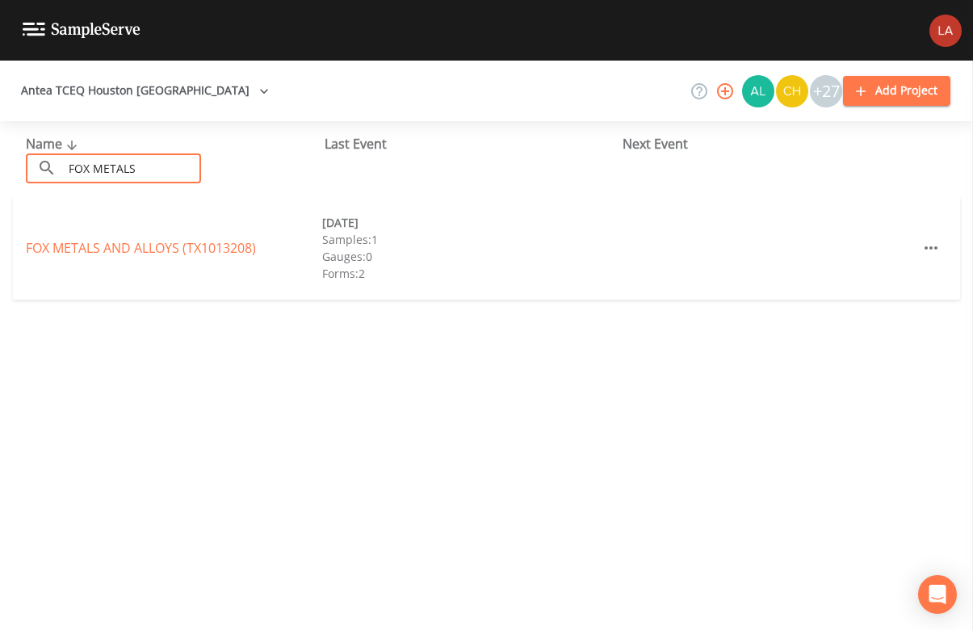
drag, startPoint x: -82, startPoint y: 111, endPoint x: -246, endPoint y: 87, distance: 165.7
click at [0, 87] on html "Antea TCEQ Houston San Antonio +27 Add Project Name ​ FOX METALS ​ Last Event N…" at bounding box center [486, 315] width 973 height 630
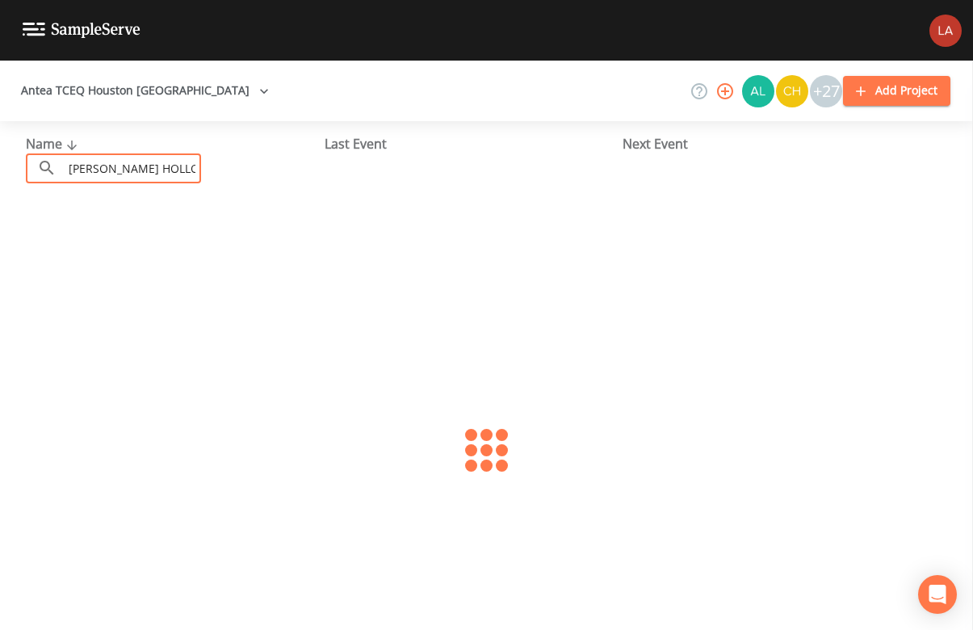
type input "[PERSON_NAME] HOLLOW"
click at [254, 503] on div at bounding box center [486, 450] width 973 height 509
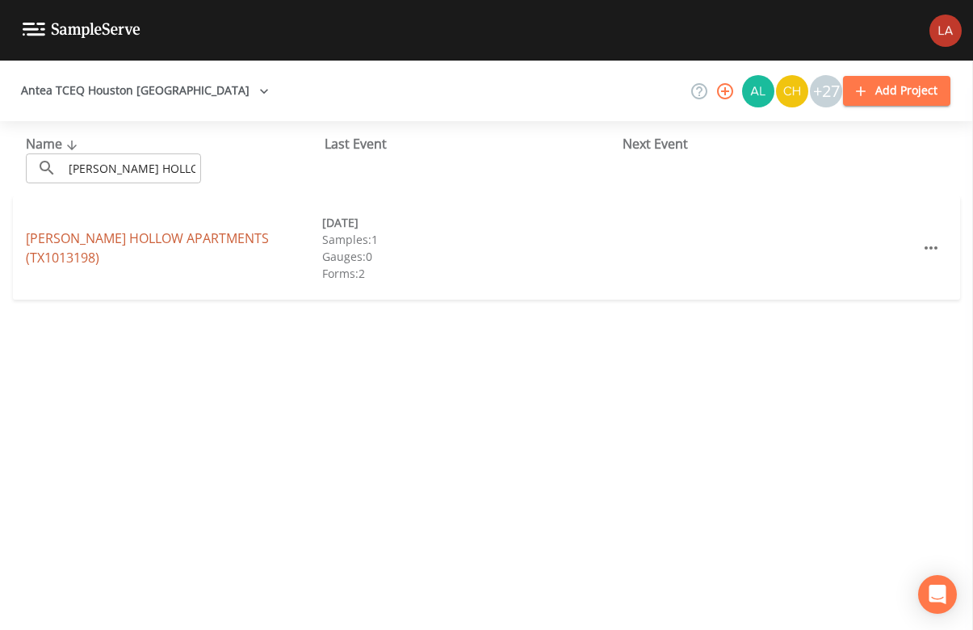
click at [79, 250] on link "[PERSON_NAME][GEOGRAPHIC_DATA] (TX1013198)" at bounding box center [147, 247] width 243 height 37
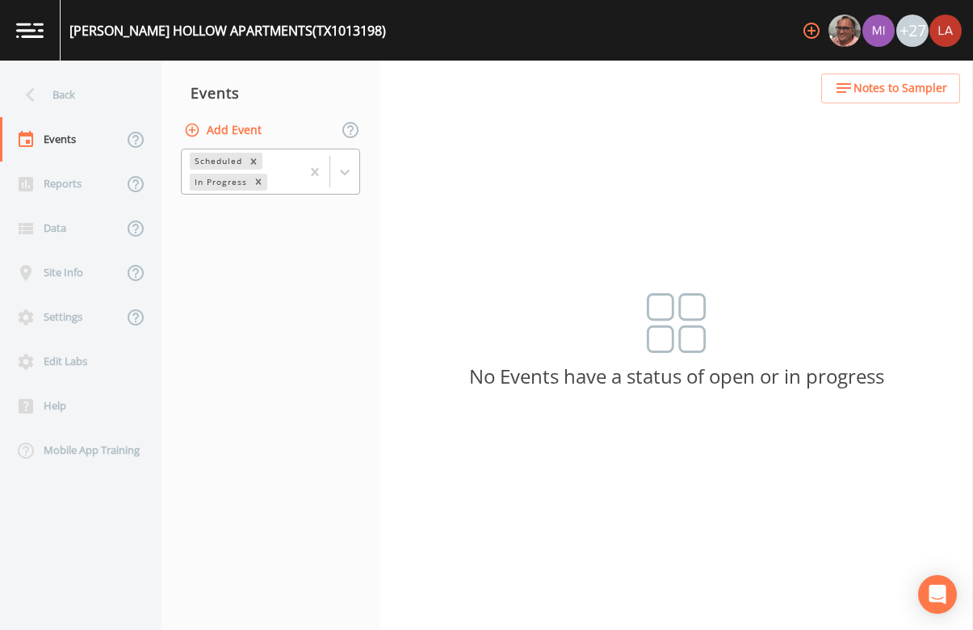
click at [337, 153] on div at bounding box center [330, 171] width 59 height 44
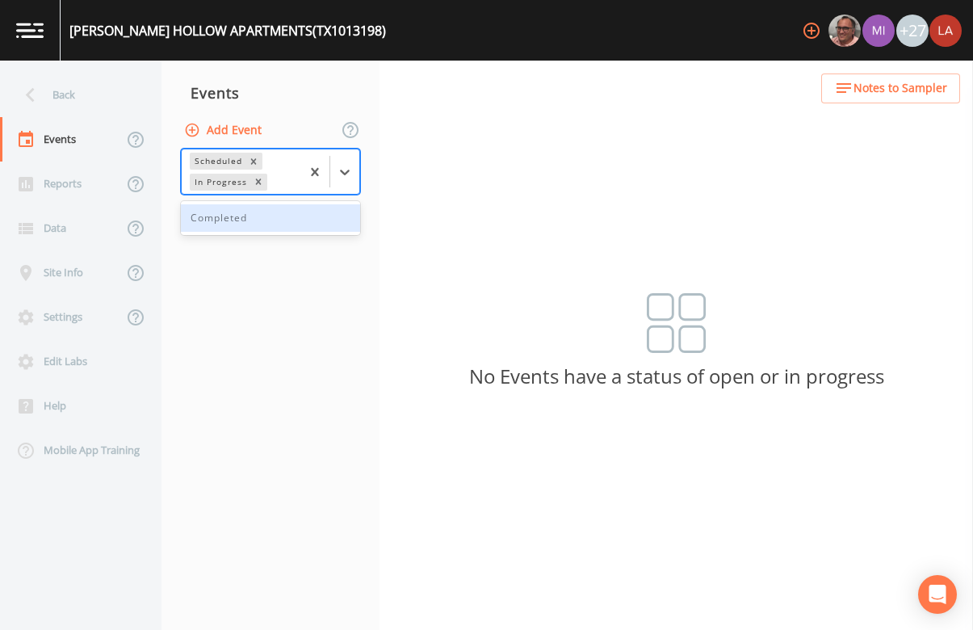
click at [242, 216] on div "Completed" at bounding box center [270, 217] width 179 height 27
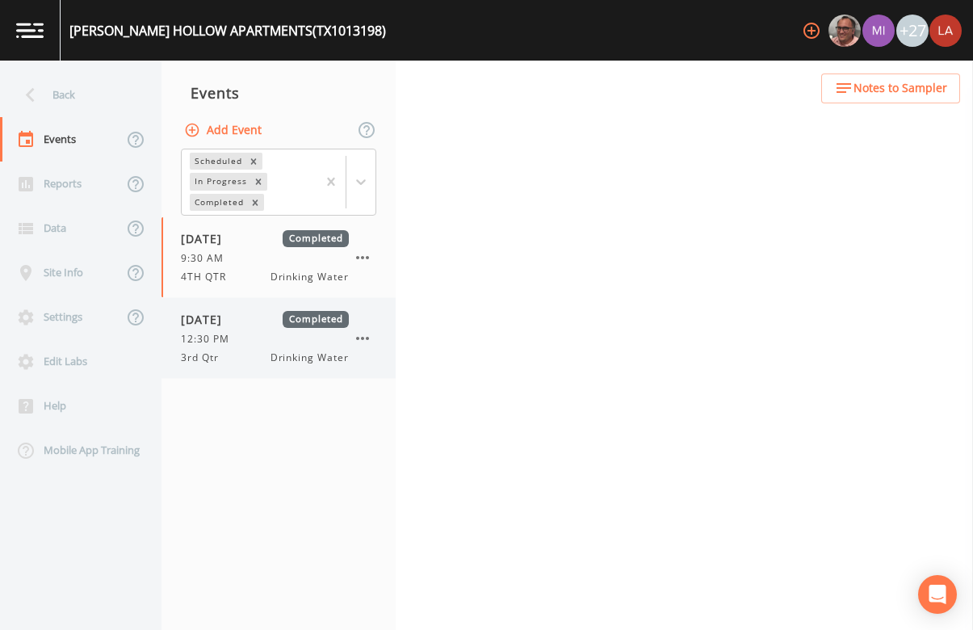
click at [233, 322] on span "[DATE]" at bounding box center [207, 319] width 53 height 17
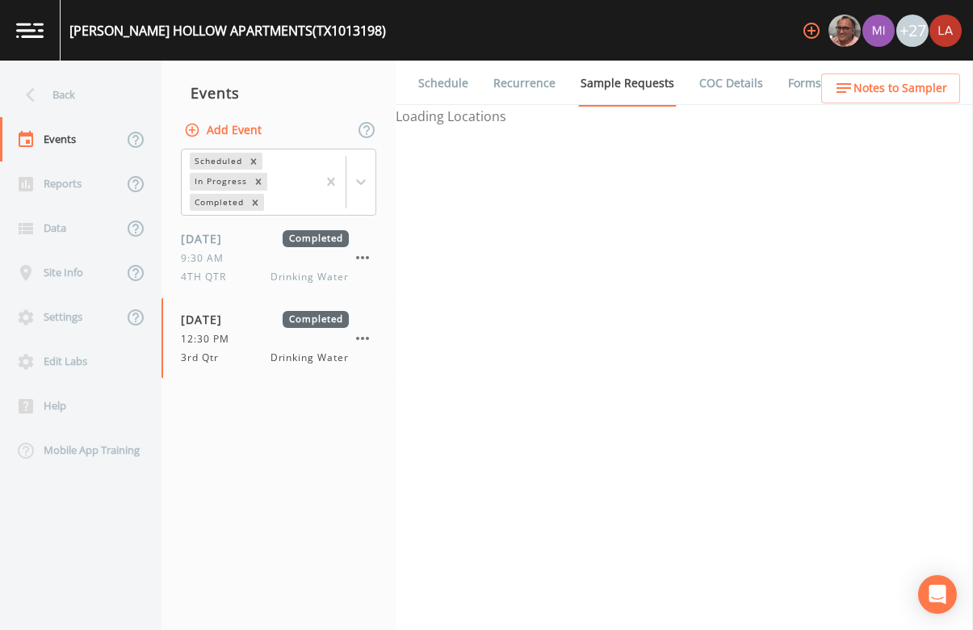
click at [422, 77] on link "Schedule" at bounding box center [443, 83] width 55 height 45
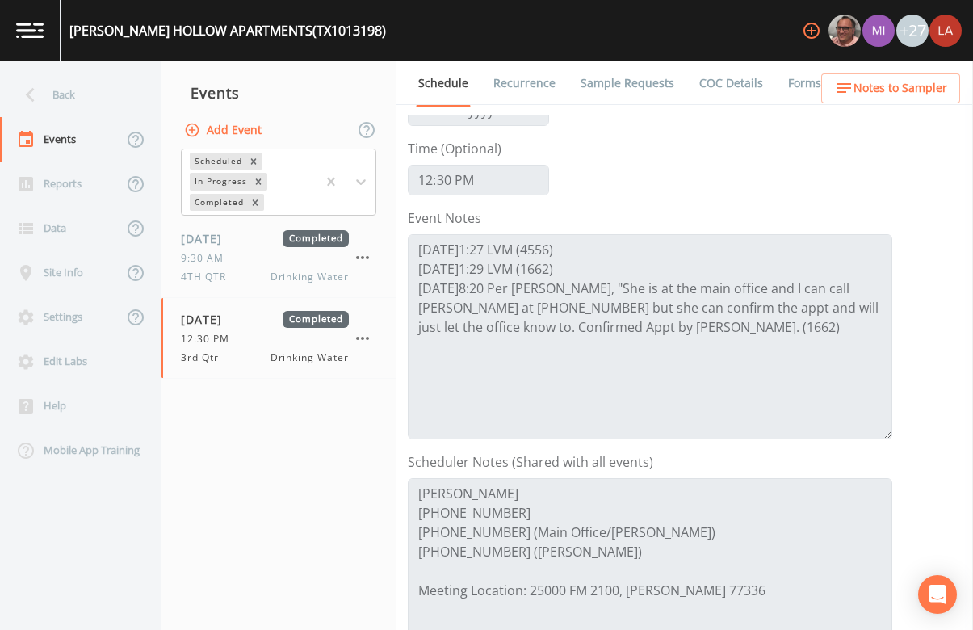
scroll to position [201, 0]
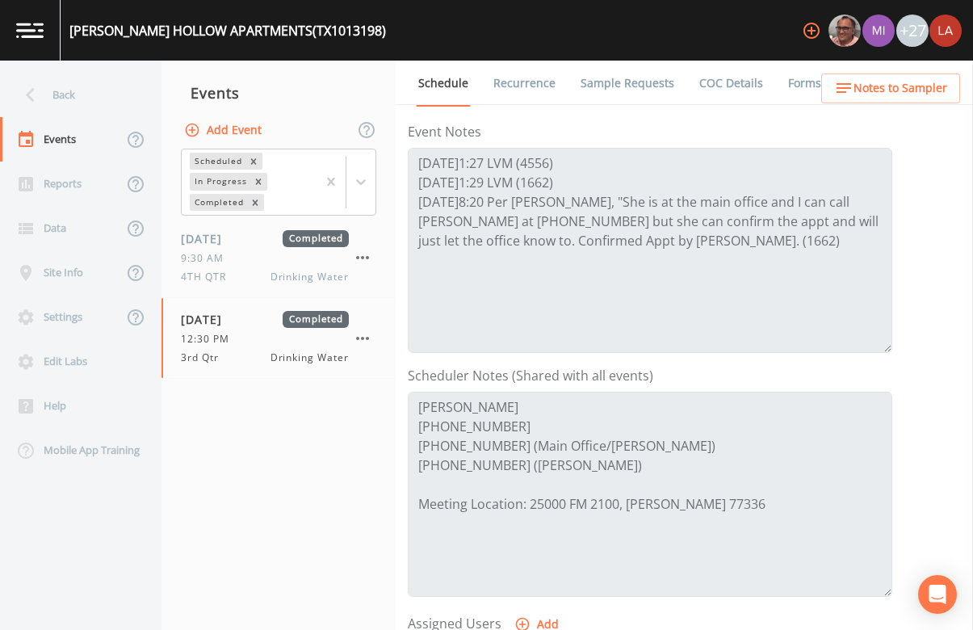
click at [32, 87] on icon at bounding box center [30, 95] width 28 height 28
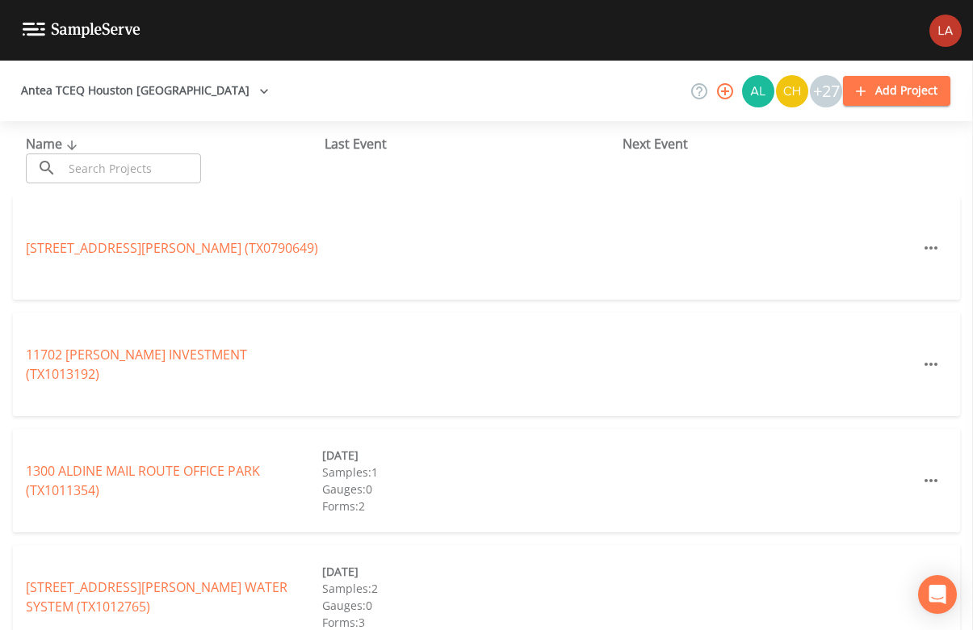
drag, startPoint x: 72, startPoint y: 136, endPoint x: 133, endPoint y: 164, distance: 67.6
click at [133, 164] on input "text" at bounding box center [132, 168] width 138 height 30
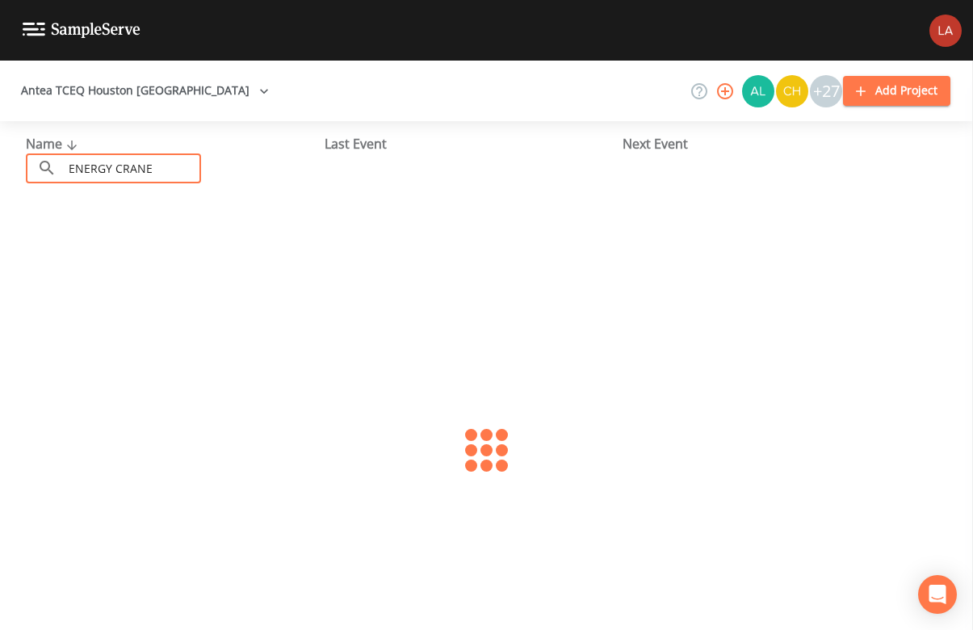
click at [206, 295] on div at bounding box center [486, 450] width 973 height 509
drag, startPoint x: 194, startPoint y: 167, endPoint x: -41, endPoint y: 131, distance: 237.9
click at [0, 131] on html "Antea TCEQ Houston [GEOGRAPHIC_DATA] +27 Add Project Name ​ ENERGY CRANE ​ Last…" at bounding box center [486, 315] width 973 height 630
type input "[GEOGRAPHIC_DATA] TER"
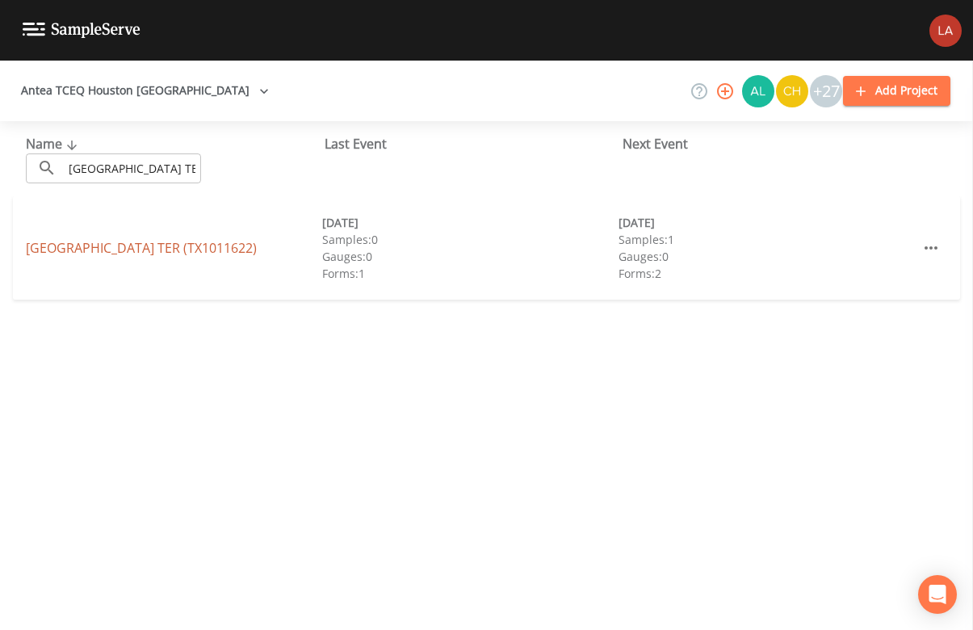
click at [99, 240] on link "[GEOGRAPHIC_DATA] (TX1011622)" at bounding box center [141, 248] width 231 height 18
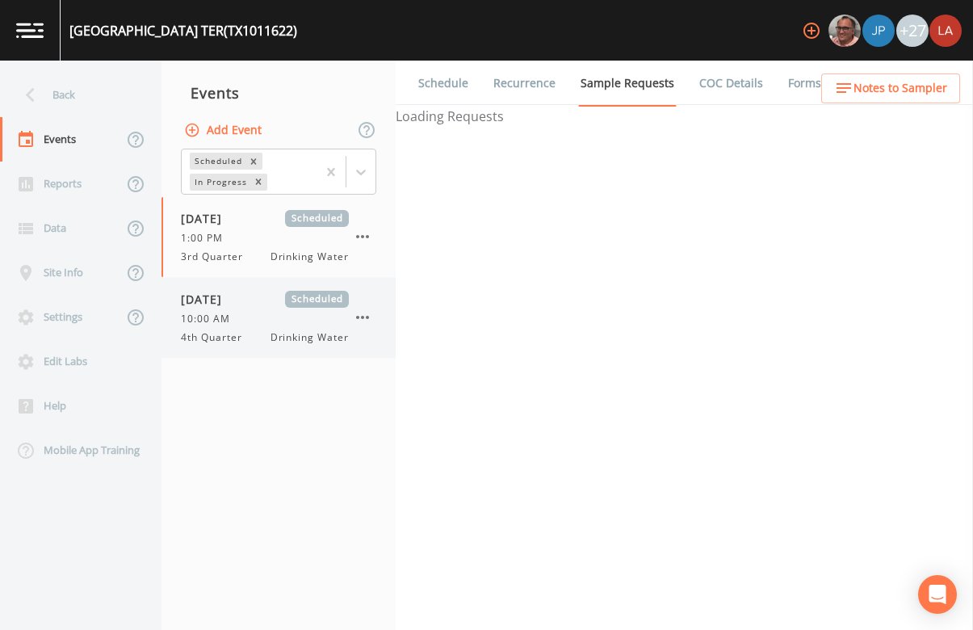
click at [261, 304] on div "[DATE] Scheduled" at bounding box center [265, 299] width 168 height 17
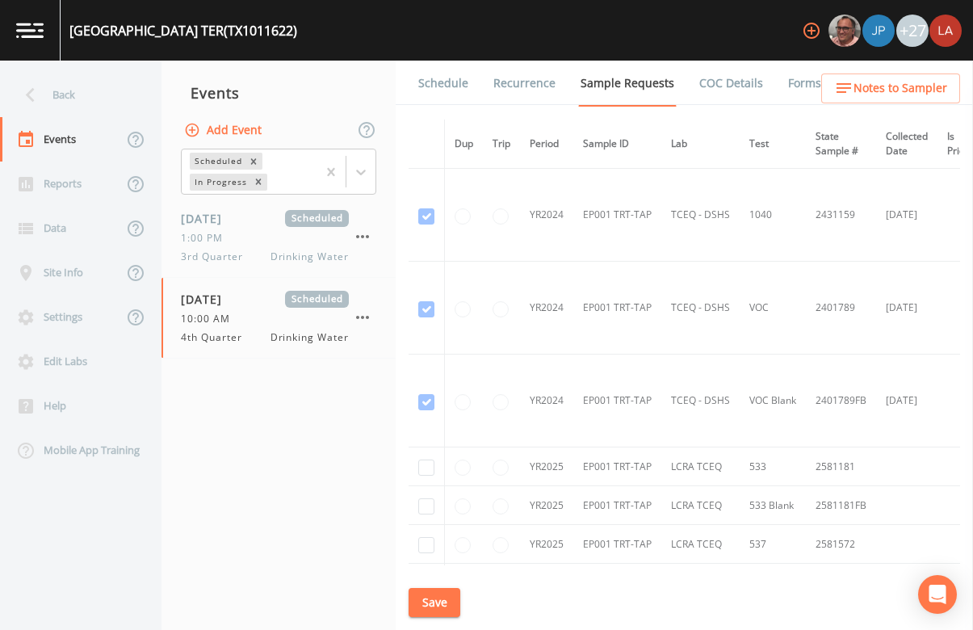
click at [457, 83] on link "Schedule" at bounding box center [443, 83] width 55 height 45
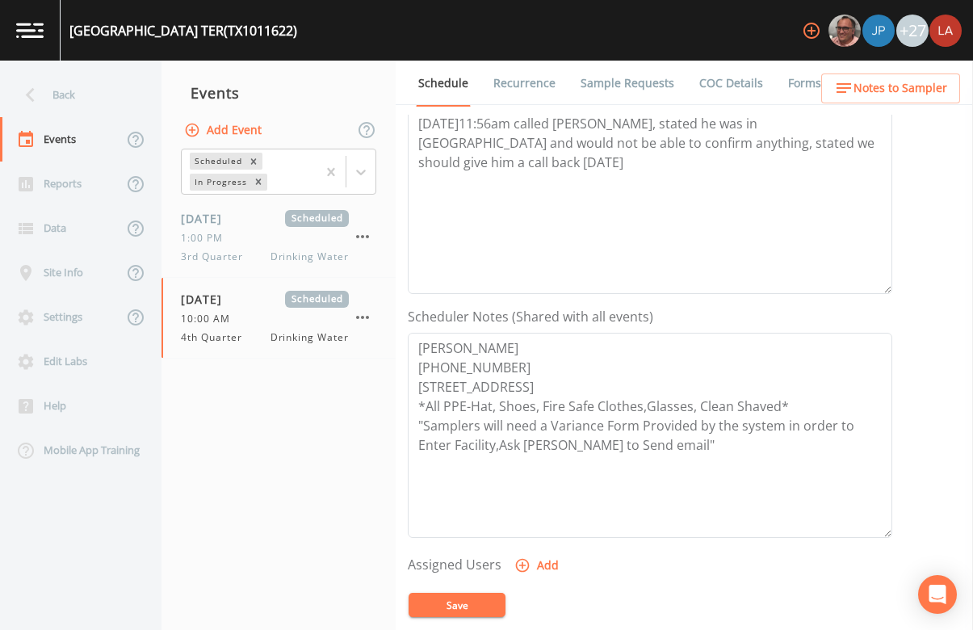
scroll to position [303, 0]
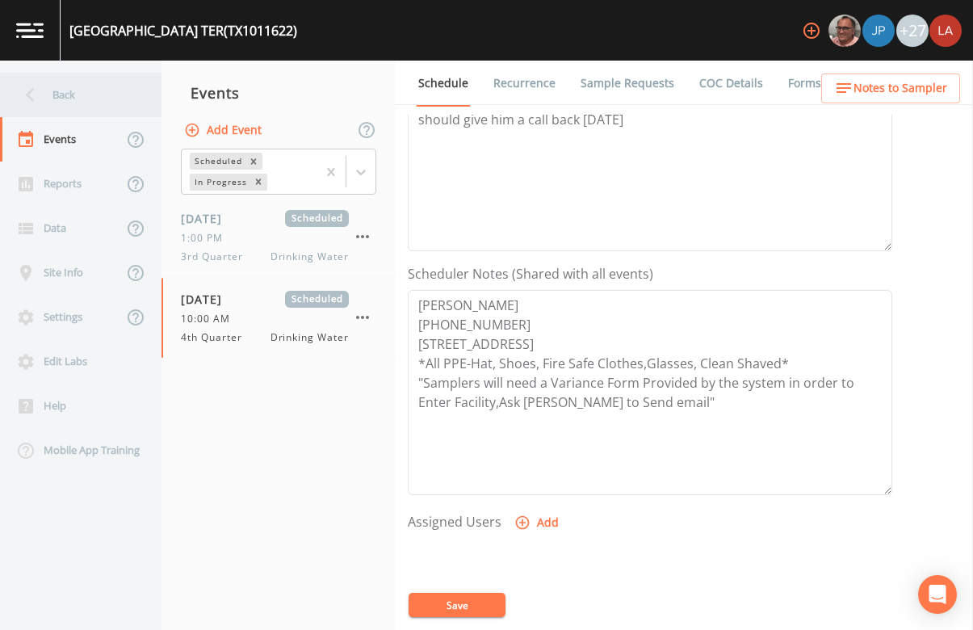
click at [71, 89] on div "Back" at bounding box center [72, 95] width 145 height 44
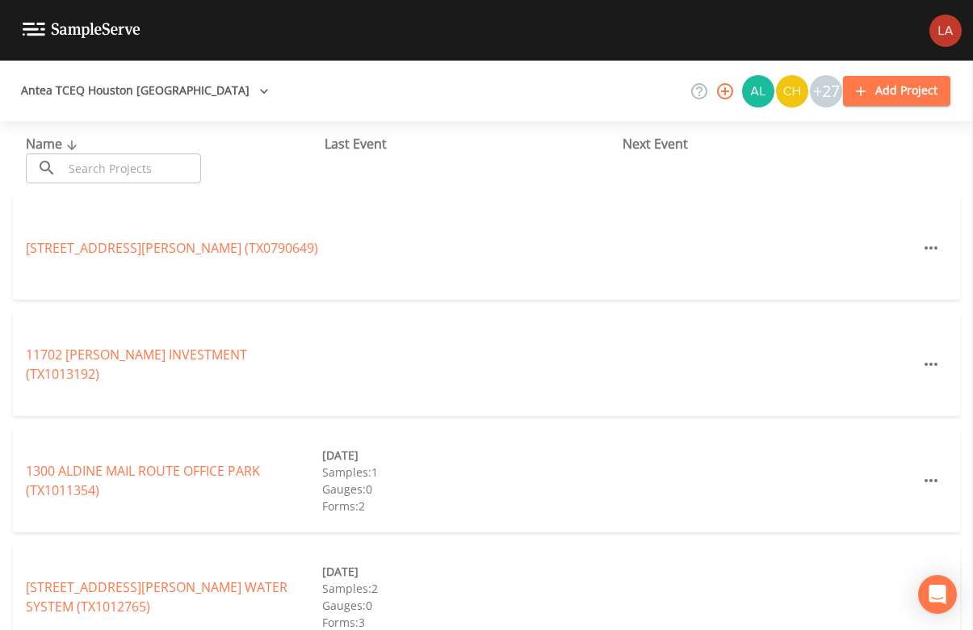
click at [173, 173] on input "text" at bounding box center [132, 168] width 138 height 30
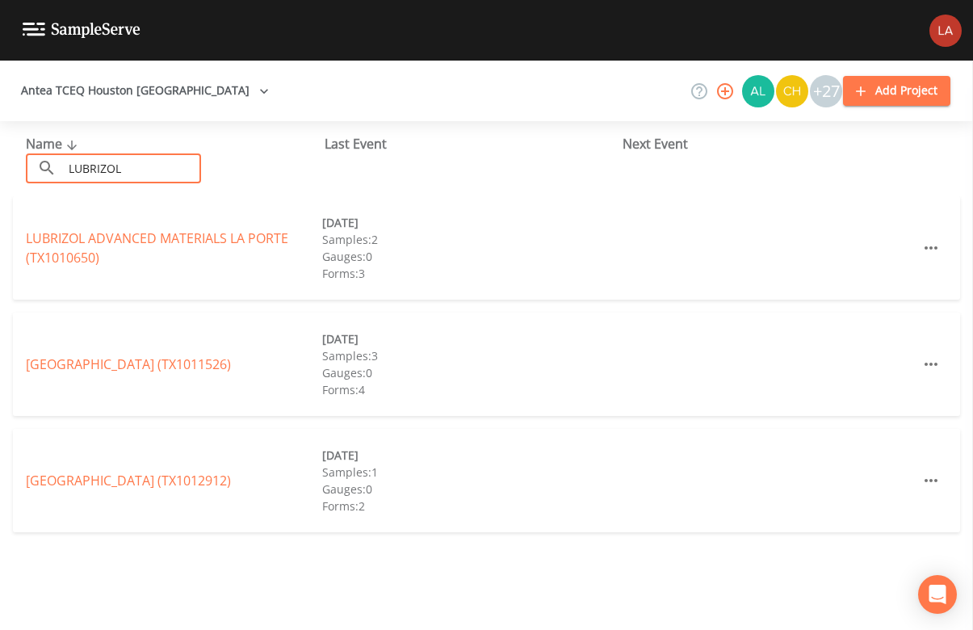
drag, startPoint x: 147, startPoint y: 162, endPoint x: 50, endPoint y: 158, distance: 97.0
click at [50, 158] on div "​ LUBRIZOL ​" at bounding box center [113, 168] width 175 height 30
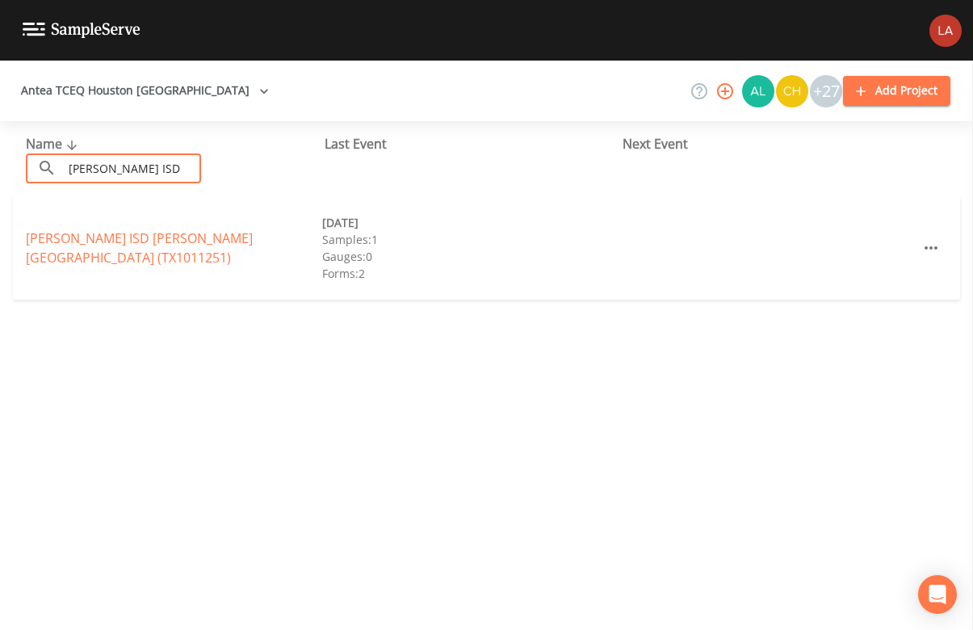
drag, startPoint x: 174, startPoint y: 171, endPoint x: -70, endPoint y: 136, distance: 246.5
click at [0, 136] on html "Antea TCEQ Houston San Antonio +27 Add Project Name ​ [PERSON_NAME] ISD ​ Last …" at bounding box center [486, 315] width 973 height 630
drag, startPoint x: 158, startPoint y: 173, endPoint x: -23, endPoint y: 152, distance: 182.2
click at [0, 152] on html "Antea TCEQ Houston [GEOGRAPHIC_DATA] +27 Add Project Name ​ BRASKEM ​ Last Even…" at bounding box center [486, 315] width 973 height 630
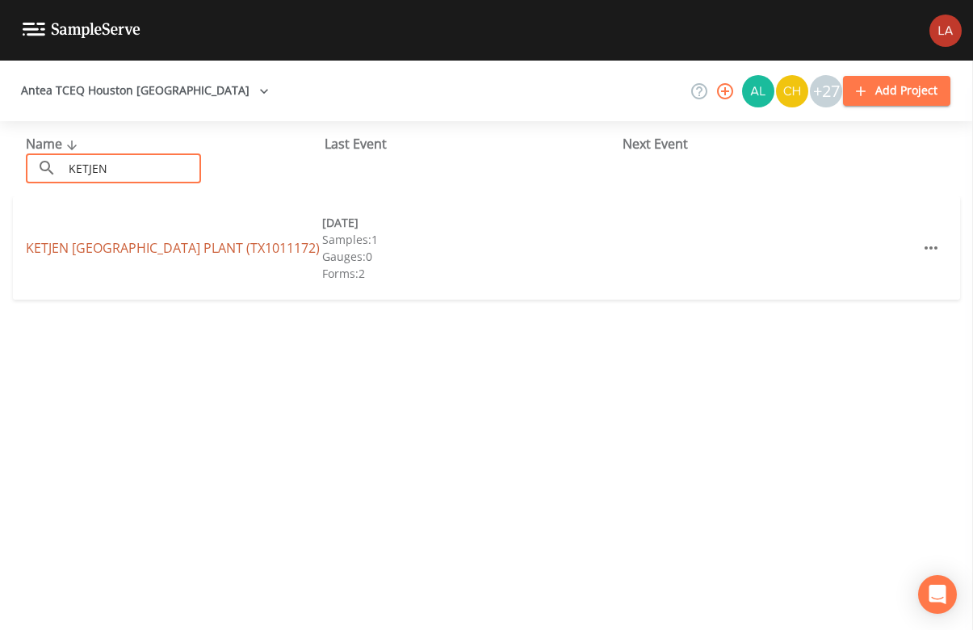
type input "KETJEN"
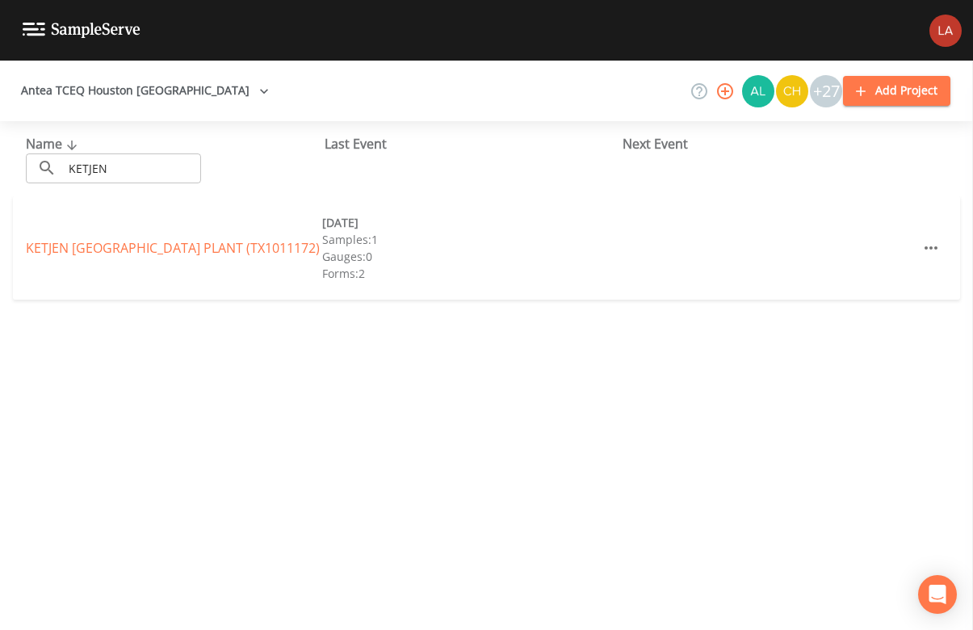
click at [117, 239] on link "KETJEN [GEOGRAPHIC_DATA] PLANT (TX1011172)" at bounding box center [173, 248] width 294 height 18
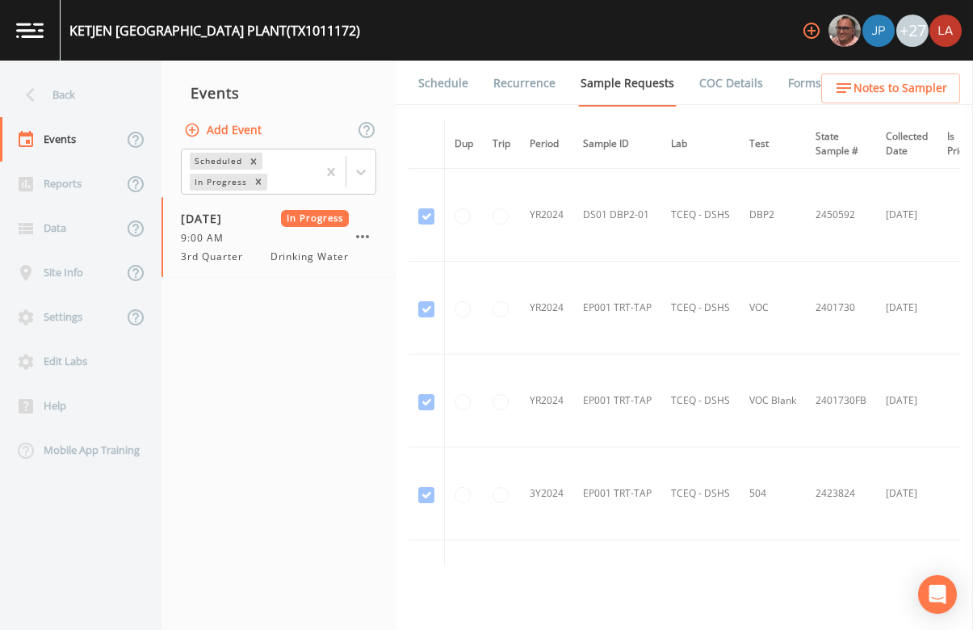
click at [458, 87] on link "Schedule" at bounding box center [443, 83] width 55 height 45
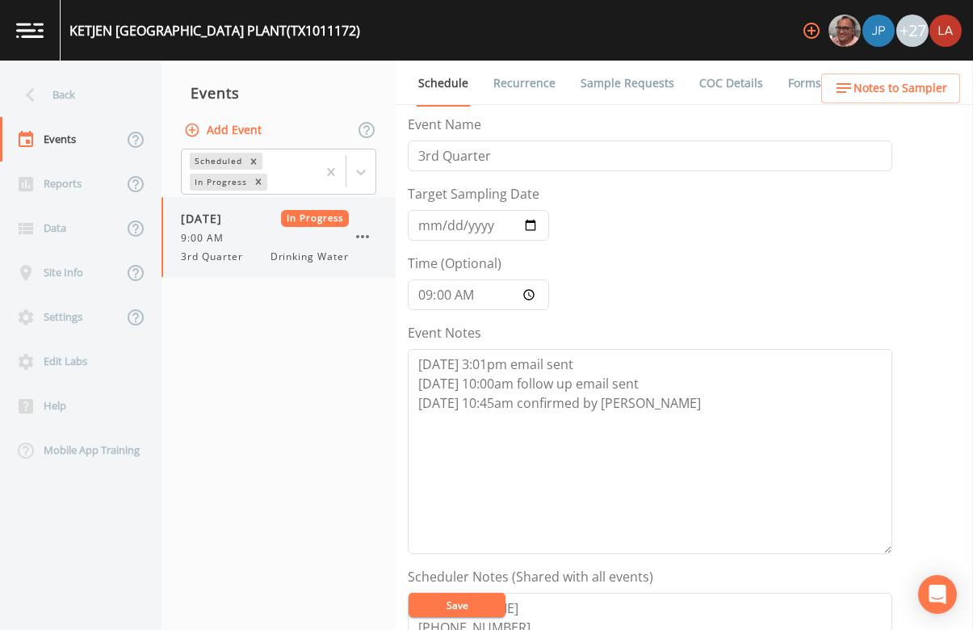
click at [267, 240] on div "9:00 AM" at bounding box center [265, 238] width 168 height 15
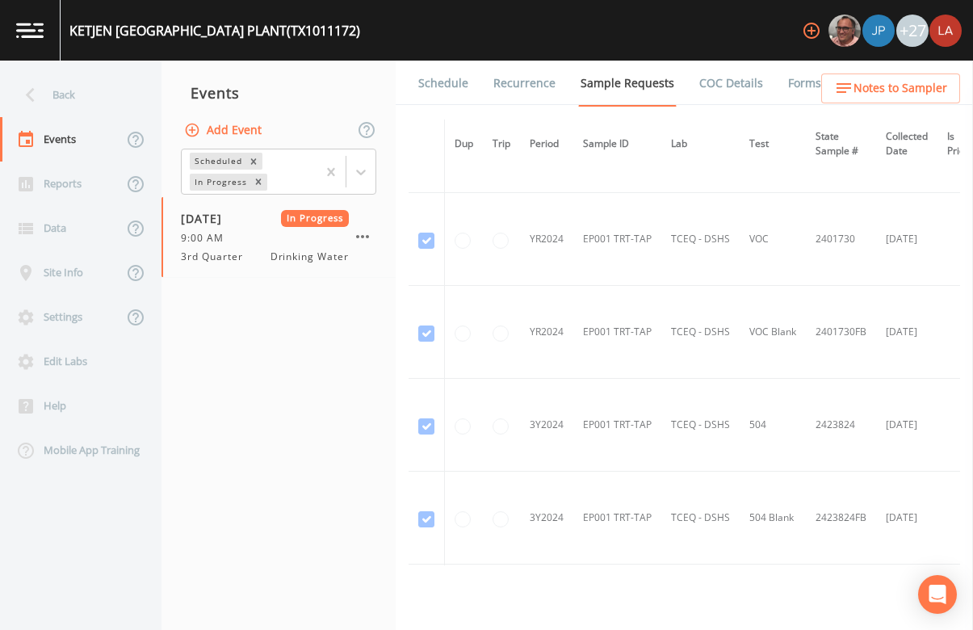
scroll to position [100, 0]
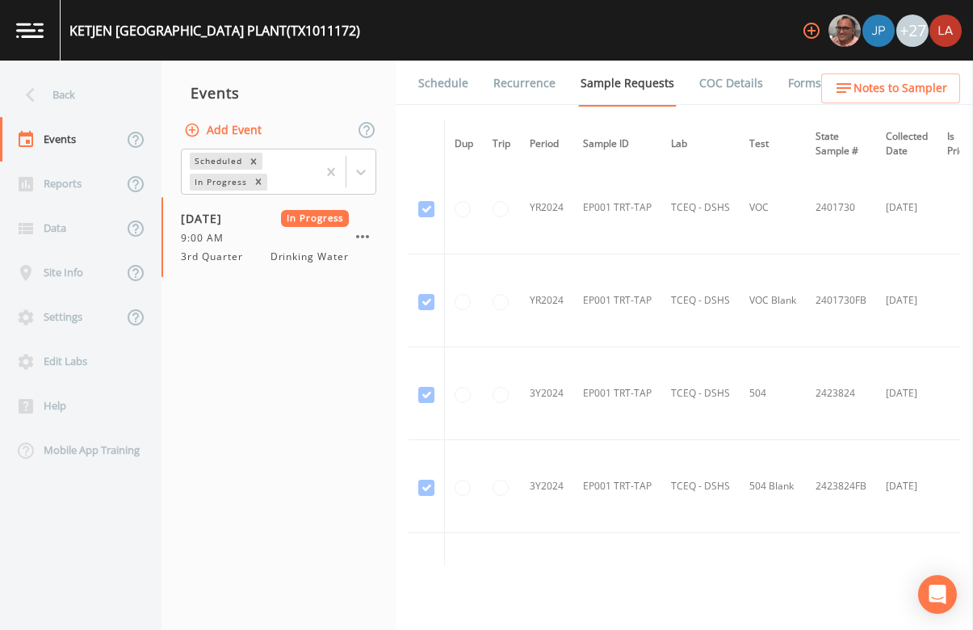
click at [448, 74] on link "Schedule" at bounding box center [443, 83] width 55 height 45
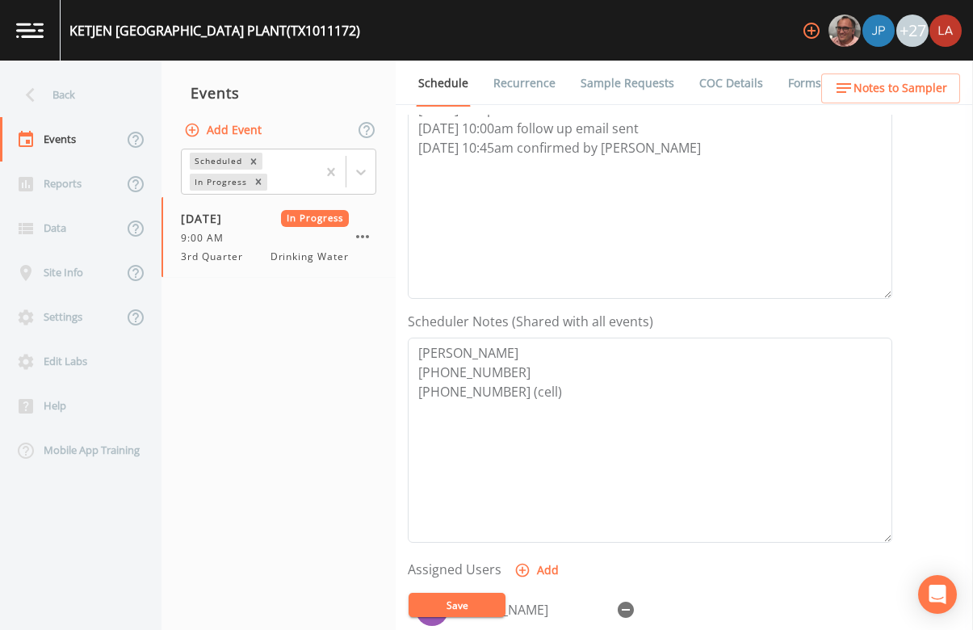
scroll to position [303, 0]
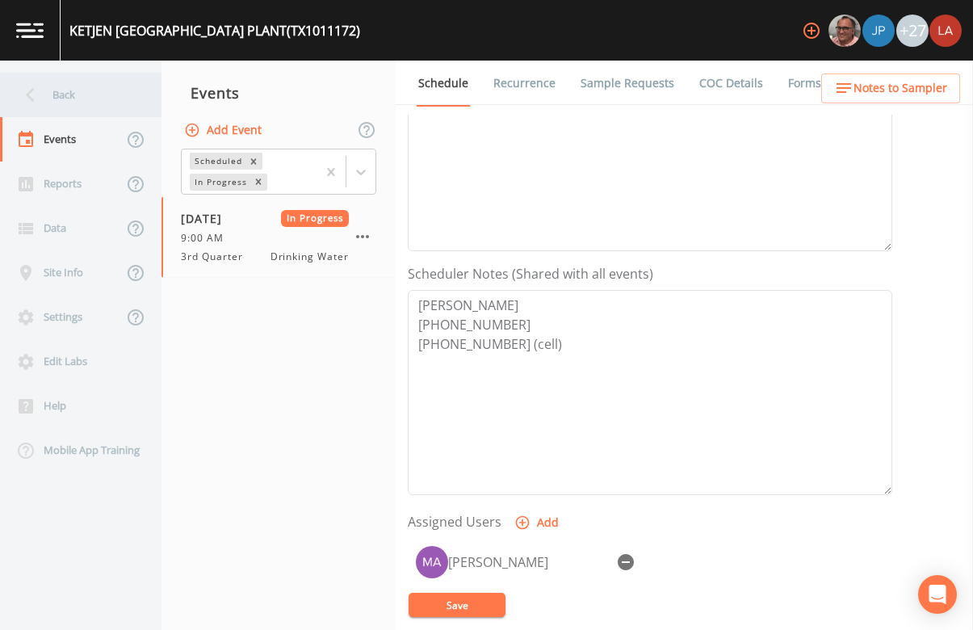
click at [60, 86] on div "Back" at bounding box center [72, 95] width 145 height 44
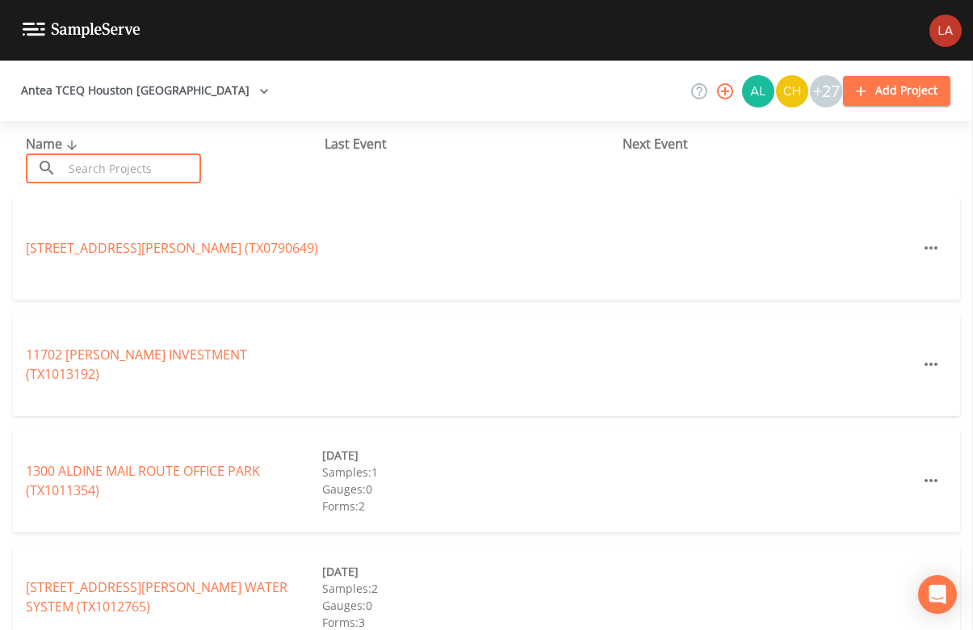
click at [145, 158] on input "text" at bounding box center [132, 168] width 138 height 30
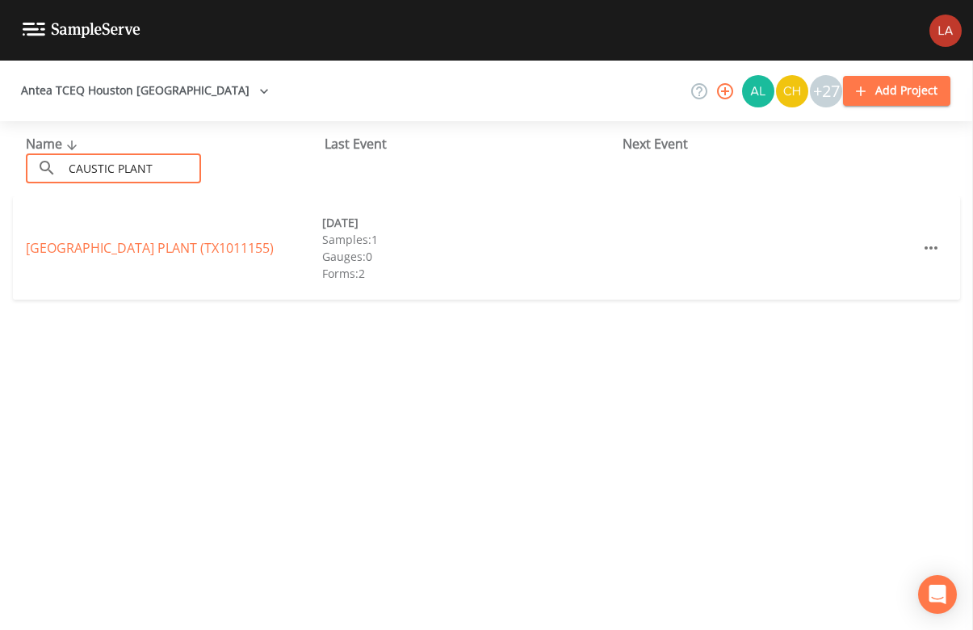
drag, startPoint x: 103, startPoint y: 153, endPoint x: -32, endPoint y: 135, distance: 137.0
click at [0, 135] on html "Antea TCEQ [GEOGRAPHIC_DATA] +27 Add Project Name ​ CAUSTIC PLANT ​ Last Event …" at bounding box center [486, 315] width 973 height 630
drag, startPoint x: 184, startPoint y: 164, endPoint x: -60, endPoint y: 149, distance: 244.4
click at [0, 149] on html "Antea TCEQ Houston [GEOGRAPHIC_DATA] +27 Add Project Name ​ CHLOR ALKALI ​ Last…" at bounding box center [486, 315] width 973 height 630
type input "[PERSON_NAME] B"
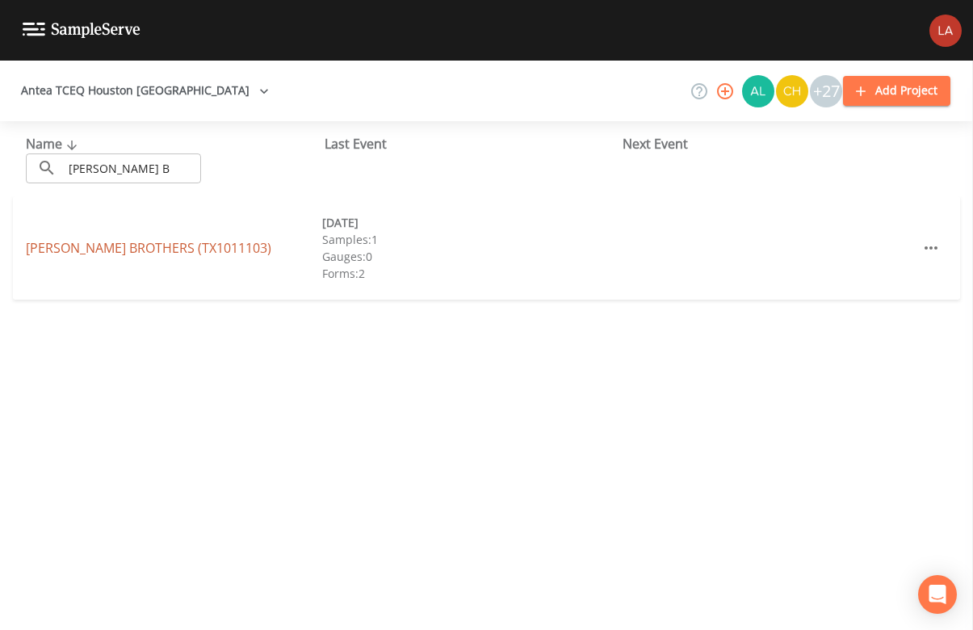
click at [179, 244] on link "[PERSON_NAME] BROTHERS (TX1011103)" at bounding box center [149, 248] width 246 height 18
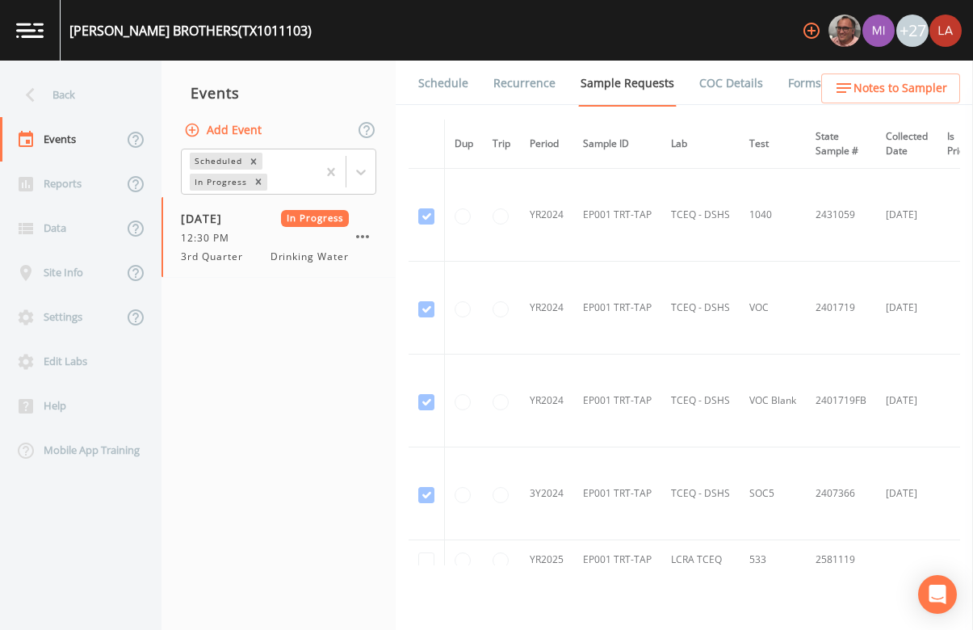
click at [456, 92] on link "Schedule" at bounding box center [443, 83] width 55 height 45
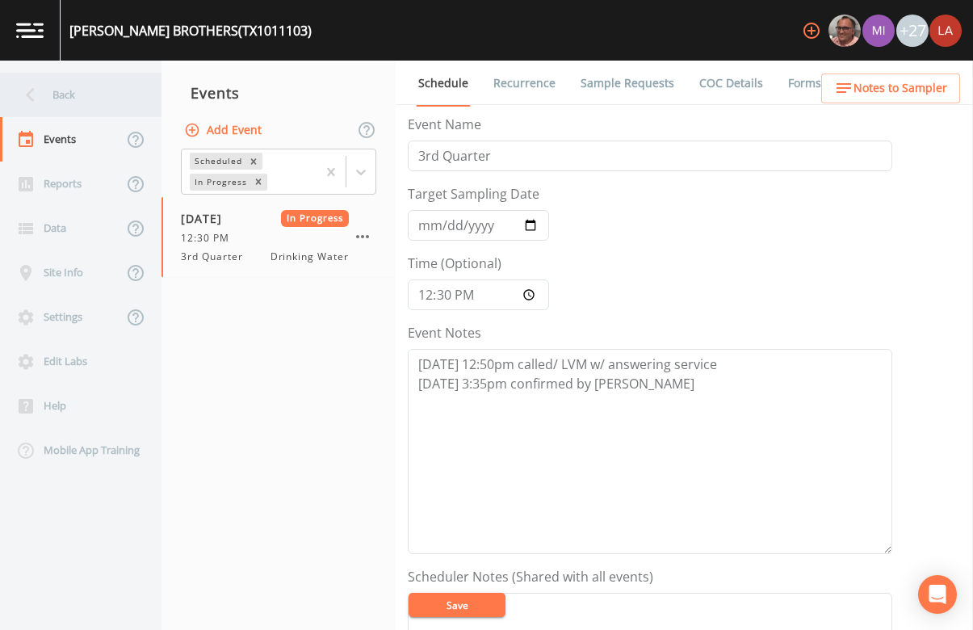
click at [74, 95] on div "Back" at bounding box center [72, 95] width 145 height 44
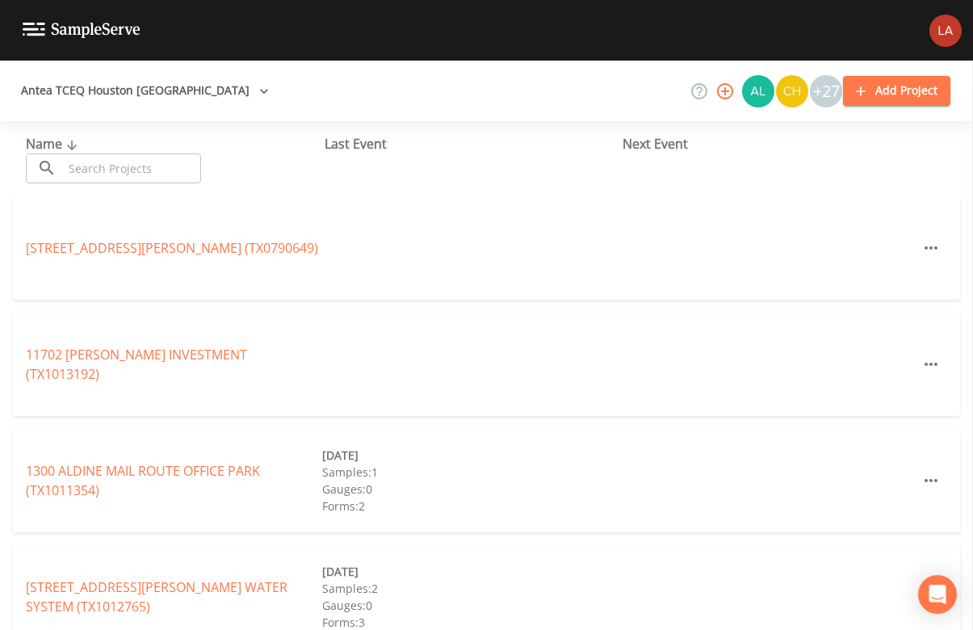
click at [188, 169] on input "text" at bounding box center [132, 168] width 138 height 30
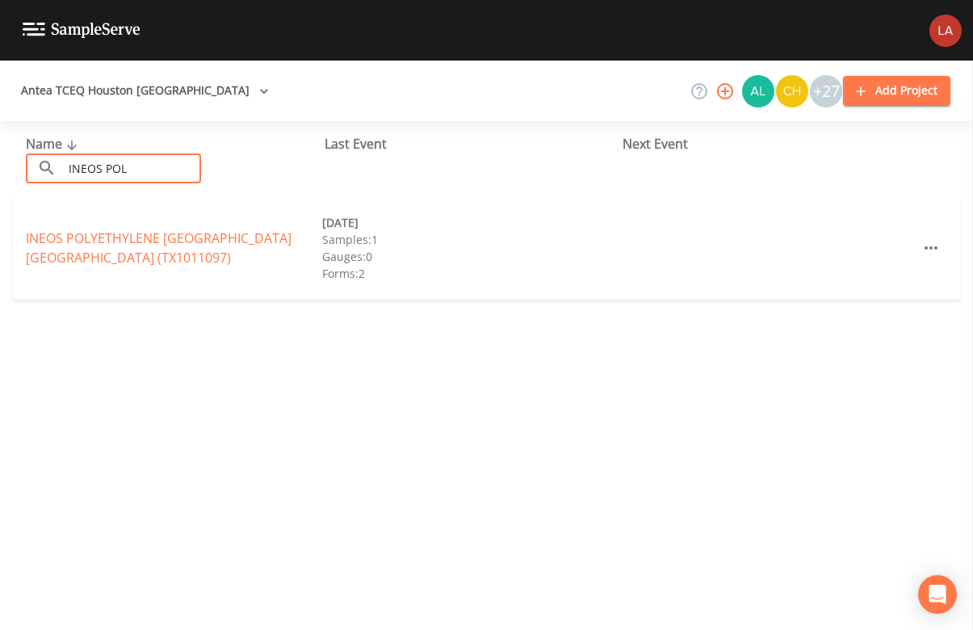
drag, startPoint x: 162, startPoint y: 168, endPoint x: -77, endPoint y: 144, distance: 239.5
click at [0, 144] on html "Antea TCEQ Houston [GEOGRAPHIC_DATA] +27 Add Project Name ​ INEOS POL ​ Last Ev…" at bounding box center [486, 315] width 973 height 630
drag, startPoint x: 172, startPoint y: 166, endPoint x: -99, endPoint y: 138, distance: 272.0
click at [0, 138] on html "Antea TCEQ Houston San Antonio +27 Add Project Name ​ TOTALENERGIES ​ Last Even…" at bounding box center [486, 315] width 973 height 630
type input "[PERSON_NAME] B"
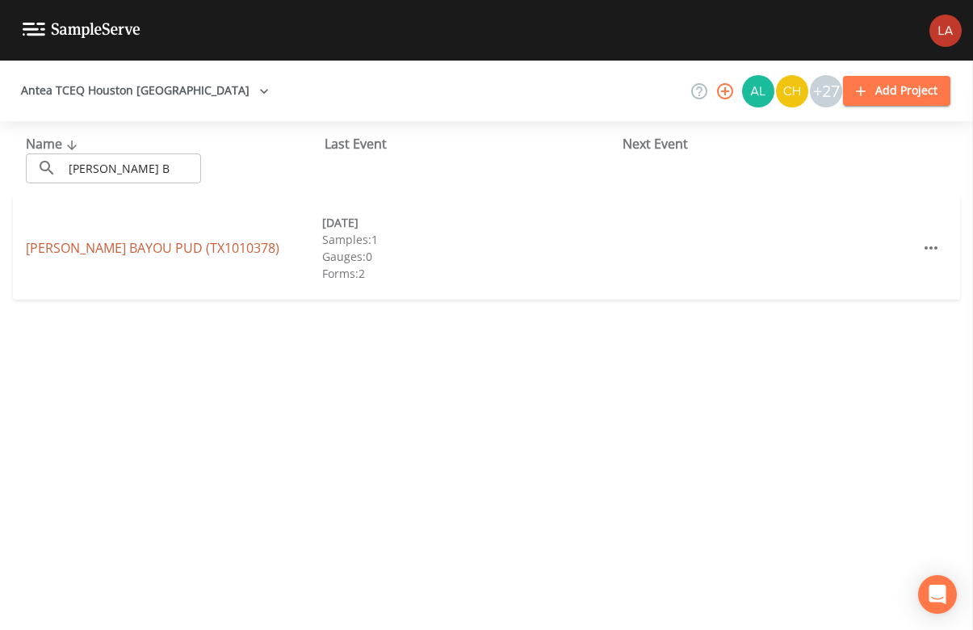
click at [153, 248] on link "[PERSON_NAME][GEOGRAPHIC_DATA] (TX1010378)" at bounding box center [153, 248] width 254 height 18
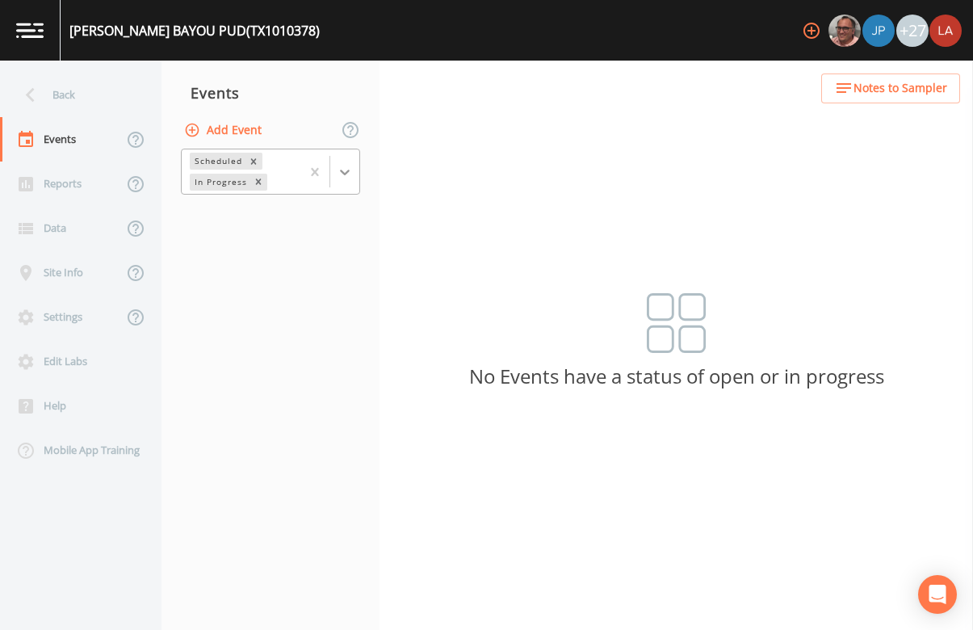
click at [343, 174] on icon at bounding box center [345, 172] width 16 height 16
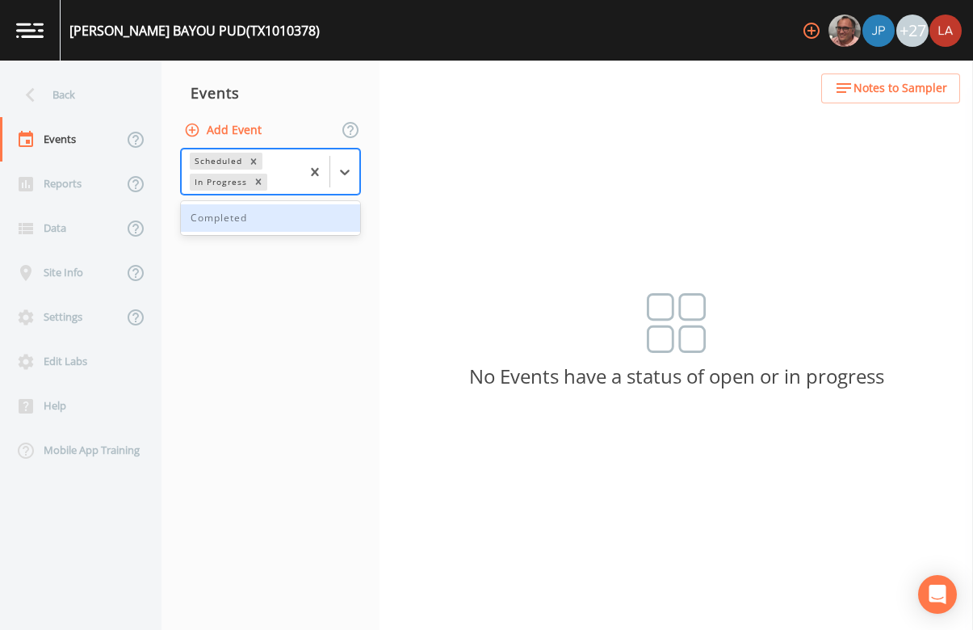
click at [209, 216] on div "Completed" at bounding box center [270, 217] width 179 height 27
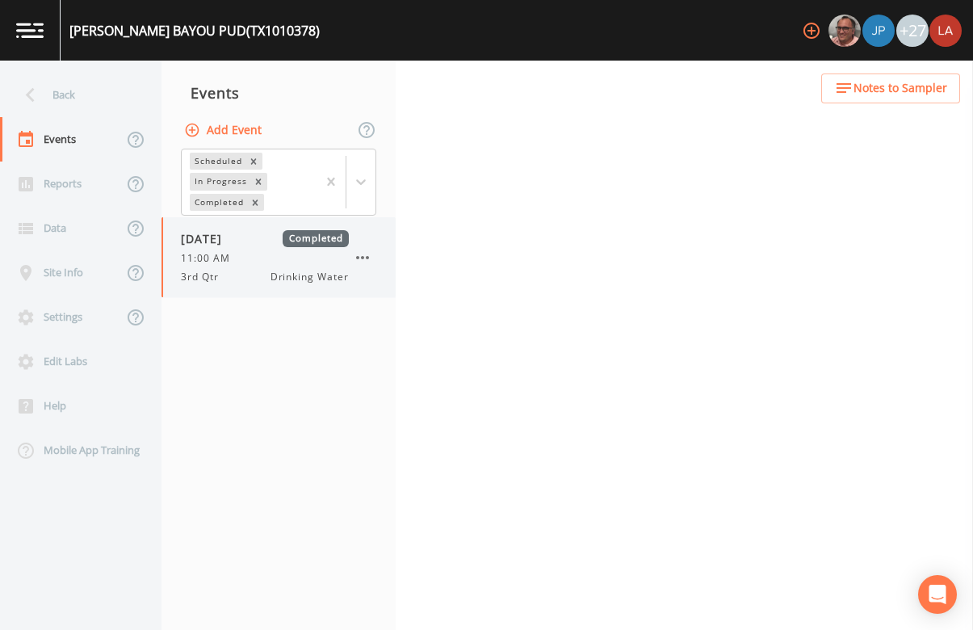
click at [195, 245] on span "[DATE]" at bounding box center [207, 238] width 53 height 17
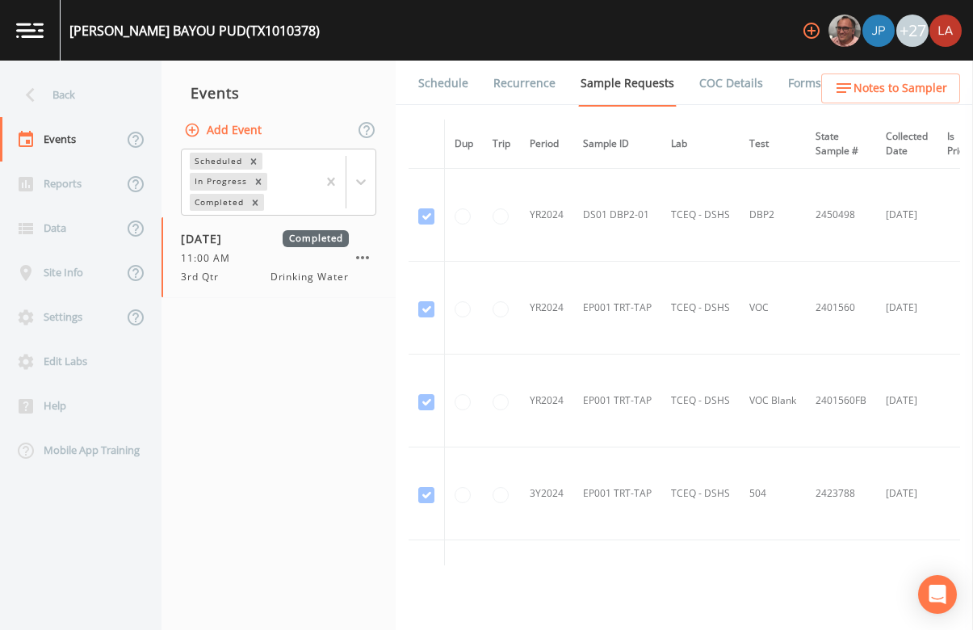
click at [452, 86] on link "Schedule" at bounding box center [443, 83] width 55 height 45
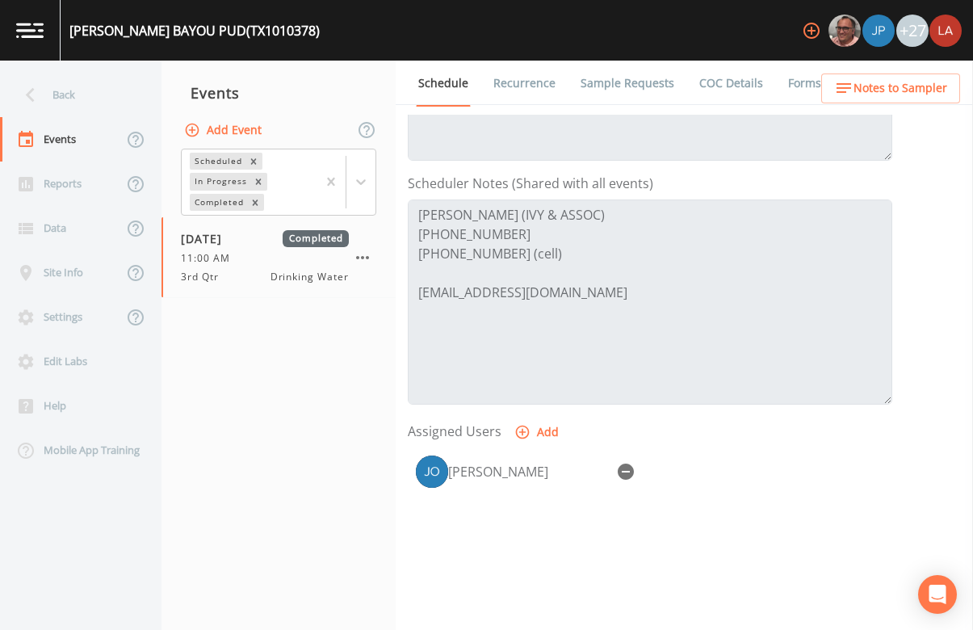
scroll to position [303, 0]
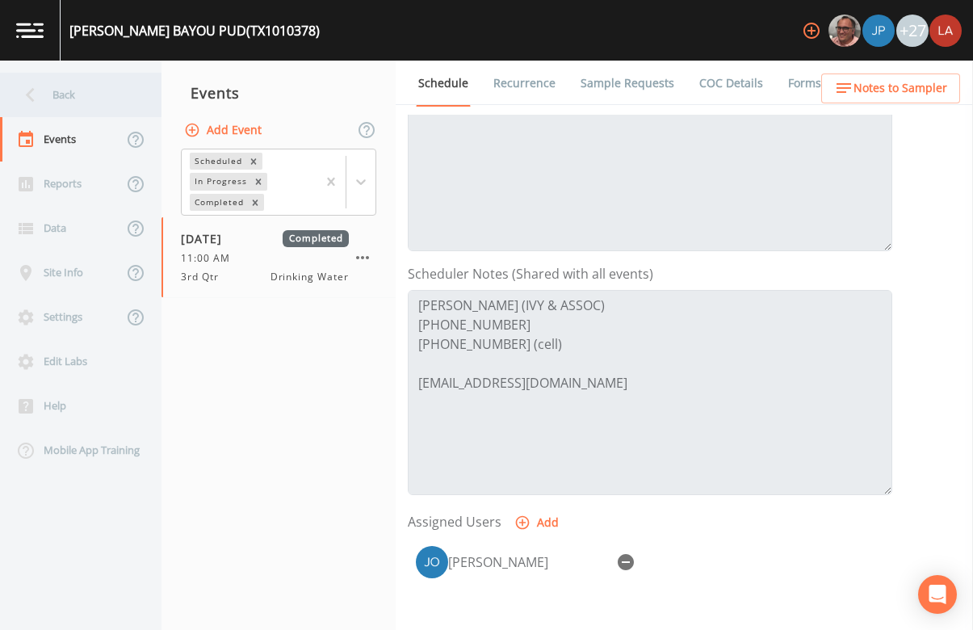
click at [46, 78] on div "Back" at bounding box center [72, 95] width 145 height 44
